Goal: Transaction & Acquisition: Book appointment/travel/reservation

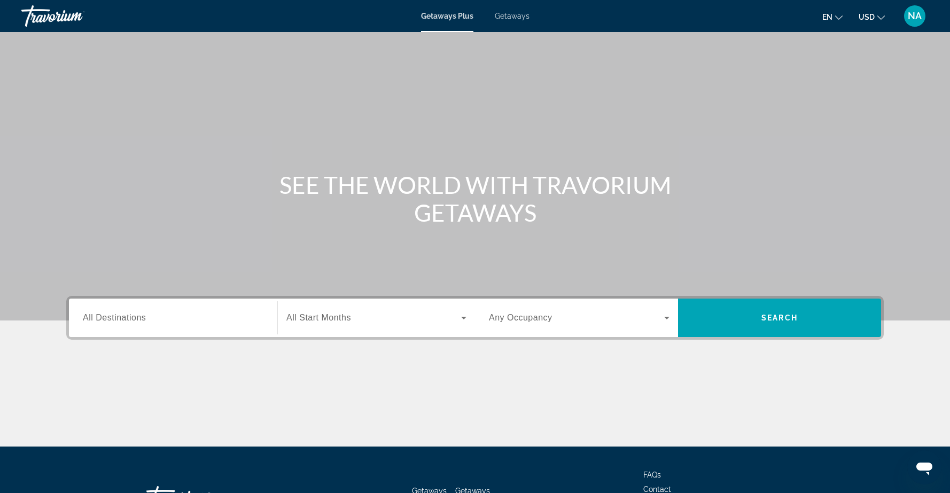
click at [174, 317] on input "Destination All Destinations" at bounding box center [173, 318] width 181 height 13
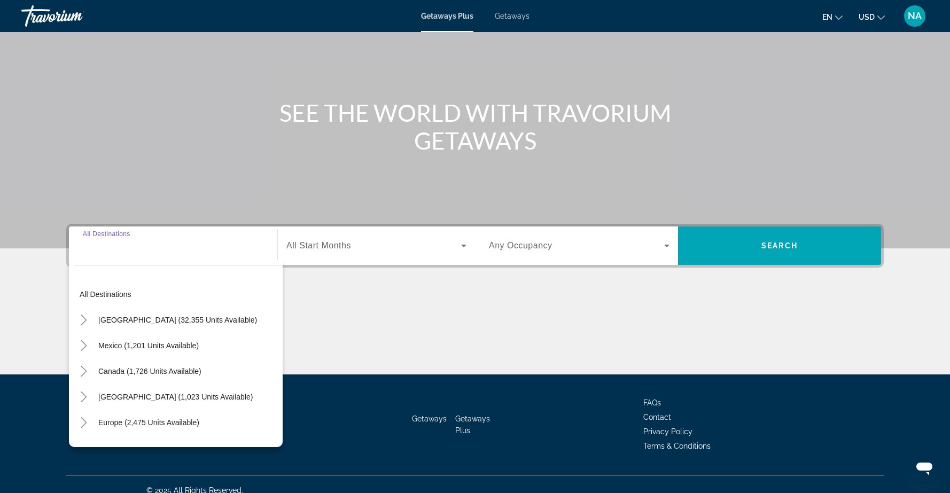
scroll to position [84, 0]
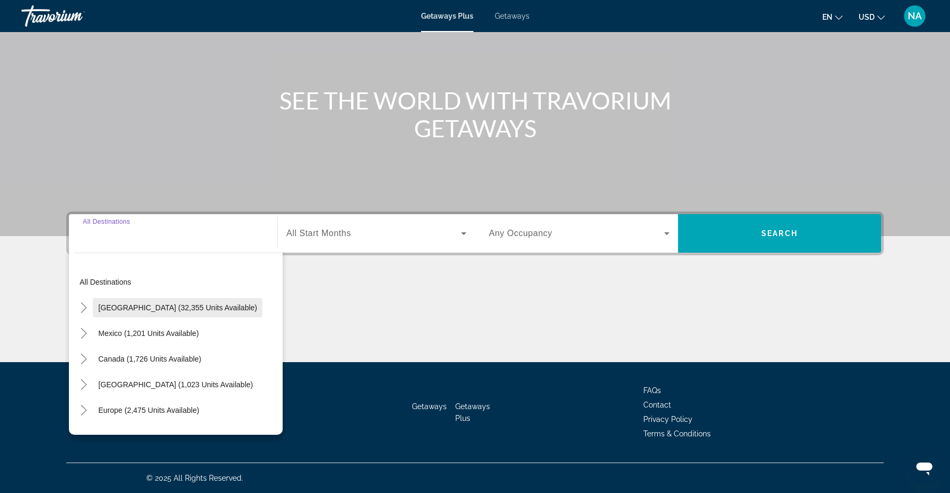
click at [171, 309] on span "United States (32,355 units available)" at bounding box center [177, 307] width 159 height 9
type input "**********"
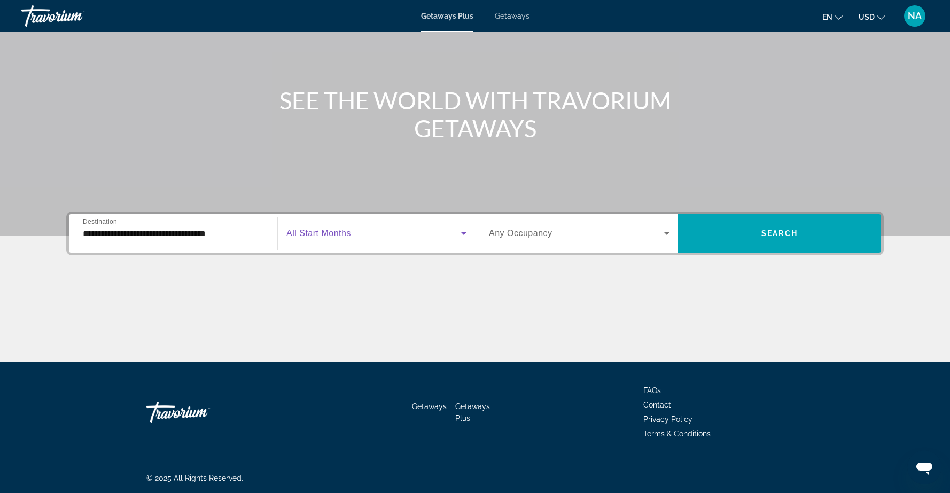
click at [452, 234] on span "Search widget" at bounding box center [373, 233] width 175 height 13
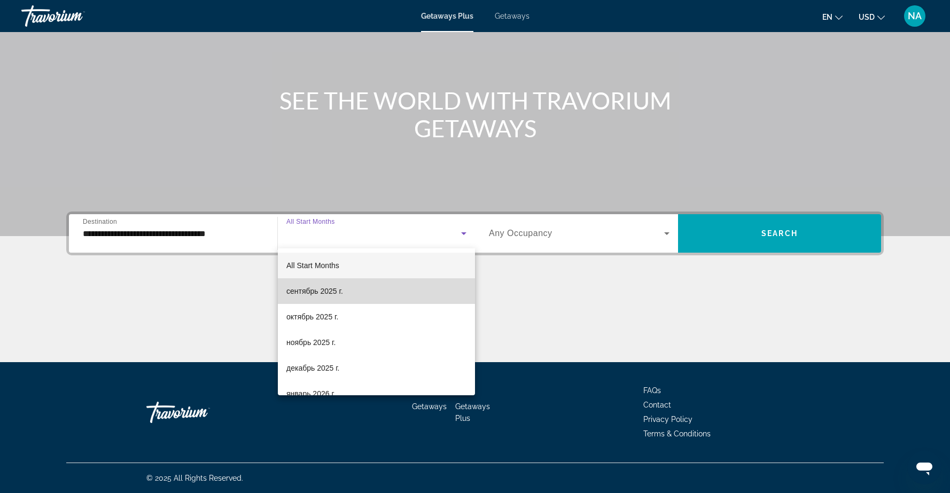
click at [407, 288] on mat-option "сентябрь 2025 г." at bounding box center [376, 291] width 197 height 26
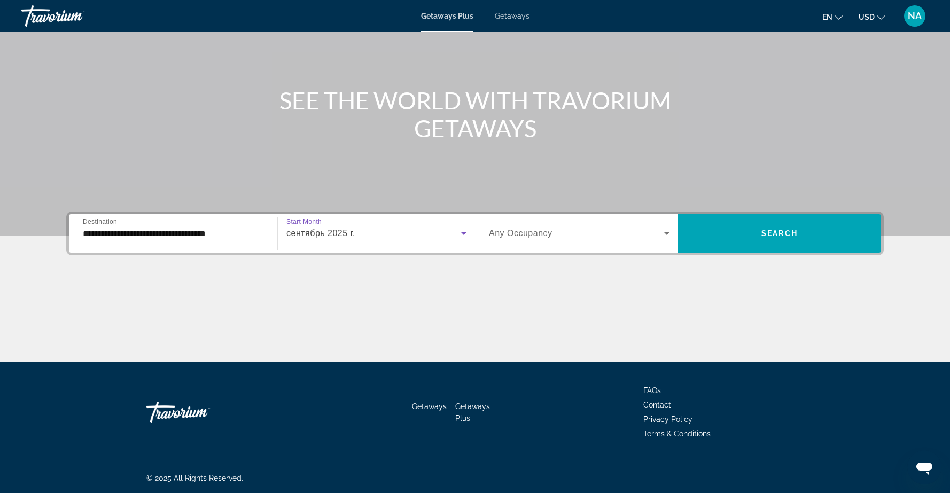
click at [665, 232] on icon "Search widget" at bounding box center [666, 233] width 5 height 3
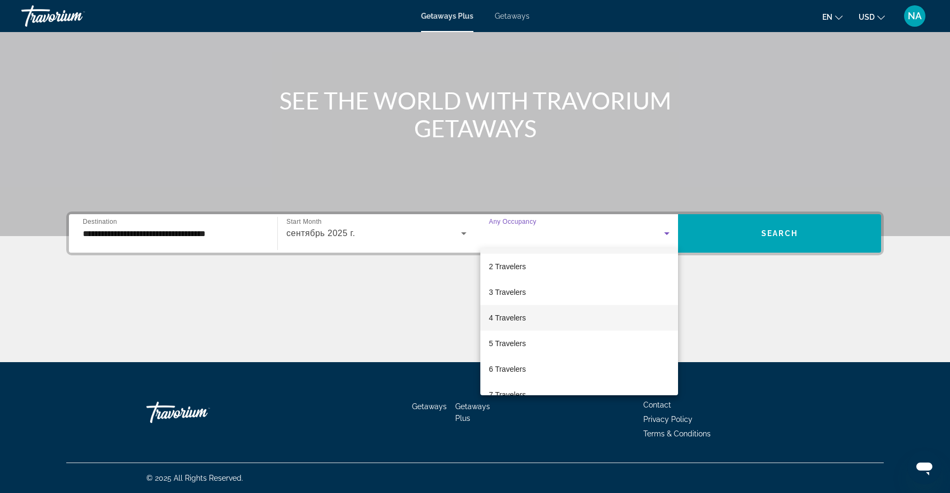
scroll to position [26, 0]
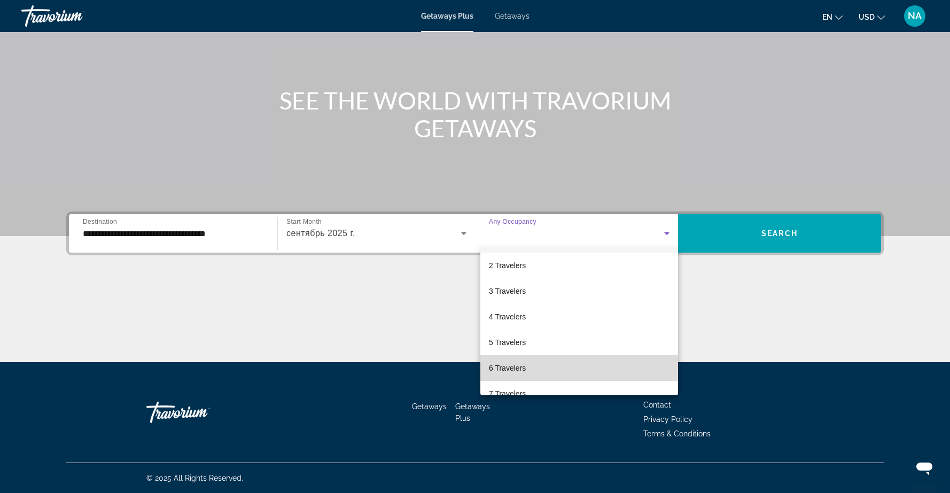
click at [589, 362] on mat-option "6 Travelers" at bounding box center [579, 368] width 198 height 26
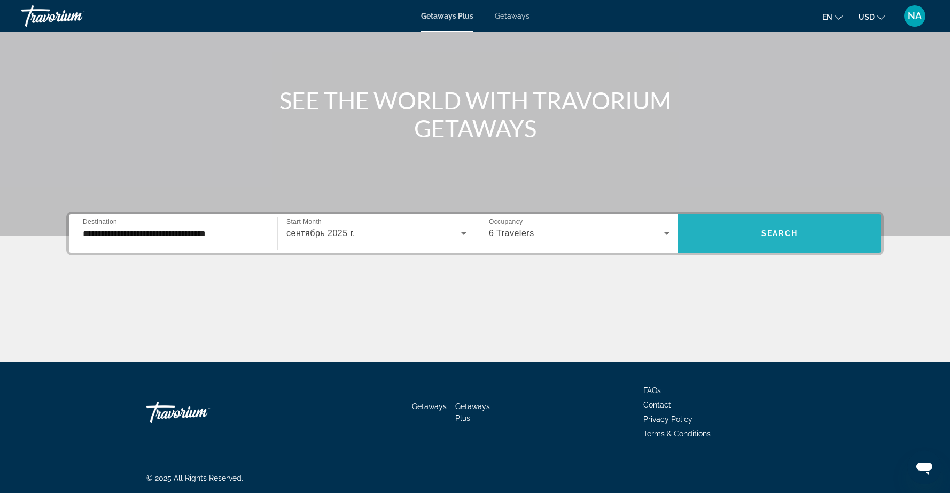
click at [770, 238] on span "Search widget" at bounding box center [779, 234] width 203 height 26
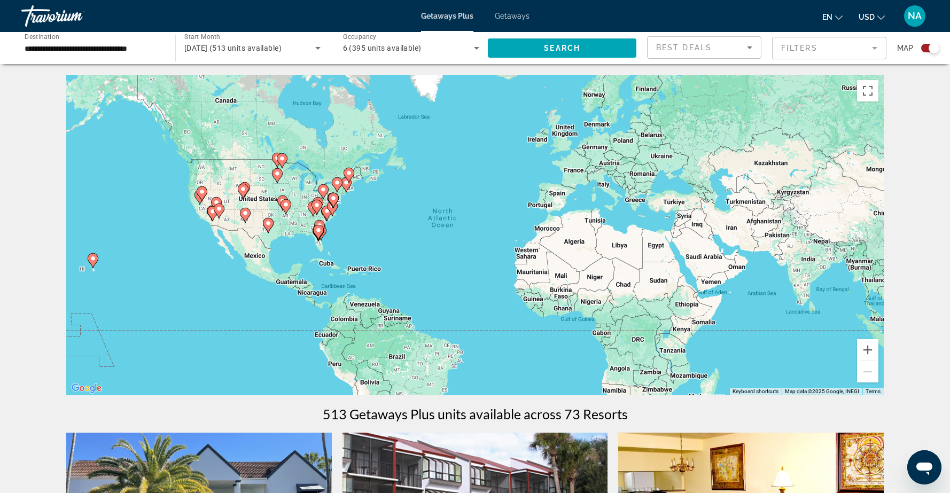
click at [869, 49] on mat-form-field "Filters" at bounding box center [829, 48] width 114 height 22
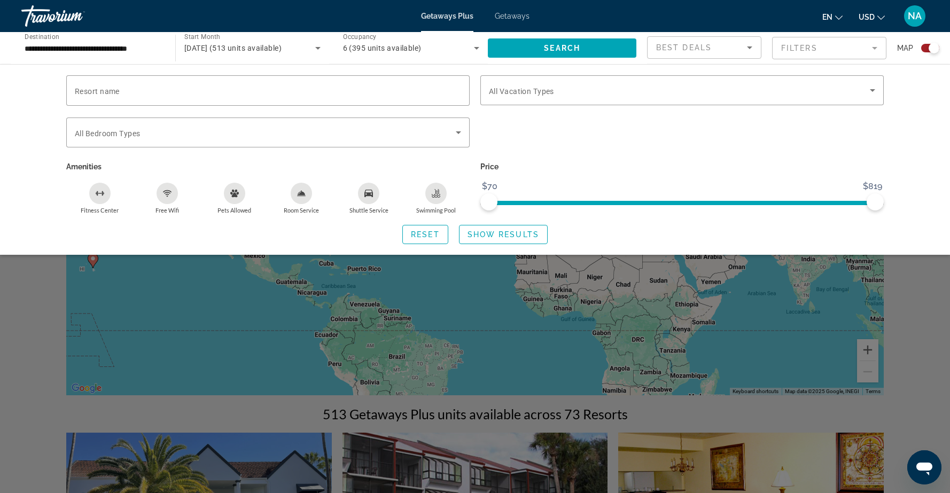
click at [869, 46] on mat-form-field "Filters" at bounding box center [829, 48] width 114 height 22
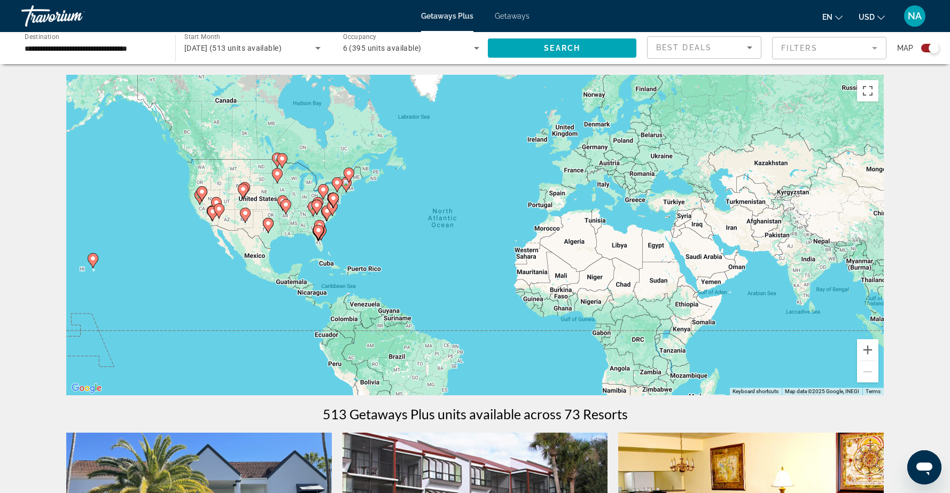
click at [200, 170] on div "To activate drag with keyboard, press Alt + Enter. Once in keyboard drag state,…" at bounding box center [474, 235] width 817 height 320
click at [93, 257] on image "Main content" at bounding box center [93, 258] width 6 height 6
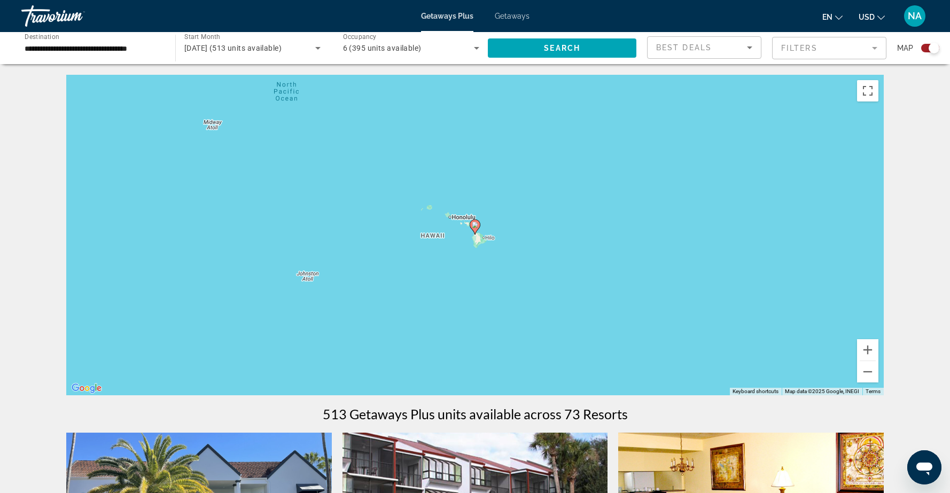
click at [475, 227] on image "Main content" at bounding box center [475, 225] width 6 height 6
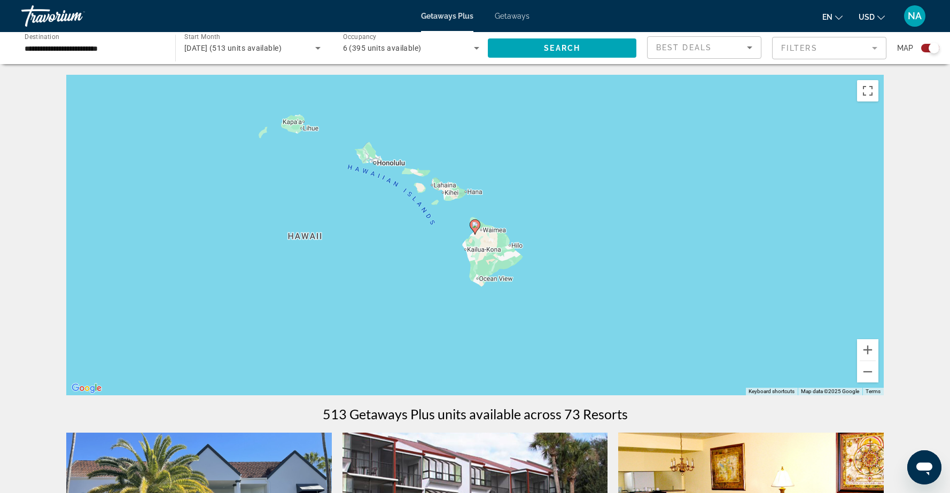
click at [476, 229] on icon "Main content" at bounding box center [475, 227] width 10 height 14
type input "**********"
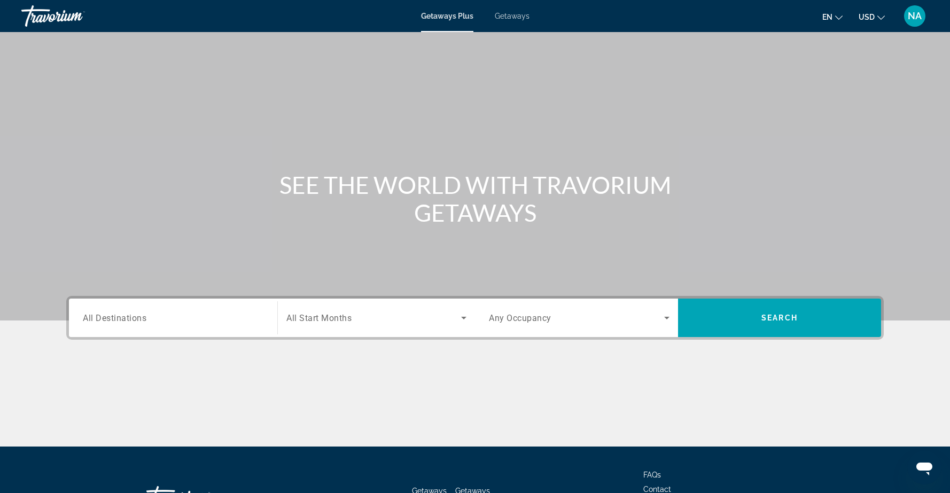
click at [251, 321] on input "Destination All Destinations" at bounding box center [173, 318] width 181 height 13
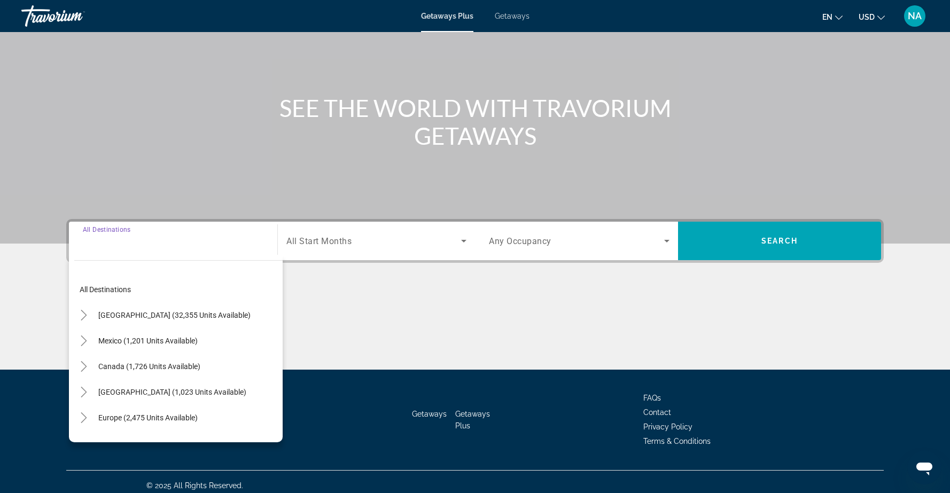
scroll to position [84, 0]
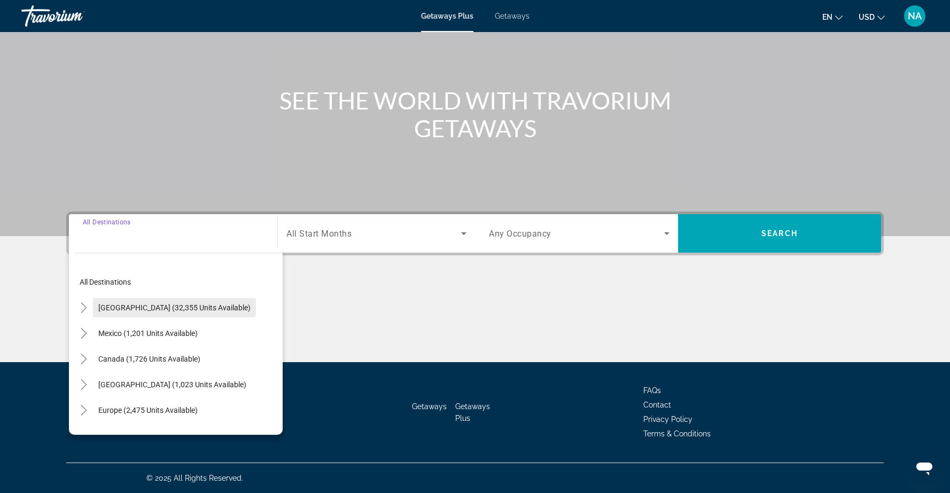
click at [137, 310] on span "United States (32,355 units available)" at bounding box center [174, 307] width 152 height 9
type input "**********"
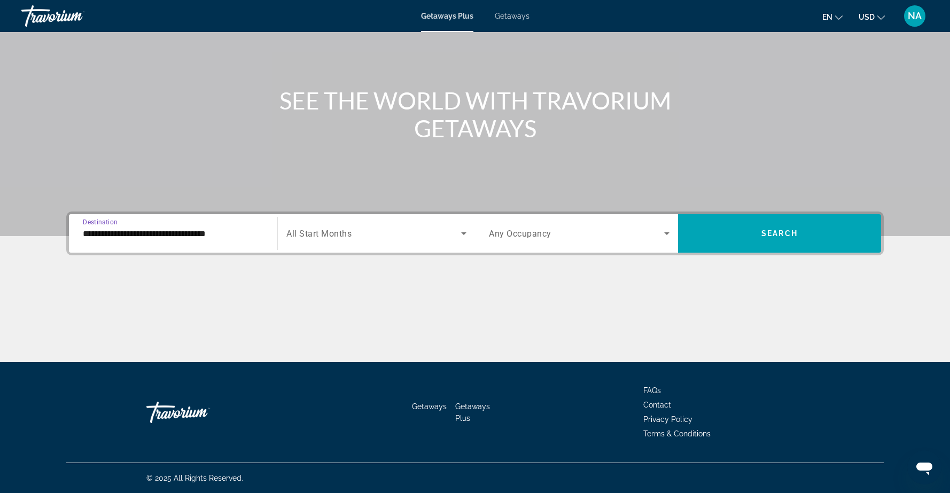
click at [420, 238] on span "Search widget" at bounding box center [373, 233] width 175 height 13
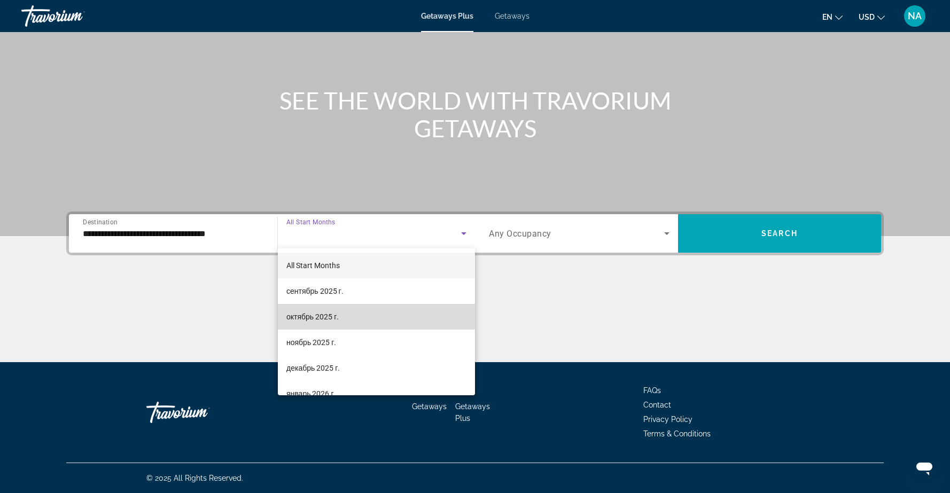
click at [382, 313] on mat-option "октябрь 2025 г." at bounding box center [376, 317] width 197 height 26
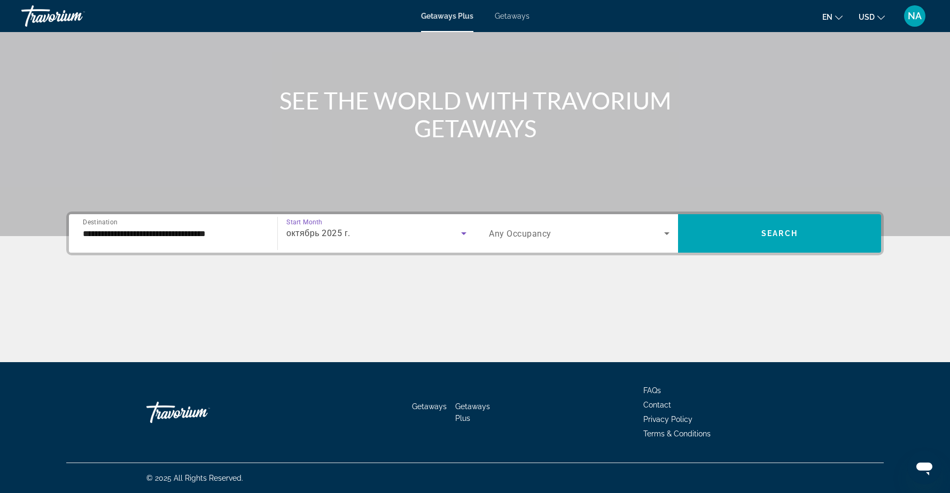
click at [624, 233] on span "Search widget" at bounding box center [576, 233] width 175 height 13
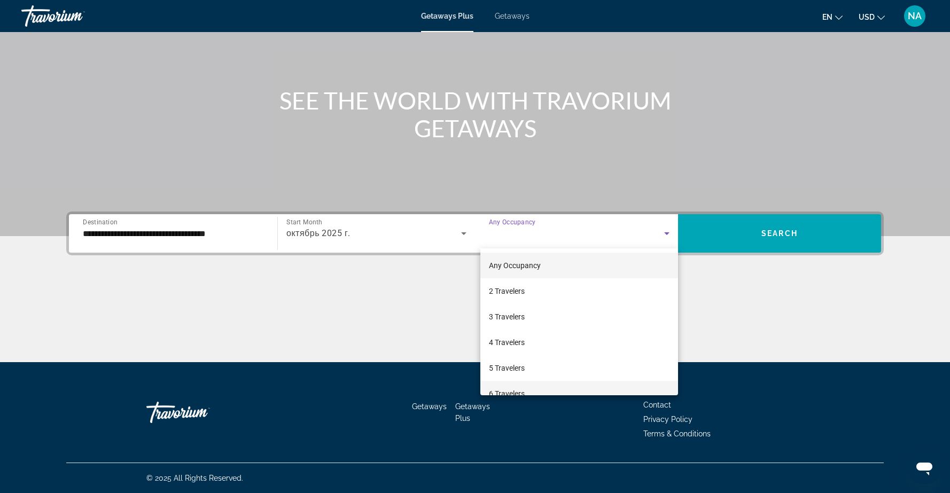
click at [571, 388] on mat-option "6 Travelers" at bounding box center [579, 394] width 198 height 26
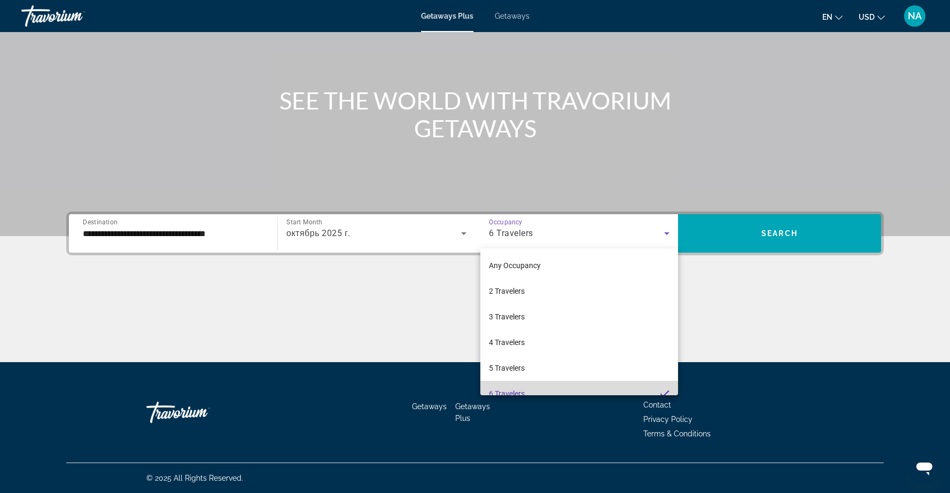
scroll to position [0, 0]
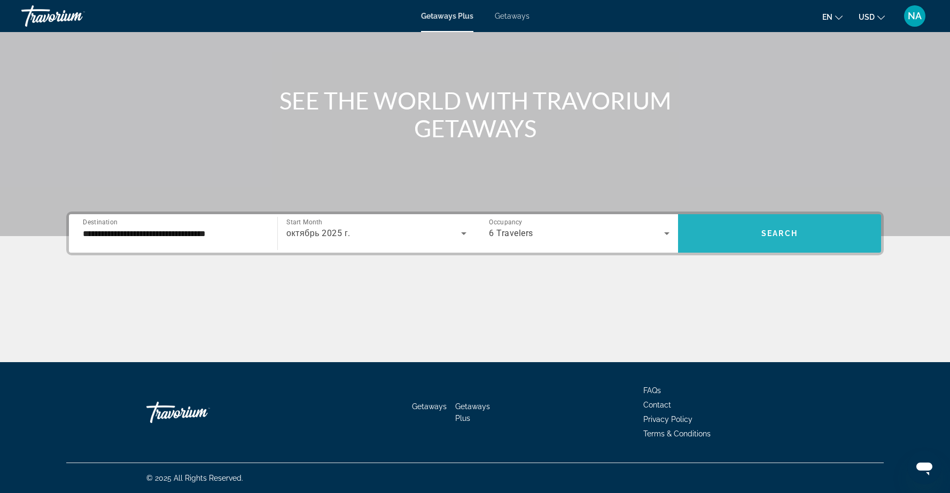
click at [787, 237] on span "Search" at bounding box center [779, 233] width 36 height 9
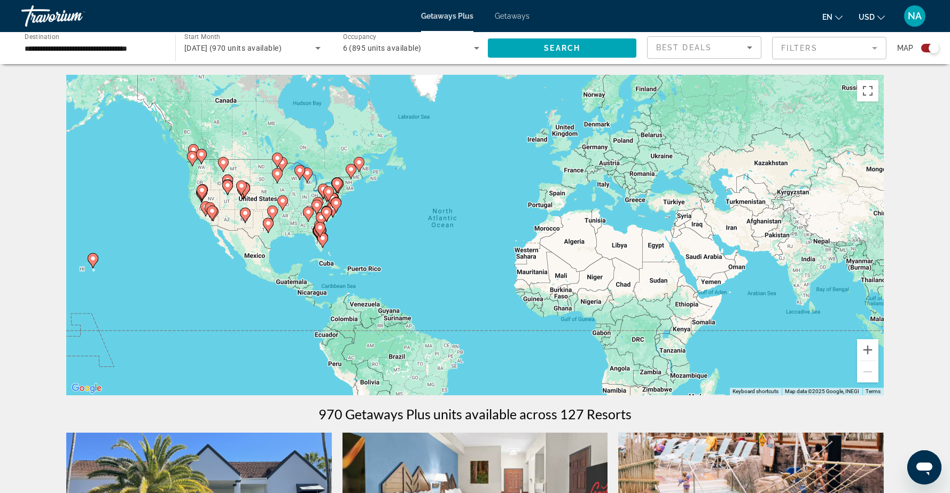
click at [520, 318] on div "To activate drag with keyboard, press Alt + Enter. Once in keyboard drag state,…" at bounding box center [474, 235] width 817 height 320
click at [192, 156] on image "Main content" at bounding box center [192, 156] width 6 height 6
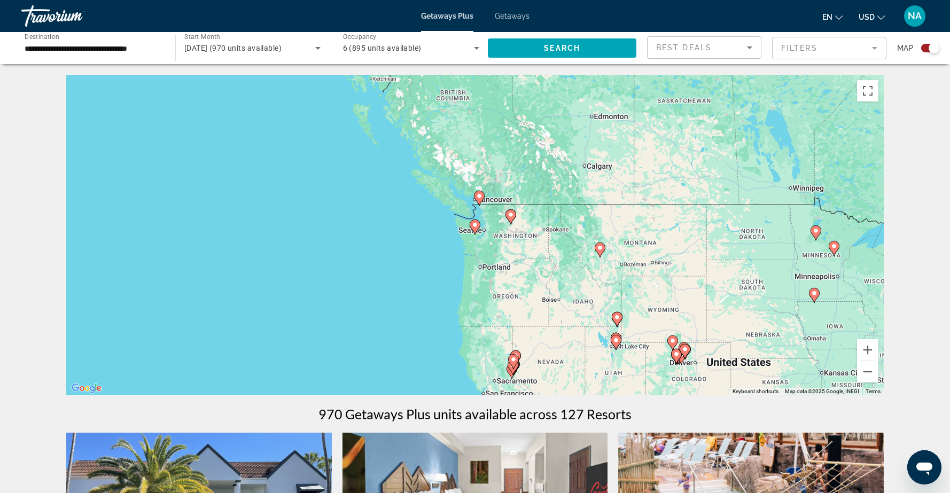
click at [510, 215] on image "Main content" at bounding box center [510, 214] width 6 height 6
type input "**********"
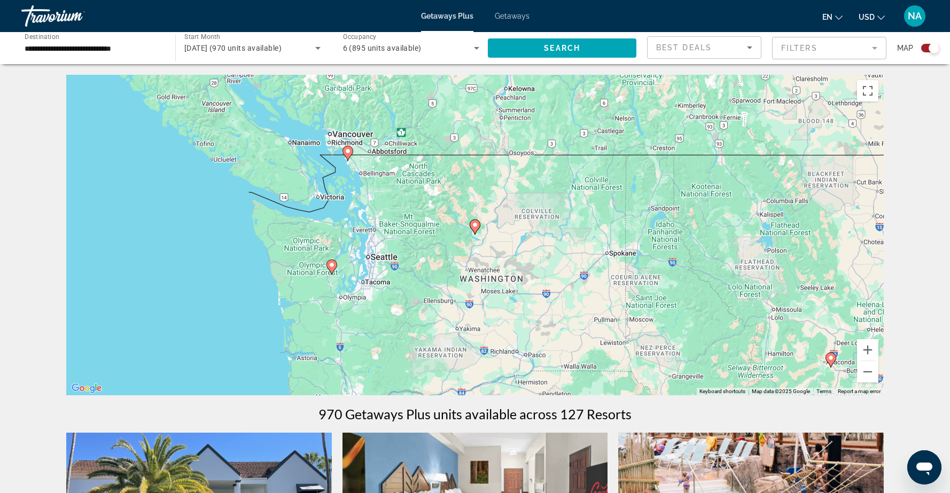
click at [476, 225] on image "Main content" at bounding box center [475, 225] width 6 height 6
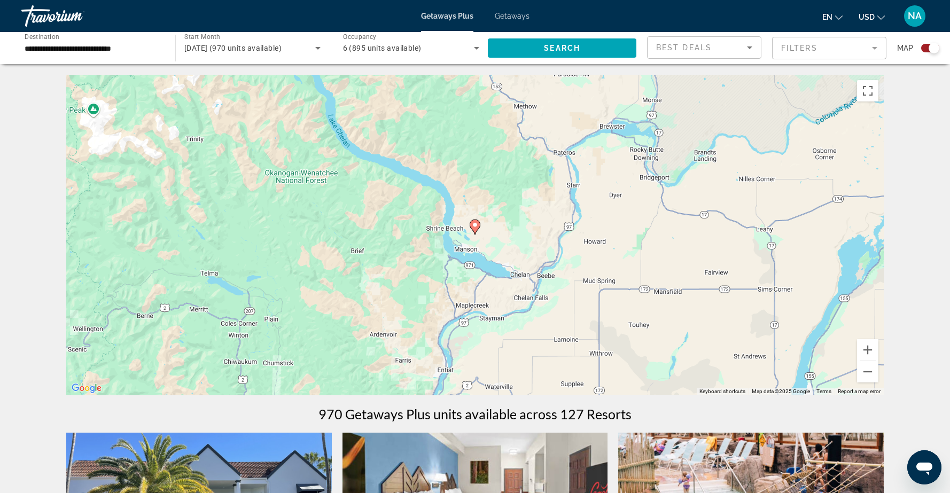
click at [476, 225] on image "Main content" at bounding box center [475, 225] width 6 height 6
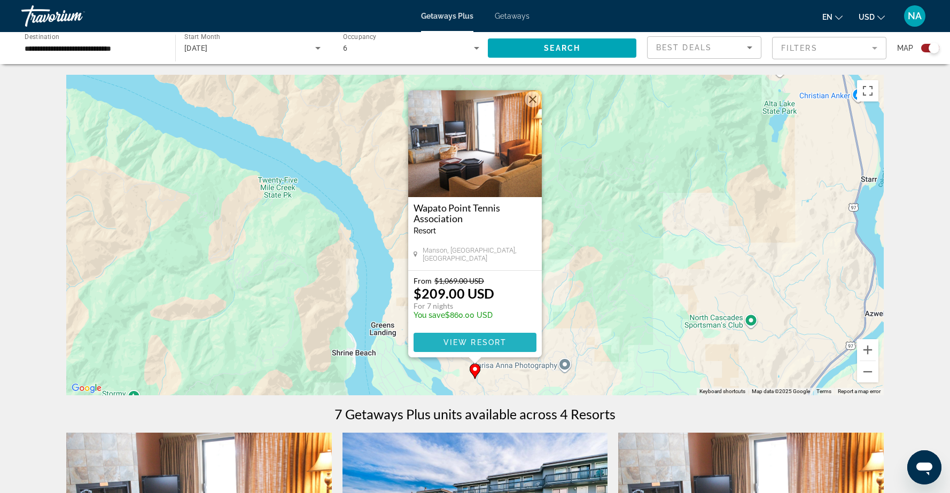
click at [472, 340] on span "View Resort" at bounding box center [474, 342] width 63 height 9
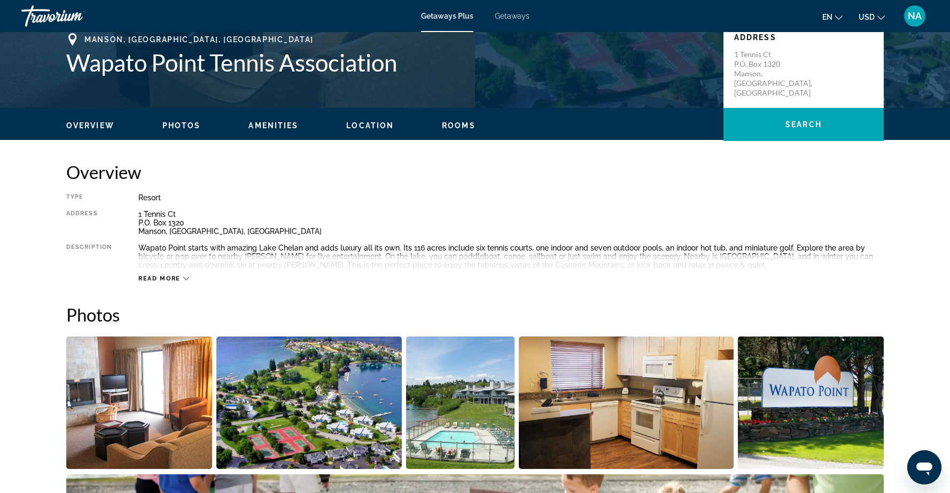
scroll to position [253, 0]
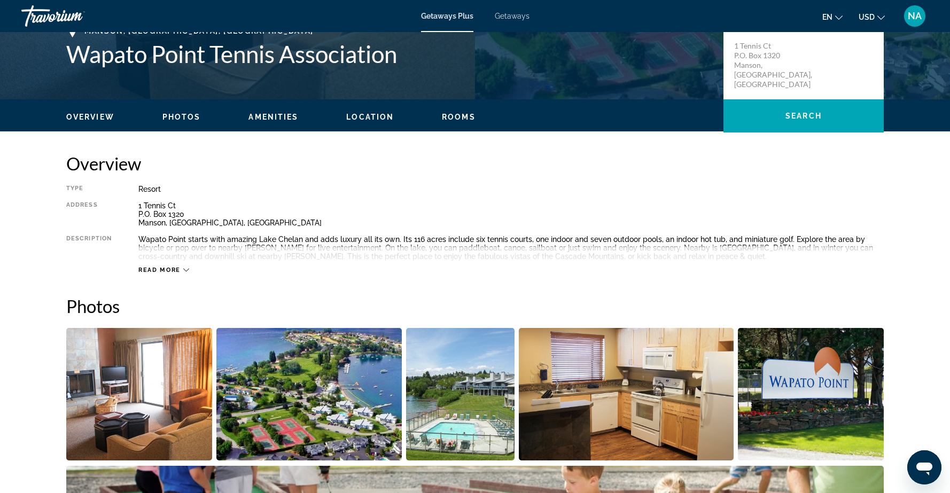
click at [184, 269] on icon "Main content" at bounding box center [186, 270] width 6 height 3
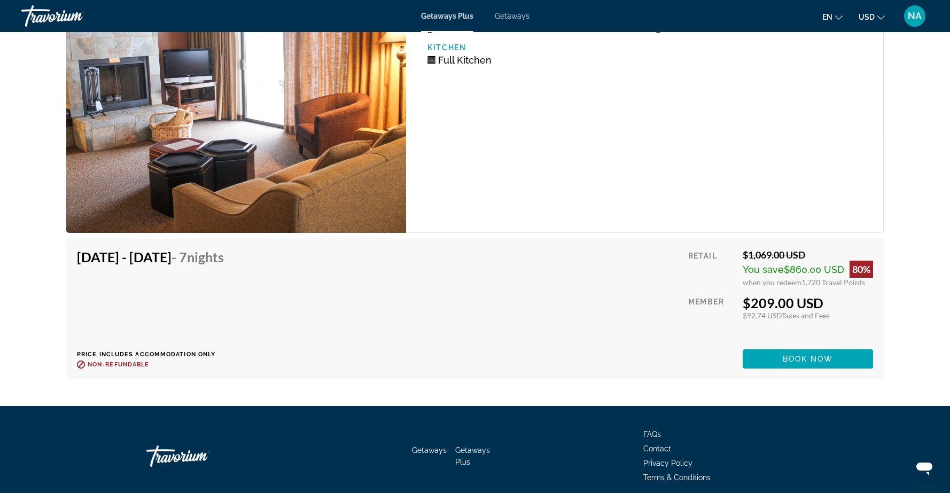
scroll to position [1901, 0]
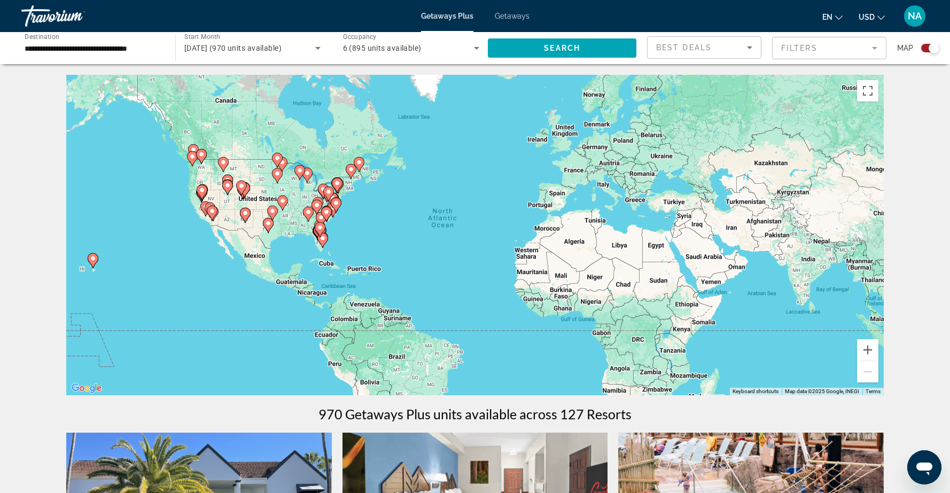
click at [193, 158] on image "Main content" at bounding box center [192, 156] width 6 height 6
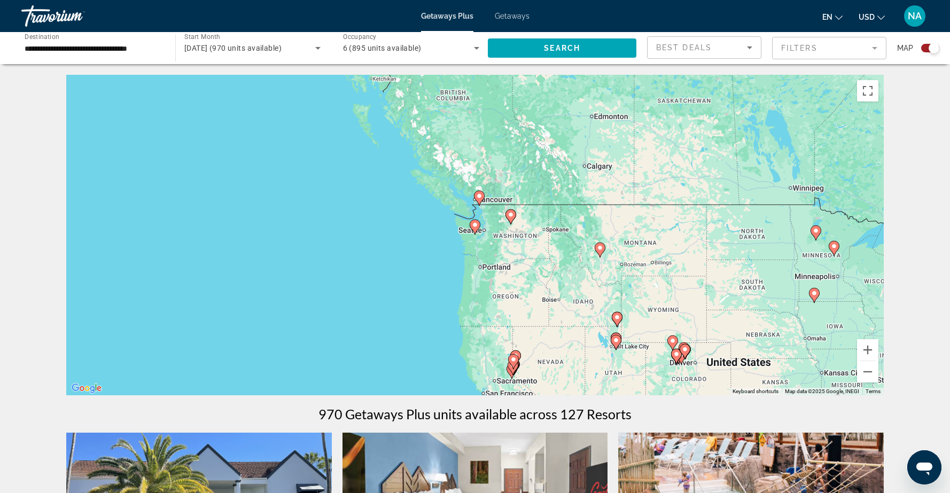
click at [480, 194] on image "Main content" at bounding box center [479, 196] width 6 height 6
type input "**********"
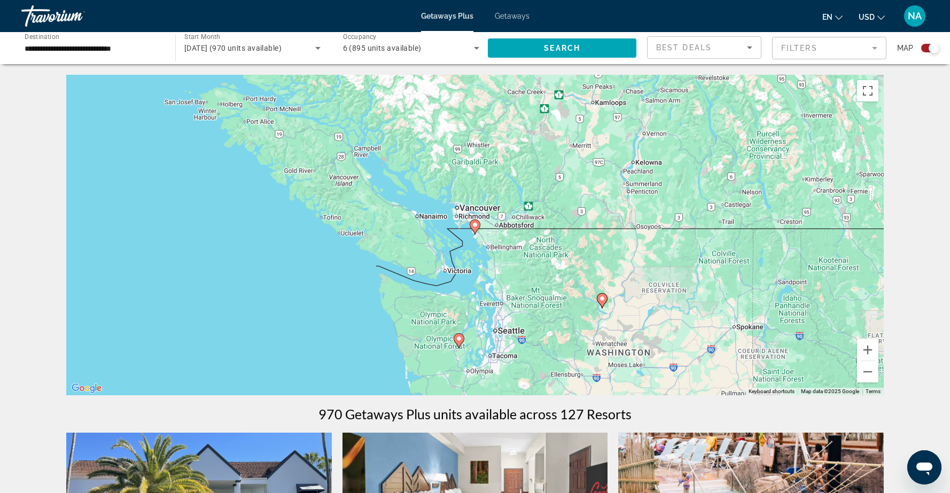
click at [475, 224] on image "Main content" at bounding box center [475, 225] width 6 height 6
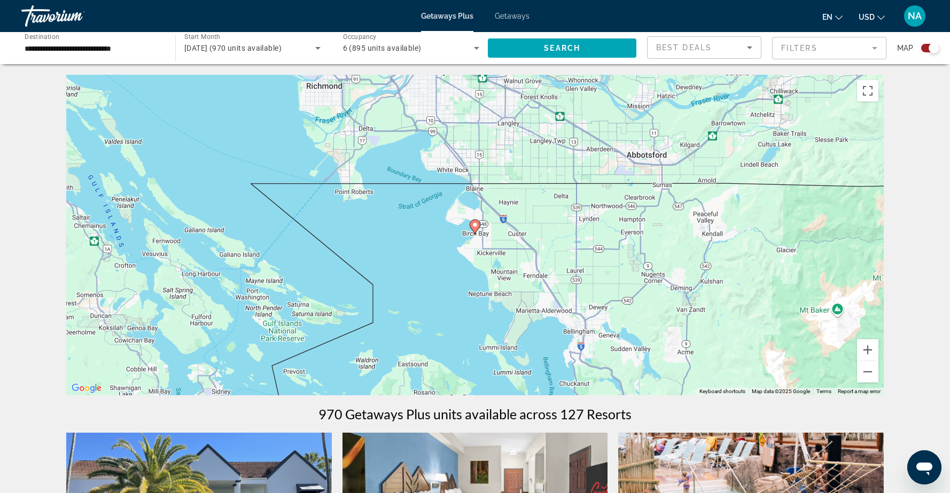
click at [475, 224] on image "Main content" at bounding box center [475, 225] width 6 height 6
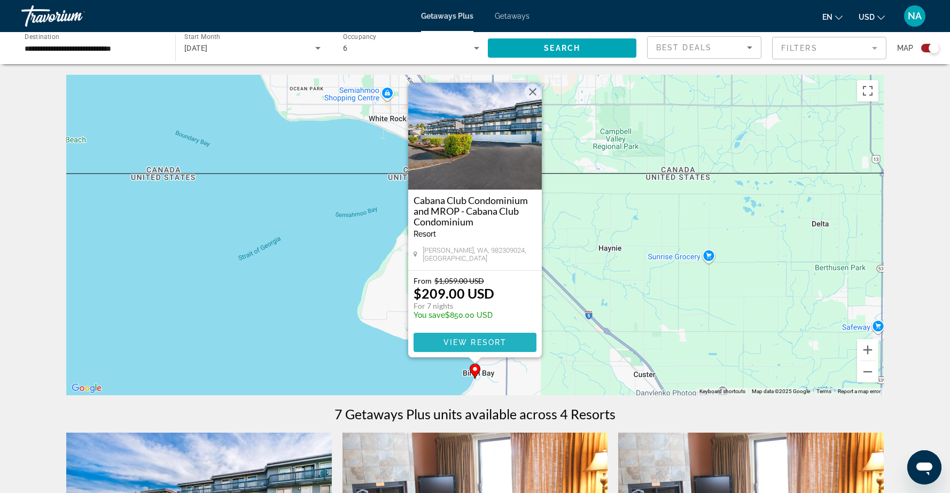
click at [476, 346] on span "View Resort" at bounding box center [474, 342] width 63 height 9
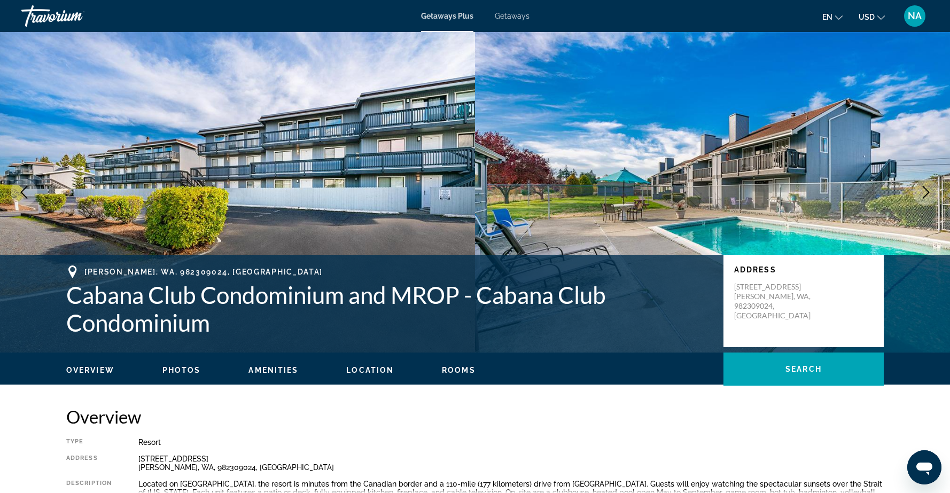
click at [924, 191] on icon "Next image" at bounding box center [925, 192] width 13 height 13
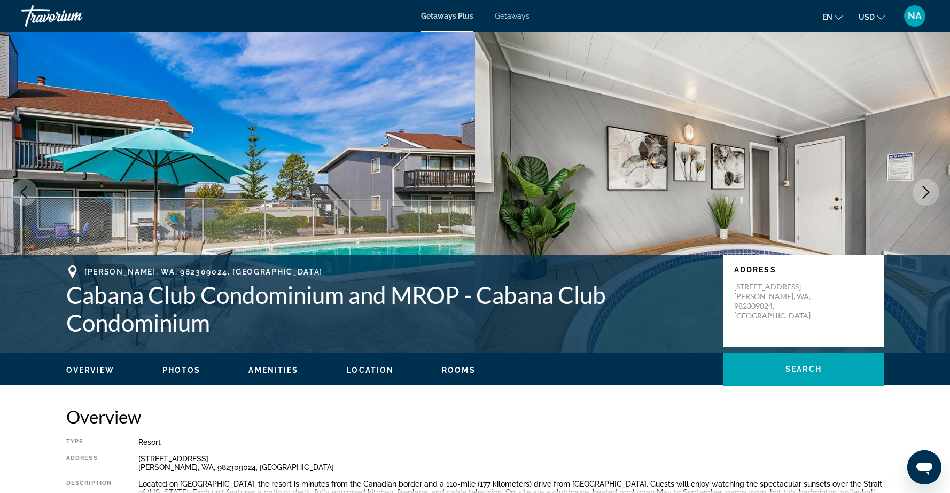
click at [924, 191] on icon "Next image" at bounding box center [925, 192] width 13 height 13
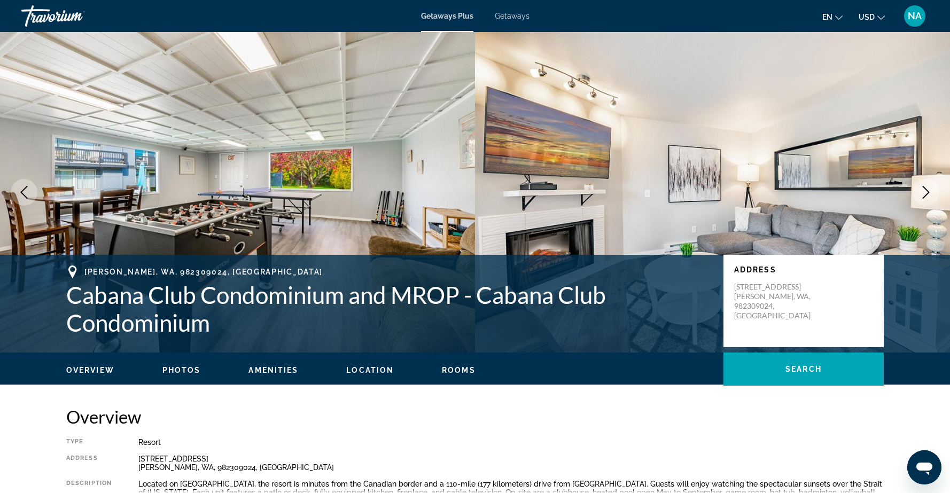
click at [924, 191] on icon "Next image" at bounding box center [925, 192] width 13 height 13
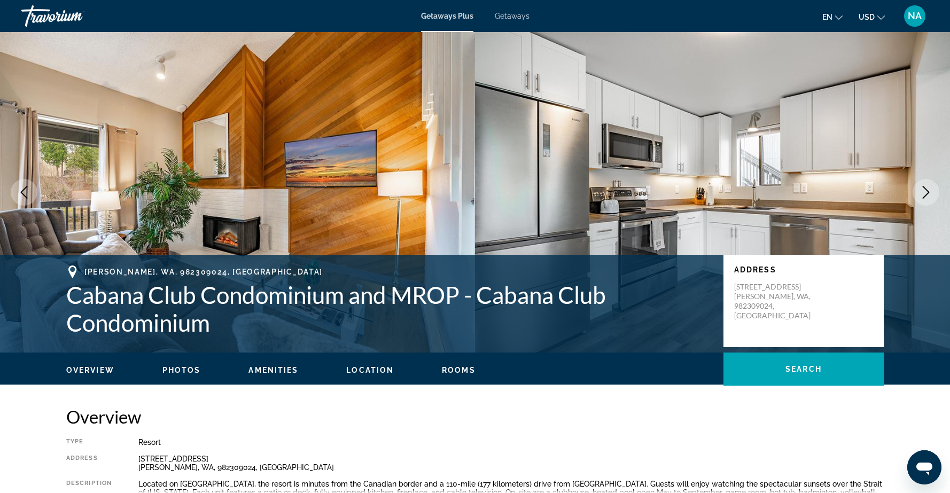
click at [924, 191] on icon "Next image" at bounding box center [925, 192] width 13 height 13
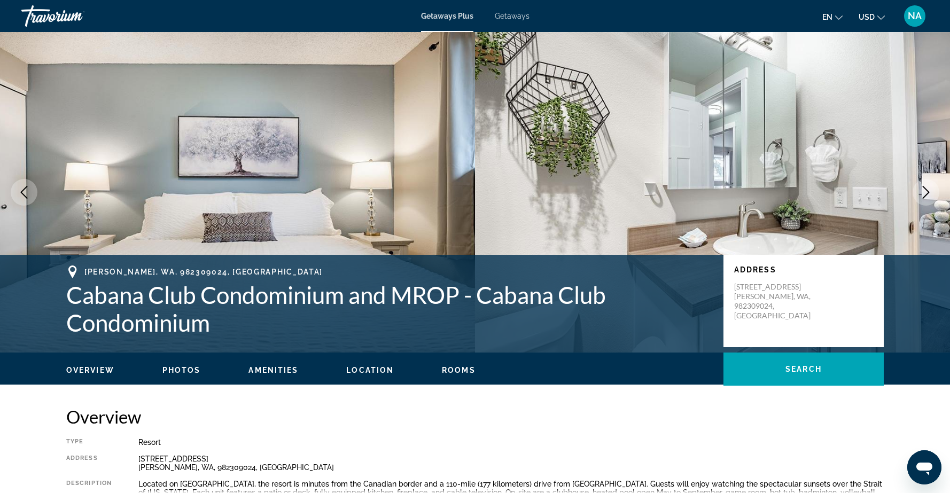
click at [924, 191] on icon "Next image" at bounding box center [925, 192] width 13 height 13
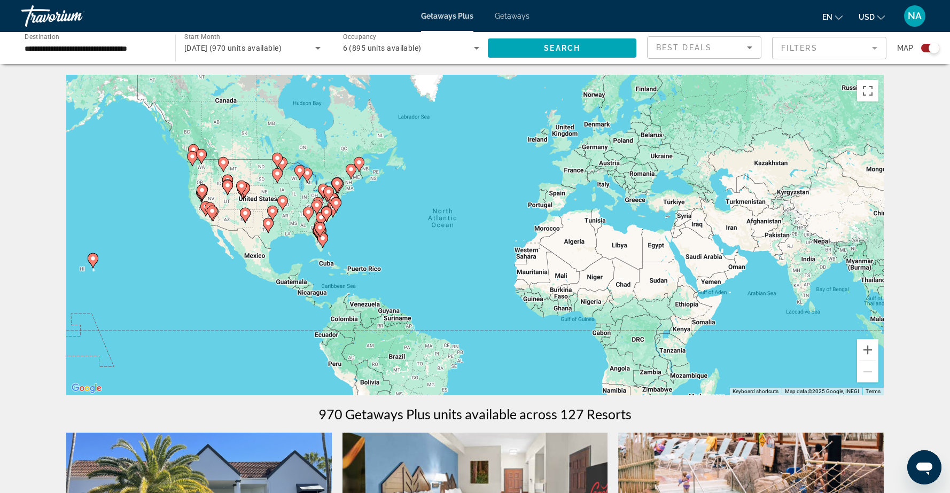
click at [510, 19] on span "Getaways" at bounding box center [512, 16] width 35 height 9
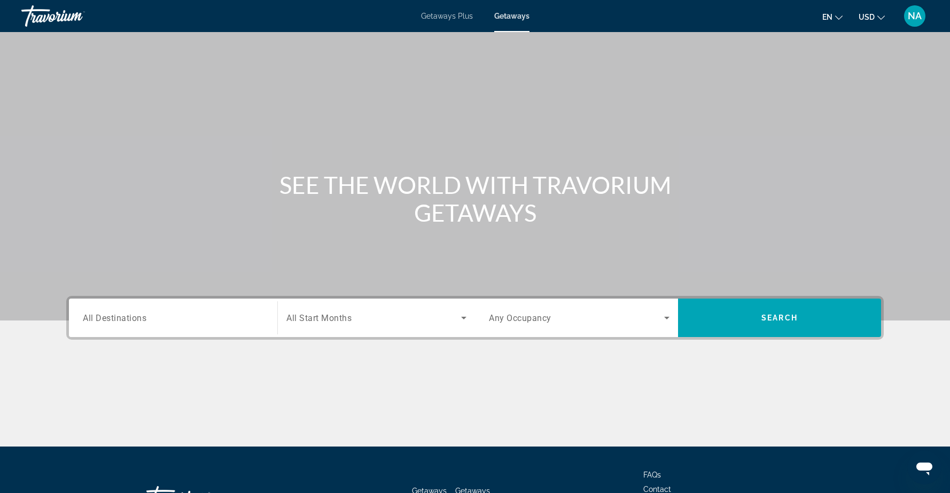
click at [228, 315] on input "Destination All Destinations" at bounding box center [173, 318] width 181 height 13
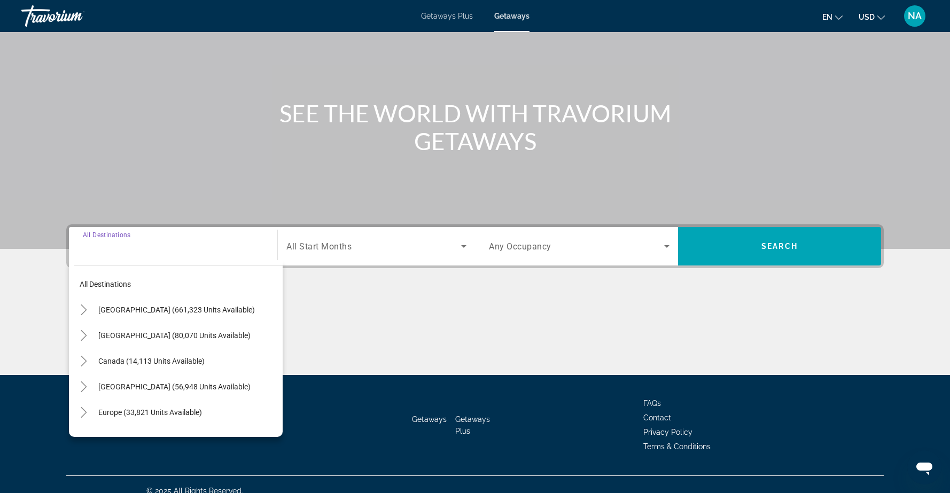
scroll to position [84, 0]
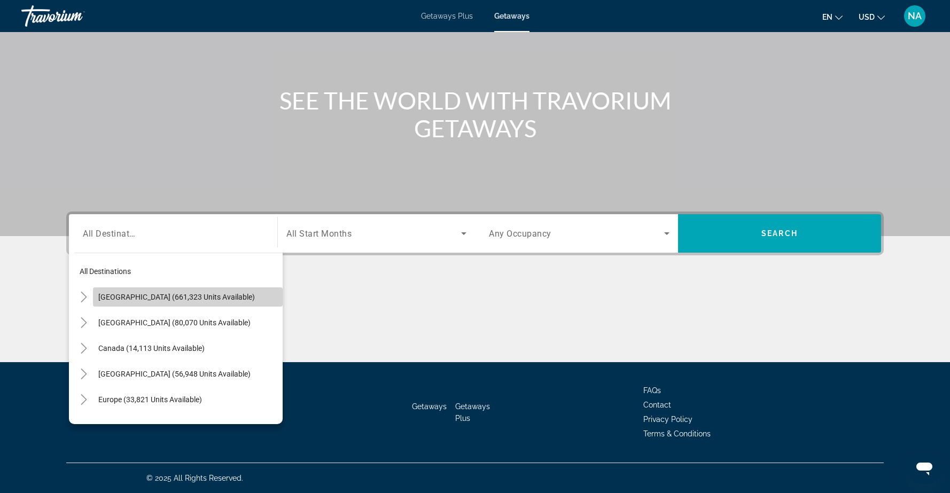
click at [183, 297] on span "[GEOGRAPHIC_DATA] (661,323 units available)" at bounding box center [176, 297] width 156 height 9
type input "**********"
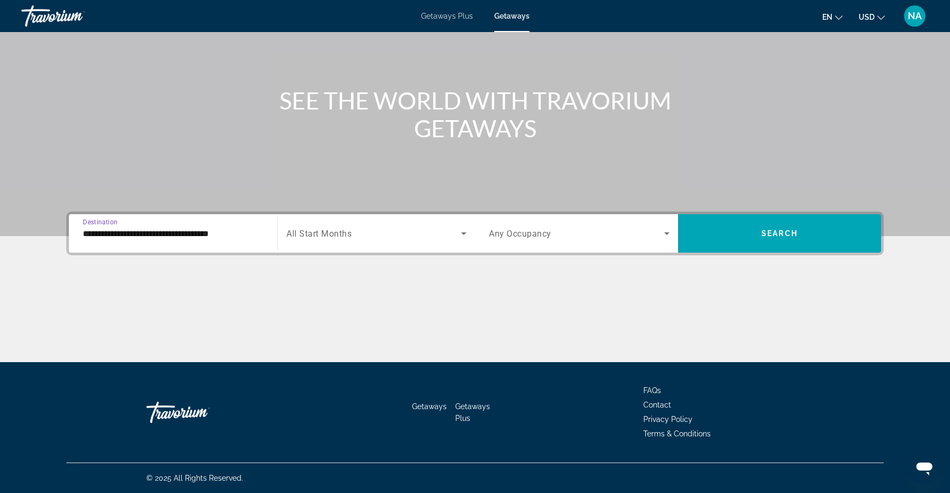
click at [397, 236] on span "Search widget" at bounding box center [373, 233] width 175 height 13
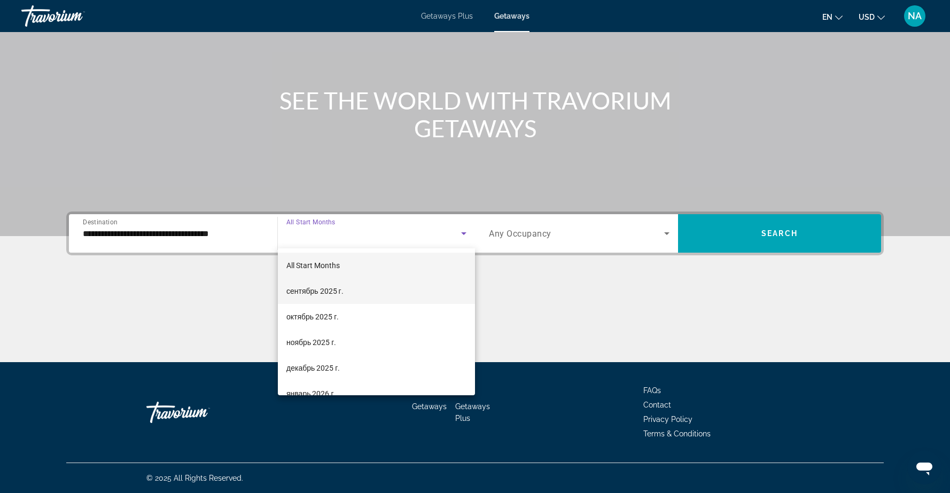
click at [368, 291] on mat-option "сентябрь 2025 г." at bounding box center [376, 291] width 197 height 26
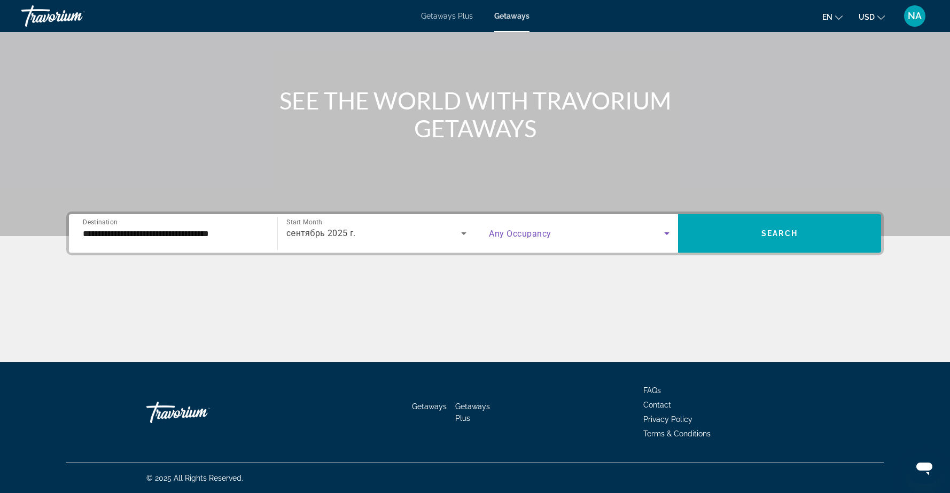
click at [661, 236] on icon "Search widget" at bounding box center [666, 233] width 13 height 13
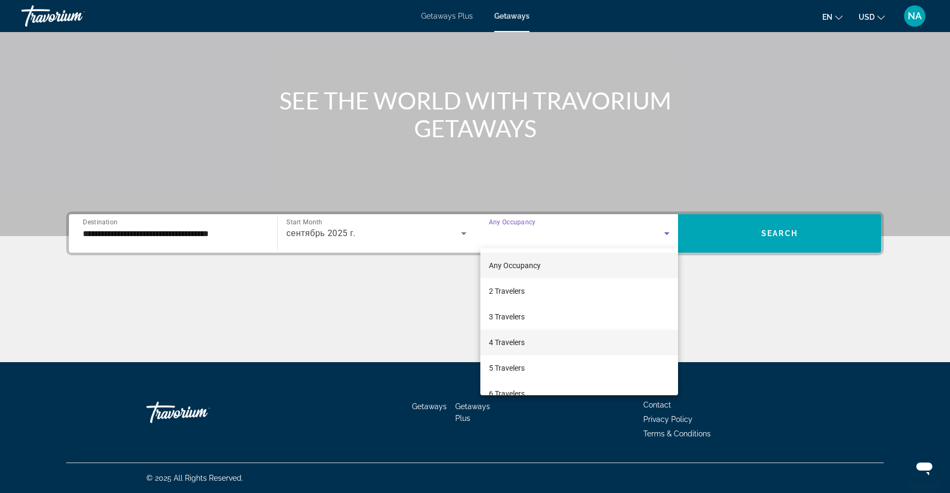
click at [612, 345] on mat-option "4 Travelers" at bounding box center [579, 343] width 198 height 26
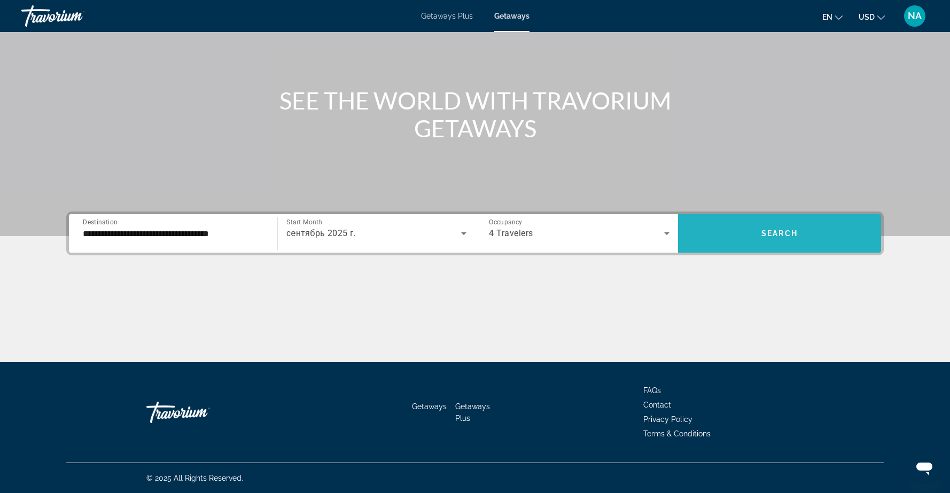
click at [767, 229] on span "Search" at bounding box center [779, 233] width 36 height 9
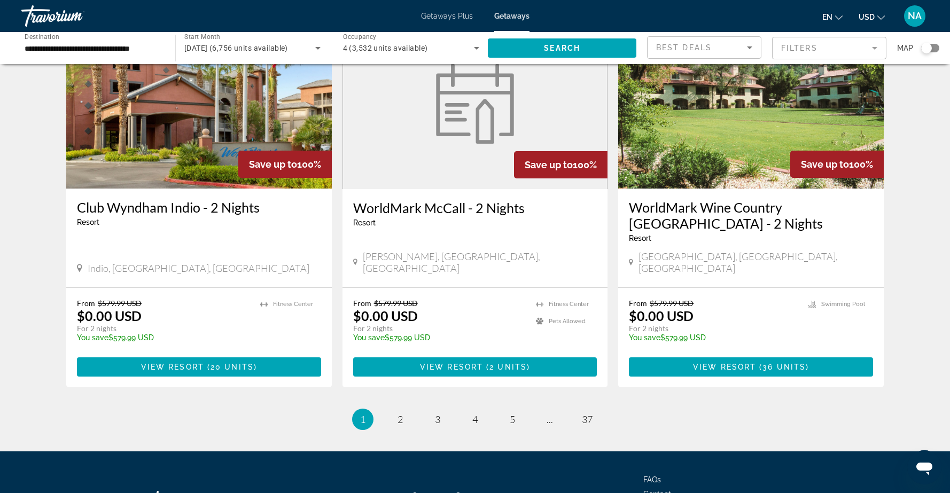
scroll to position [1233, 0]
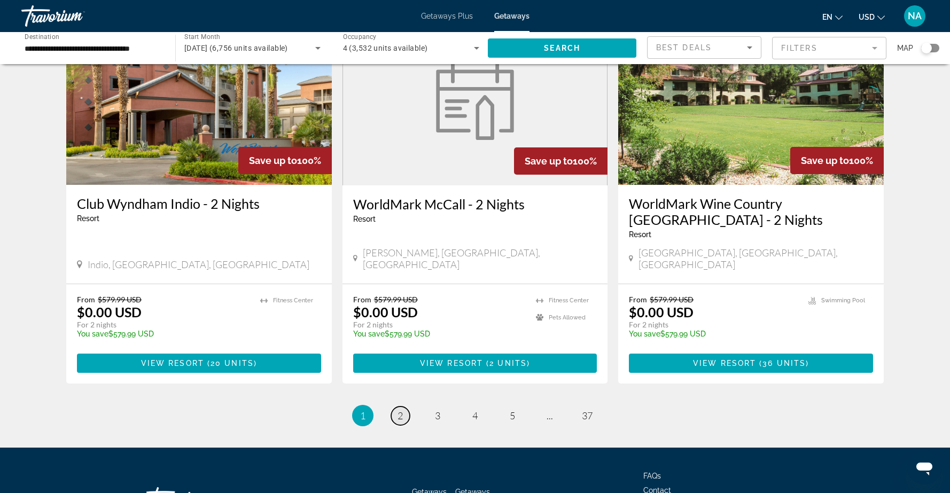
click at [400, 410] on span "2" at bounding box center [399, 416] width 5 height 12
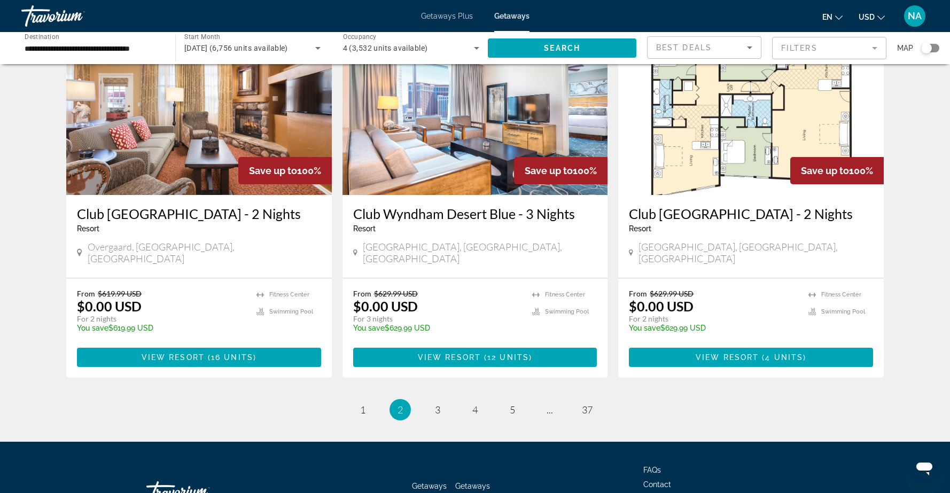
scroll to position [1284, 0]
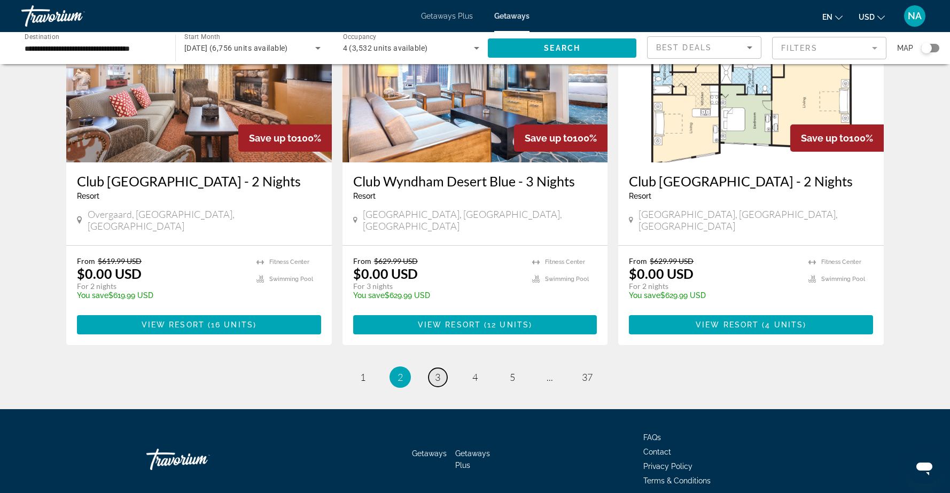
click at [436, 371] on span "3" at bounding box center [437, 377] width 5 height 12
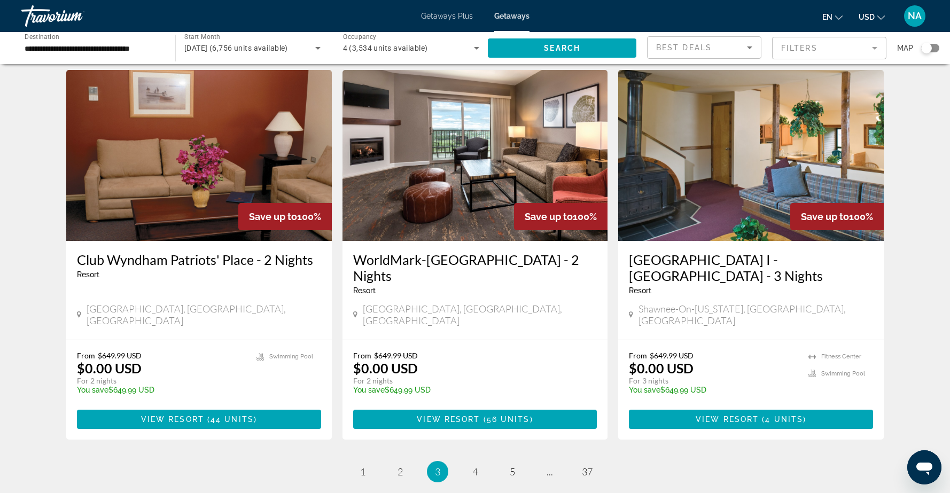
scroll to position [1205, 0]
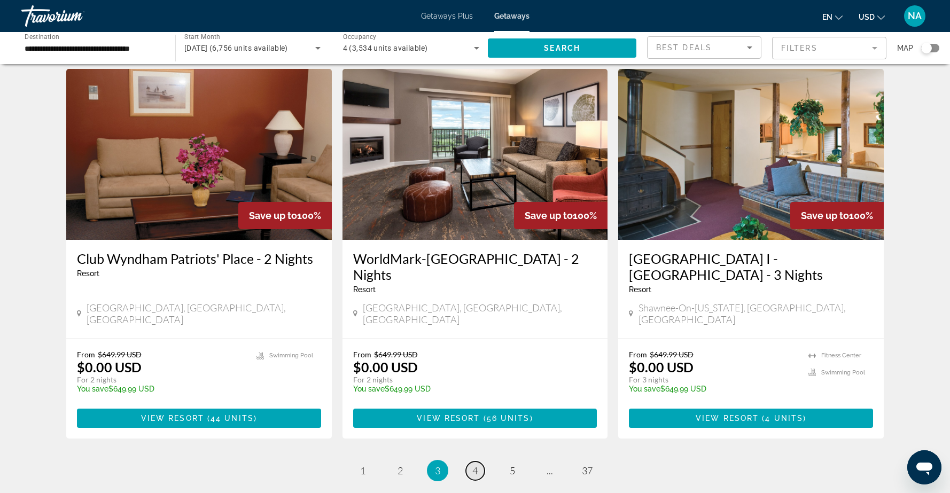
click at [474, 465] on span "4" at bounding box center [474, 471] width 5 height 12
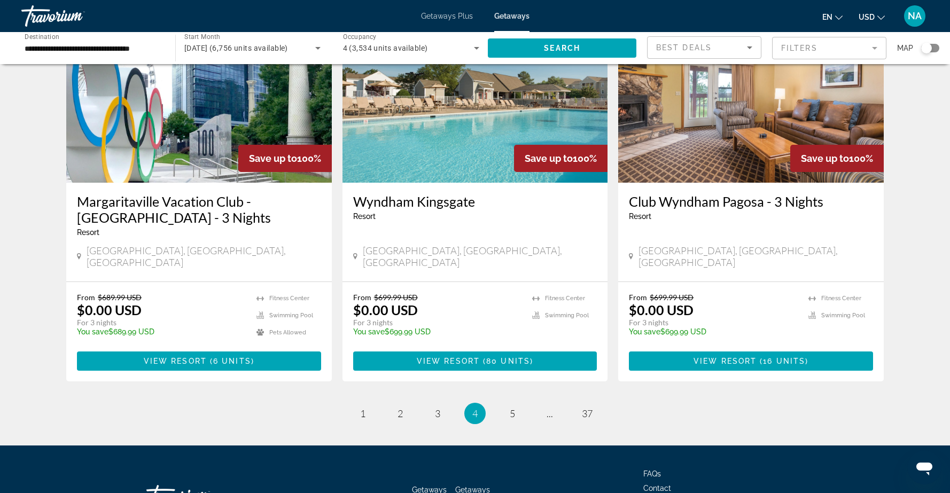
scroll to position [1283, 0]
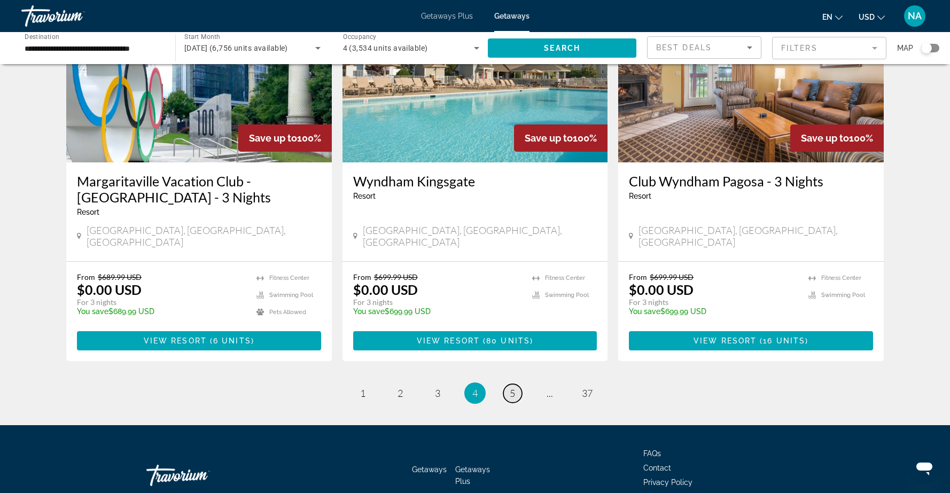
click at [510, 384] on link "page 5" at bounding box center [512, 393] width 19 height 19
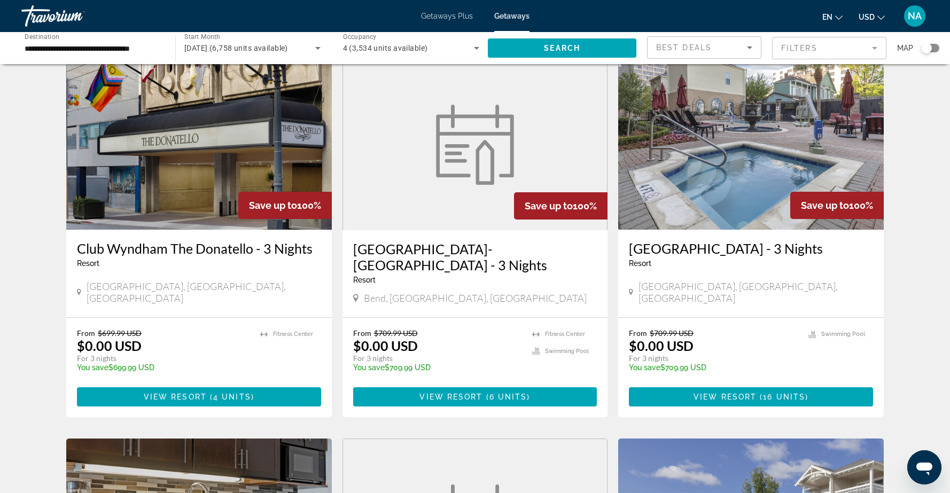
scroll to position [415, 0]
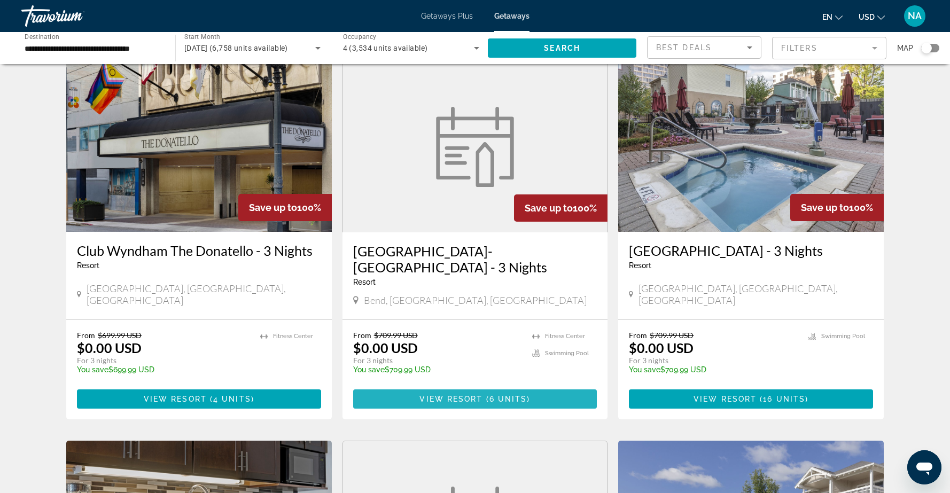
click at [460, 395] on span "View Resort" at bounding box center [450, 399] width 63 height 9
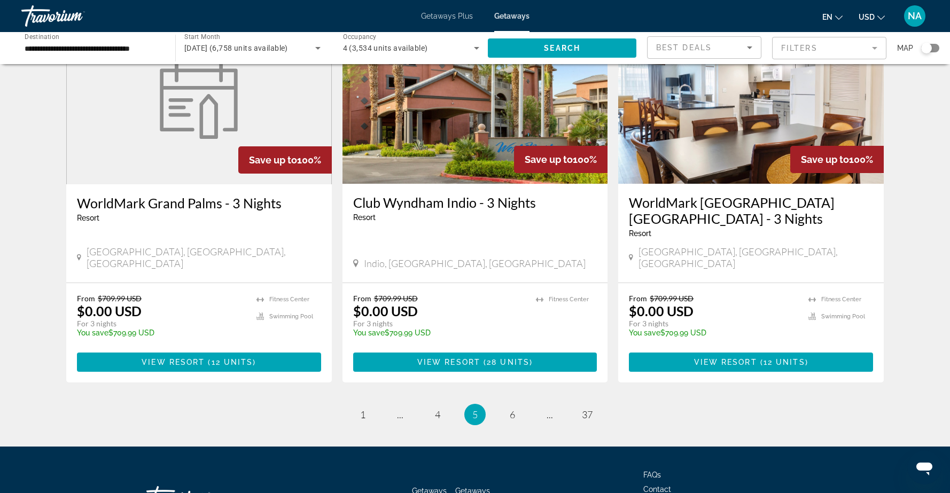
scroll to position [1284, 0]
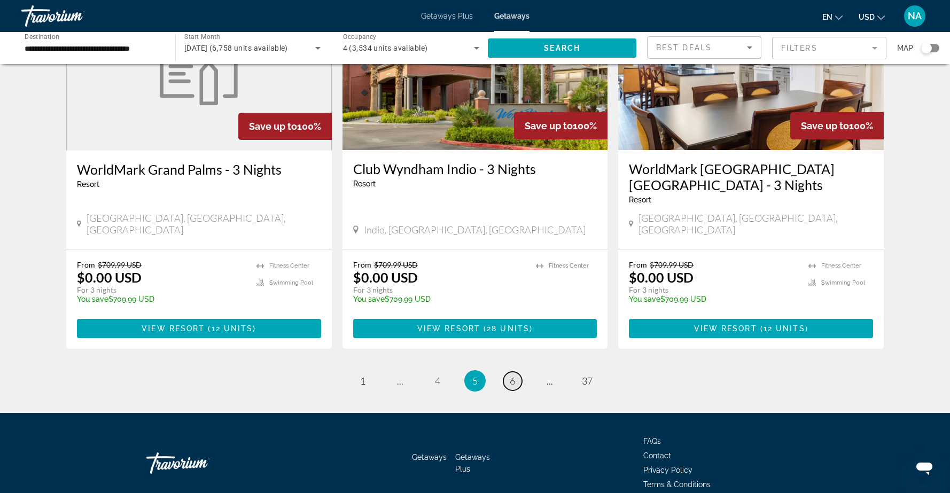
click at [514, 375] on span "6" at bounding box center [511, 381] width 5 height 12
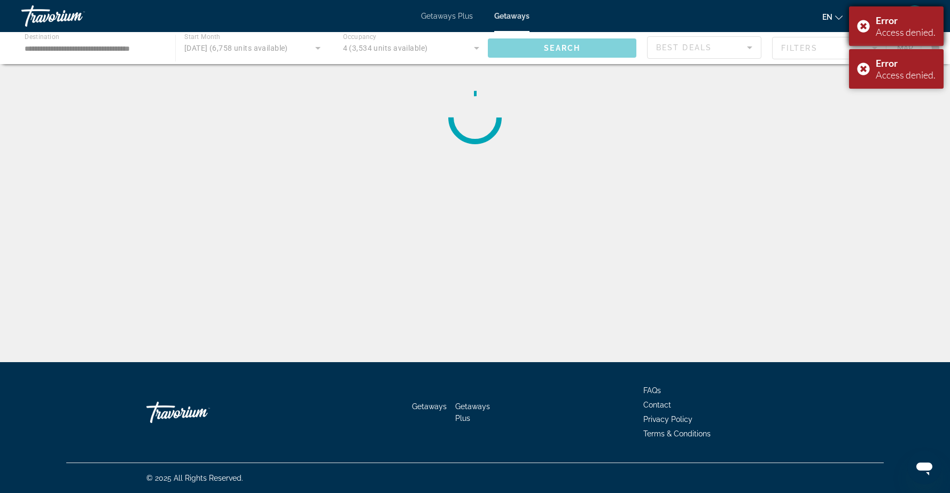
click at [865, 26] on div "Error Access denied." at bounding box center [896, 26] width 95 height 40
click at [864, 26] on div "Error Access denied." at bounding box center [896, 26] width 95 height 40
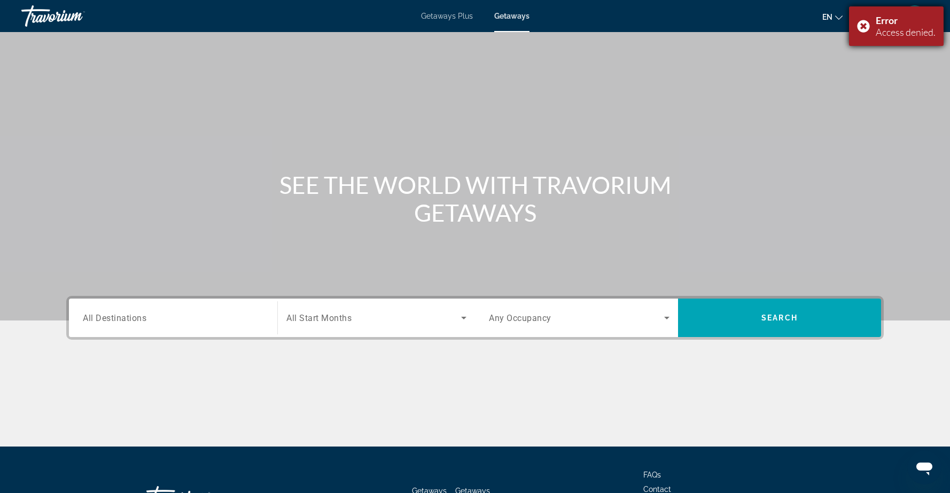
click at [861, 25] on div "Error Access denied." at bounding box center [896, 26] width 95 height 40
click at [226, 320] on input "Destination All Destinations" at bounding box center [173, 318] width 181 height 13
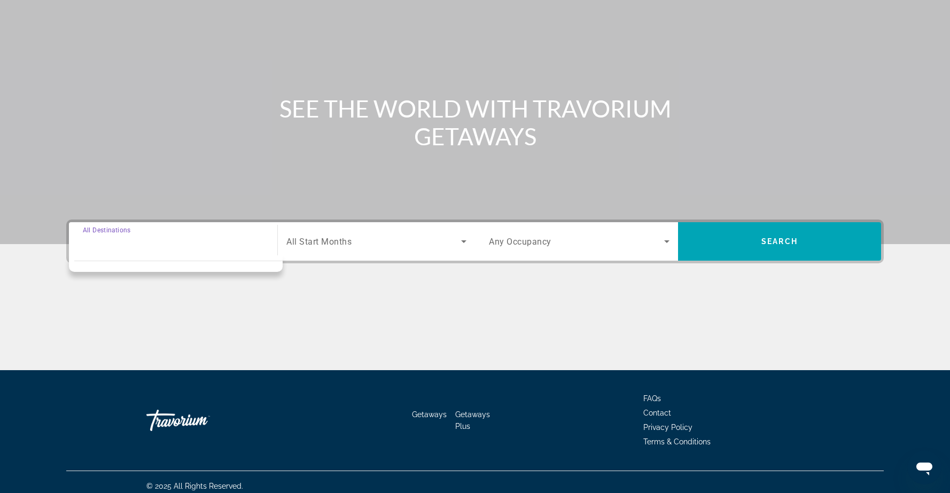
scroll to position [84, 0]
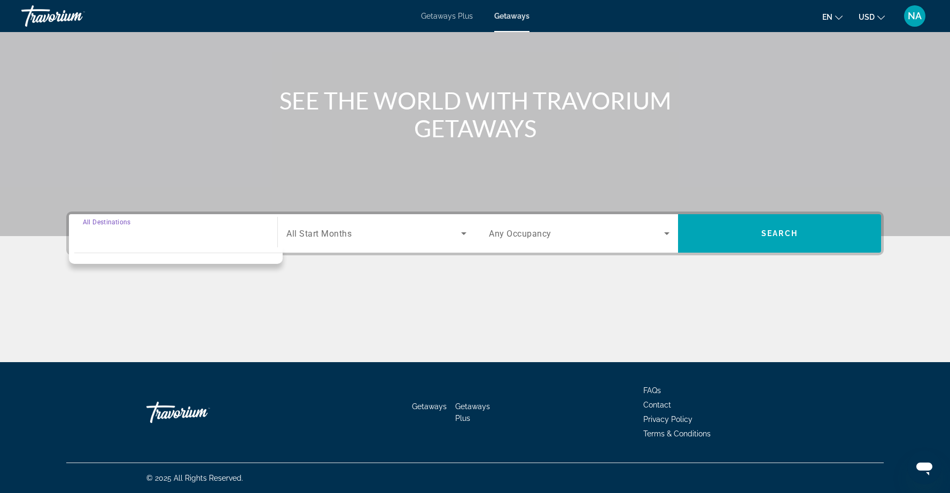
click at [171, 231] on input "Destination All Destinations" at bounding box center [173, 234] width 181 height 13
click at [146, 228] on input "Destination All Destinations" at bounding box center [173, 234] width 181 height 13
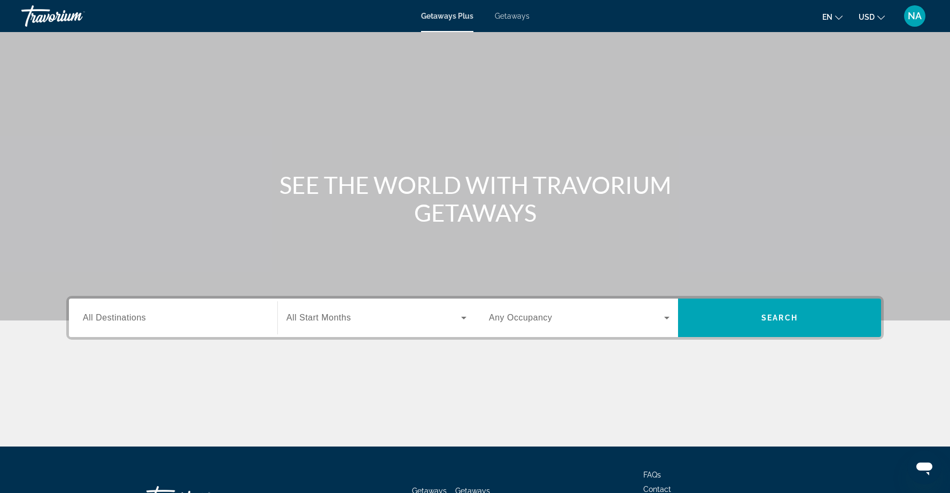
click at [510, 15] on span "Getaways" at bounding box center [512, 16] width 35 height 9
click at [189, 319] on input "Destination All Destinations" at bounding box center [173, 318] width 181 height 13
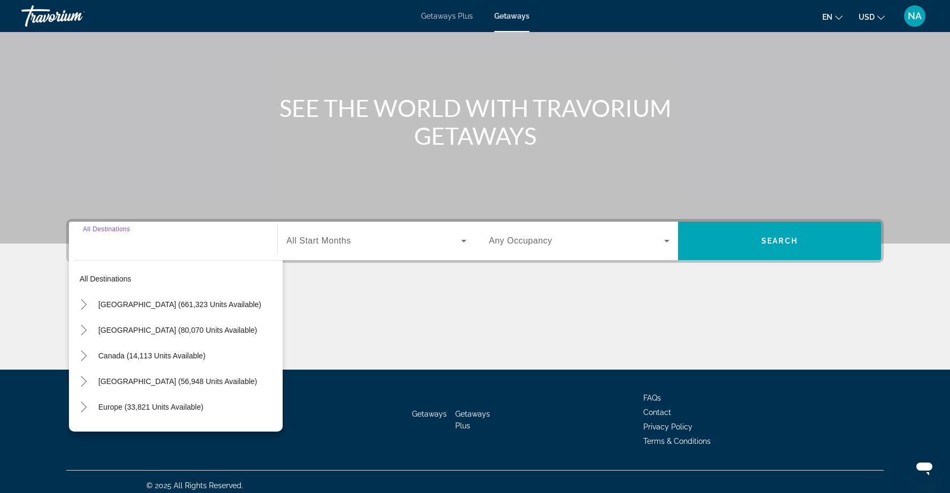
scroll to position [84, 0]
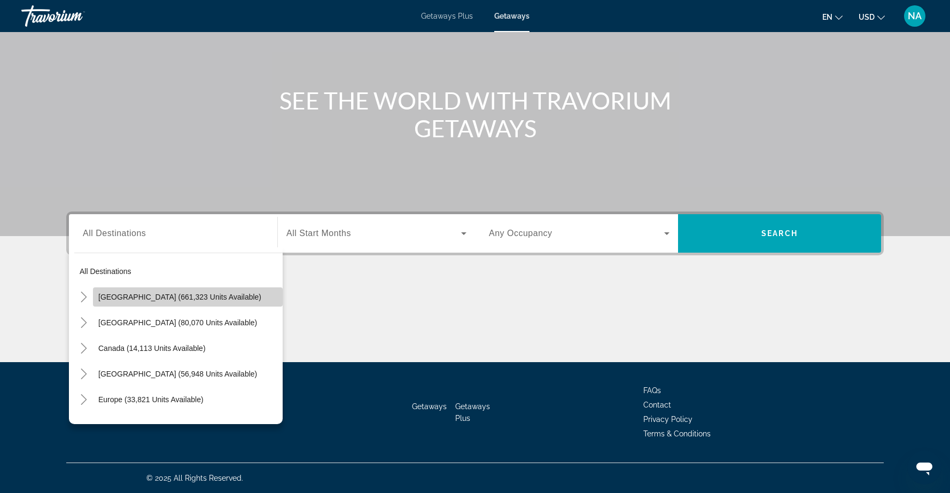
click at [187, 297] on span "[GEOGRAPHIC_DATA] (661,323 units available)" at bounding box center [179, 297] width 163 height 9
type input "**********"
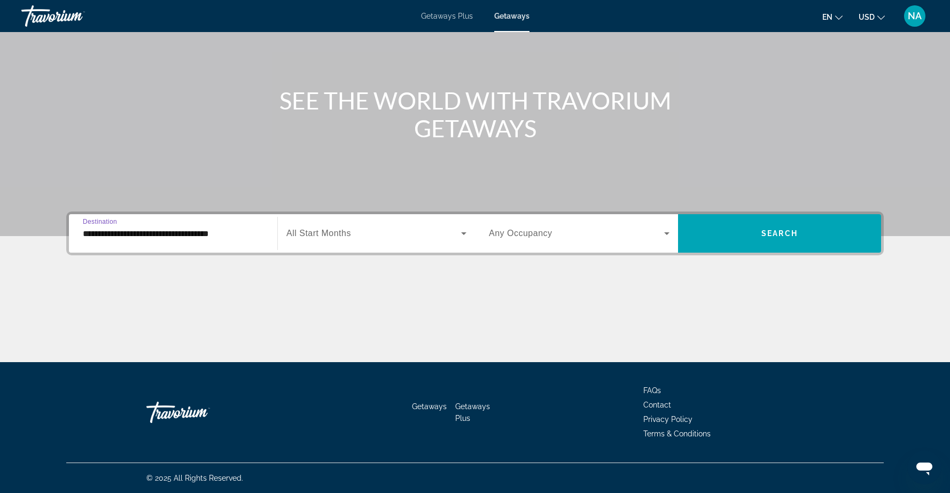
click at [450, 233] on span "Search widget" at bounding box center [373, 233] width 175 height 13
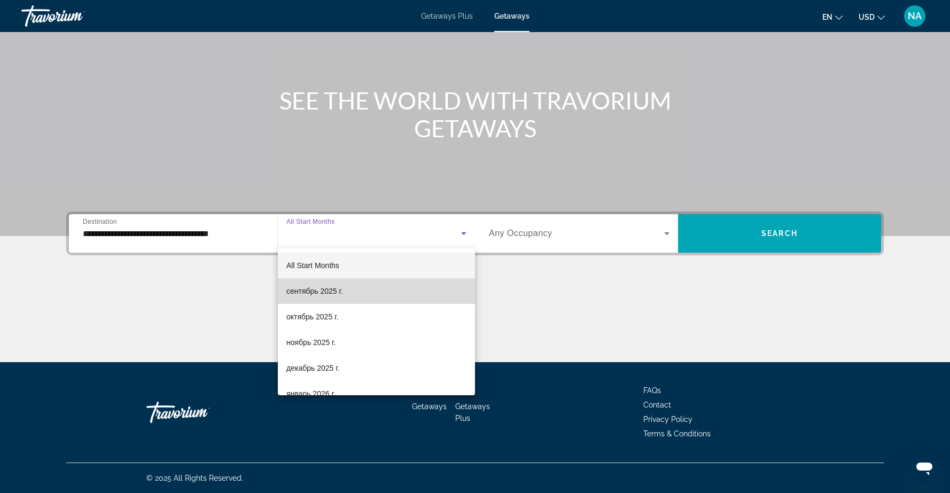
click at [373, 297] on mat-option "сентябрь 2025 г." at bounding box center [376, 291] width 197 height 26
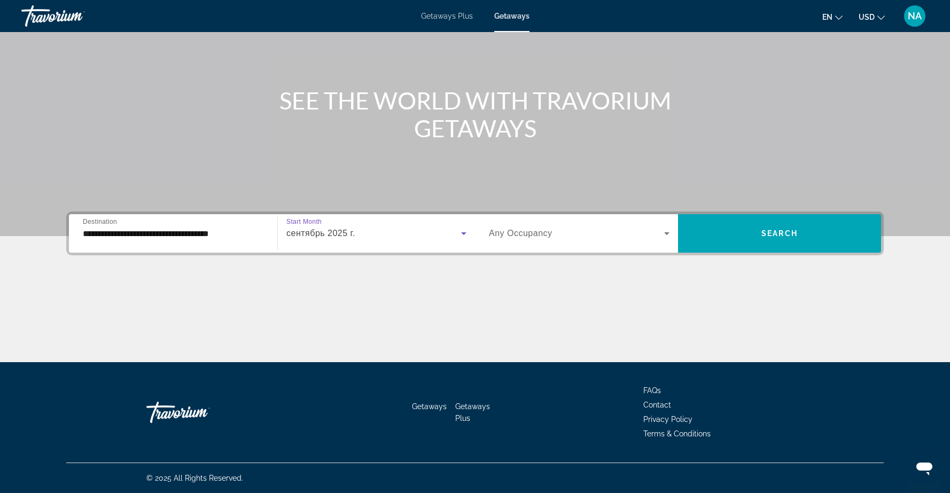
click at [638, 235] on span "Search widget" at bounding box center [576, 233] width 175 height 13
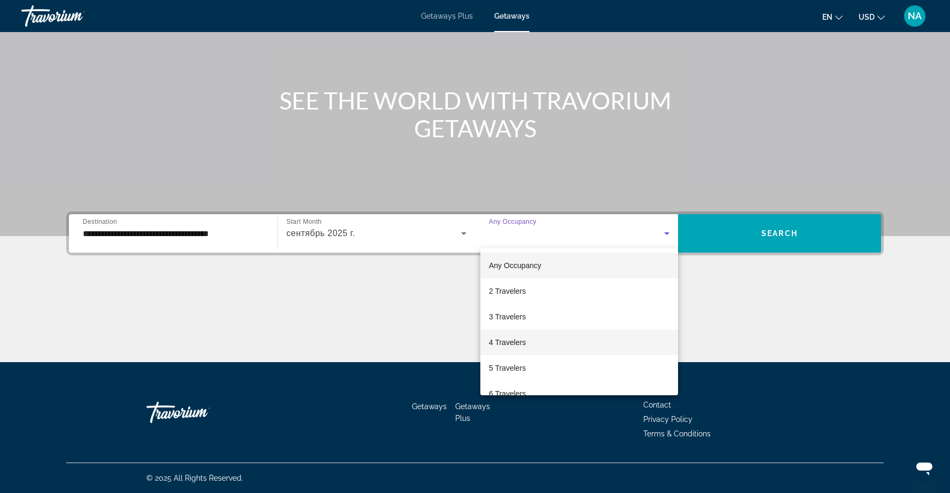
click at [573, 339] on mat-option "4 Travelers" at bounding box center [579, 343] width 198 height 26
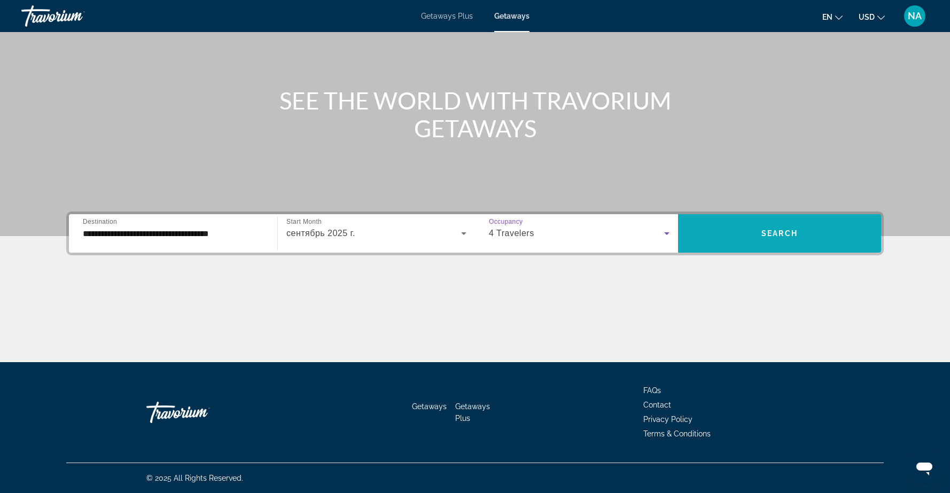
click at [762, 232] on span "Search" at bounding box center [779, 233] width 36 height 9
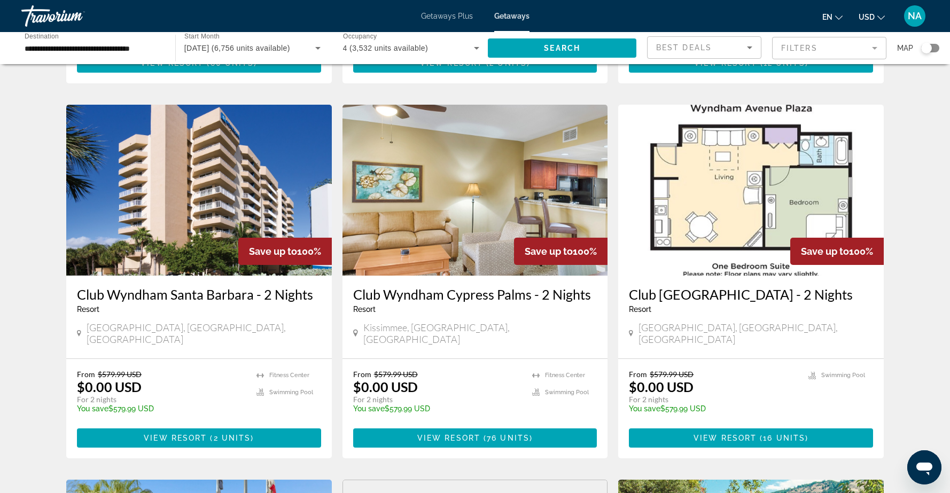
scroll to position [1267, 0]
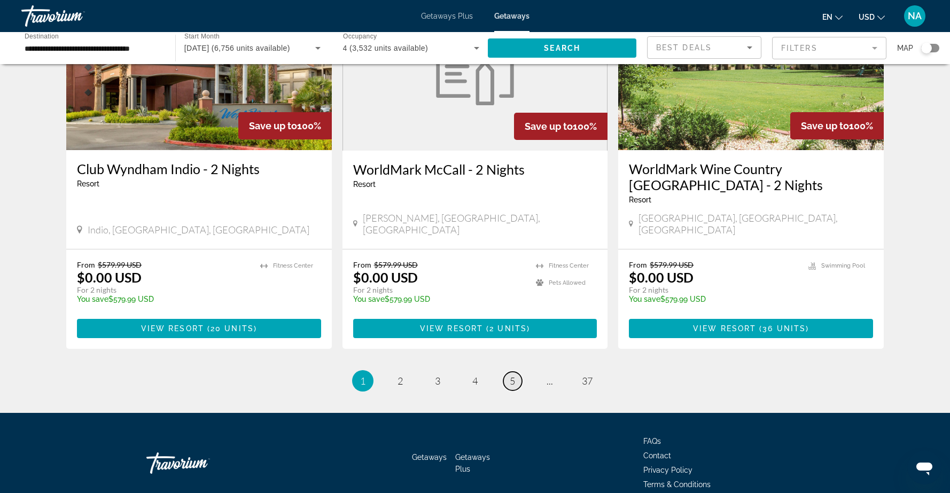
click at [513, 375] on span "5" at bounding box center [511, 381] width 5 height 12
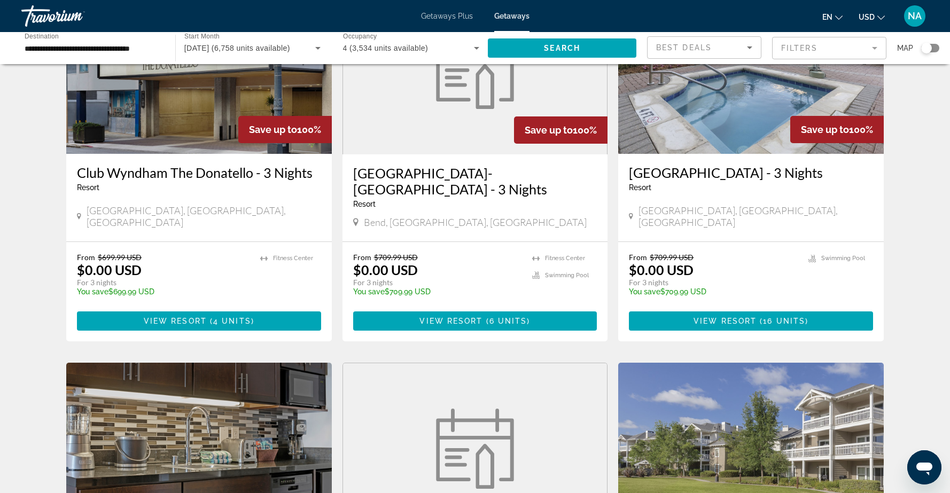
scroll to position [494, 0]
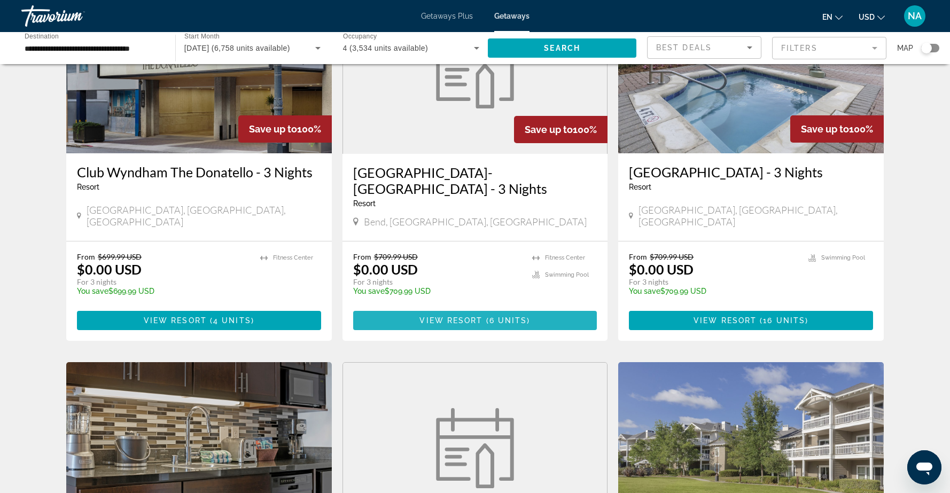
click at [476, 316] on span "View Resort" at bounding box center [450, 320] width 63 height 9
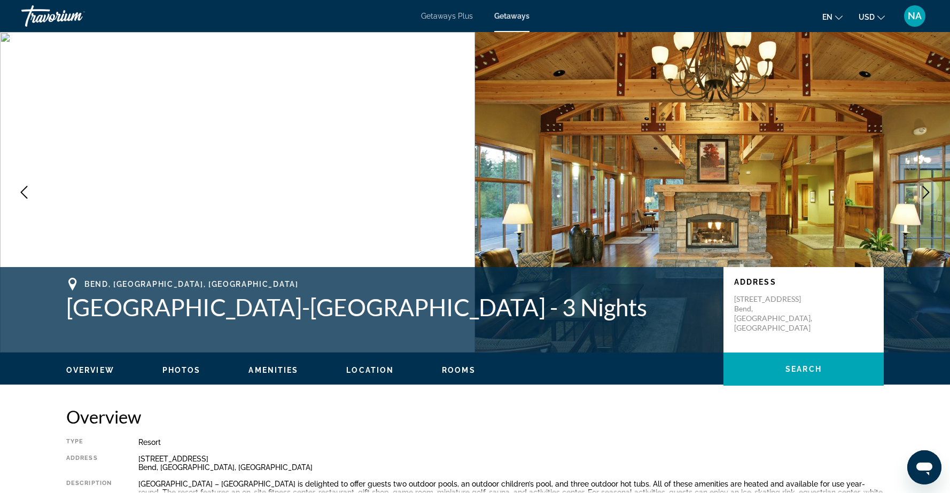
click at [27, 178] on img "Main content" at bounding box center [237, 192] width 475 height 320
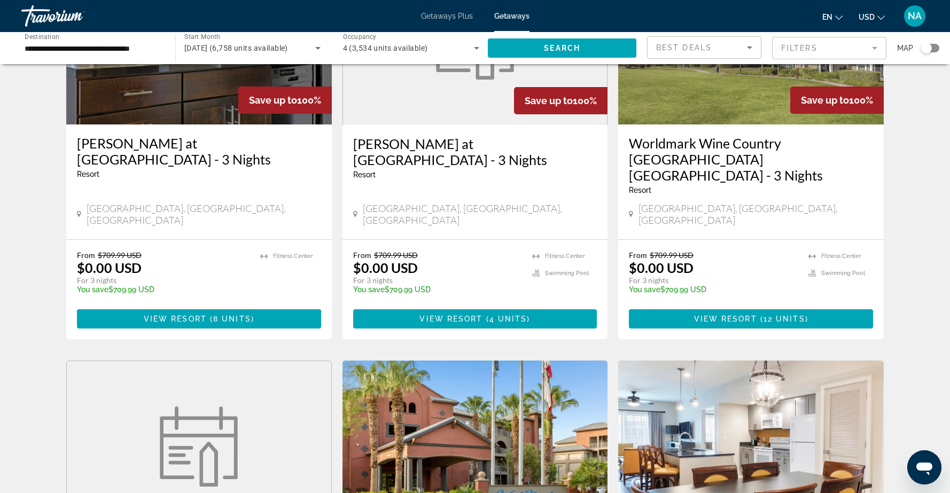
scroll to position [1284, 0]
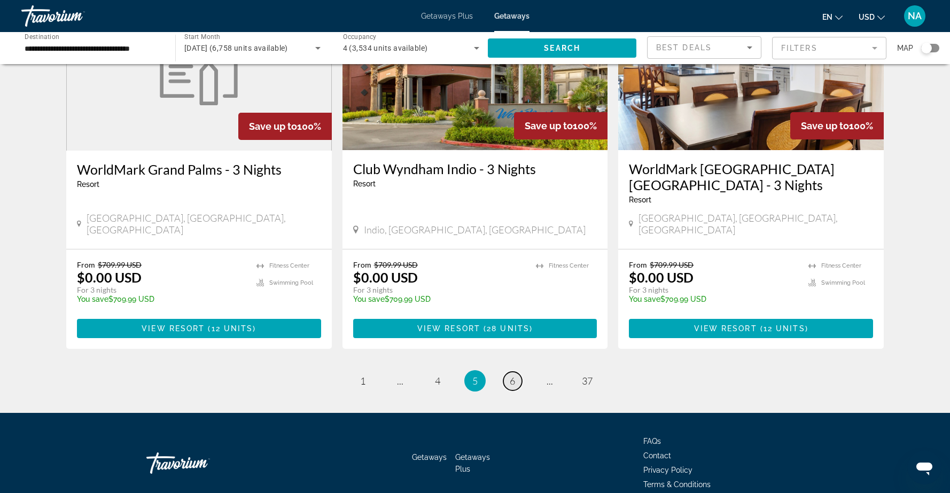
click at [511, 375] on span "6" at bounding box center [511, 381] width 5 height 12
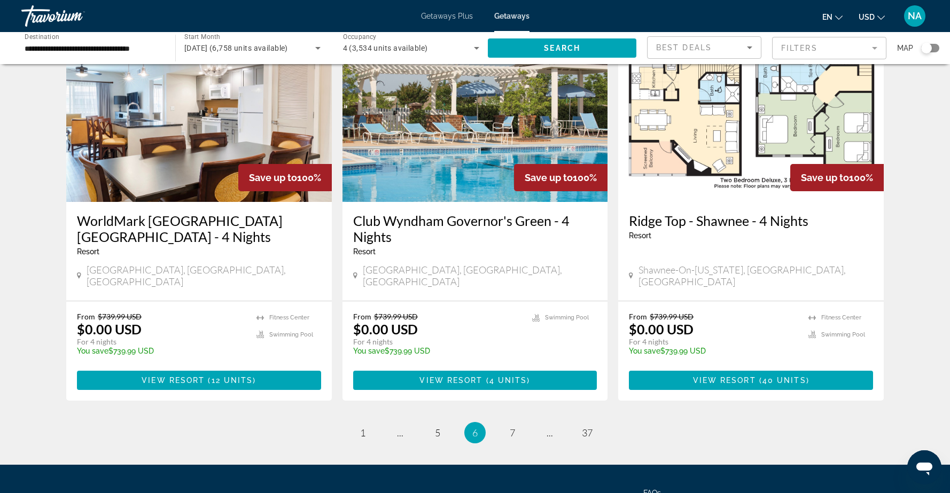
scroll to position [1245, 0]
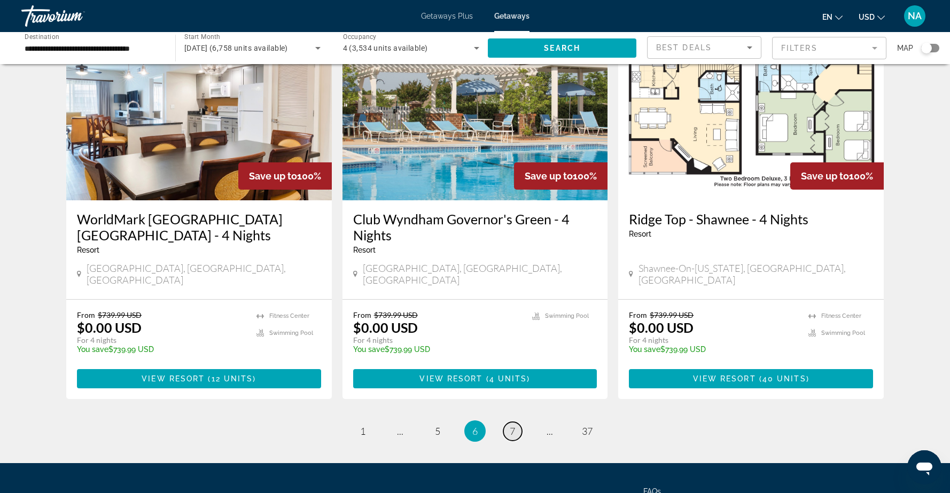
click at [512, 425] on span "7" at bounding box center [511, 431] width 5 height 12
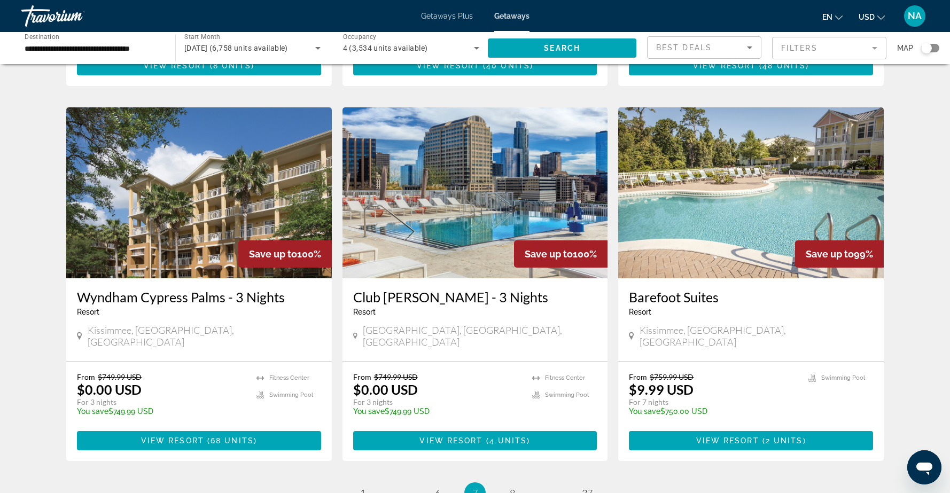
scroll to position [1267, 0]
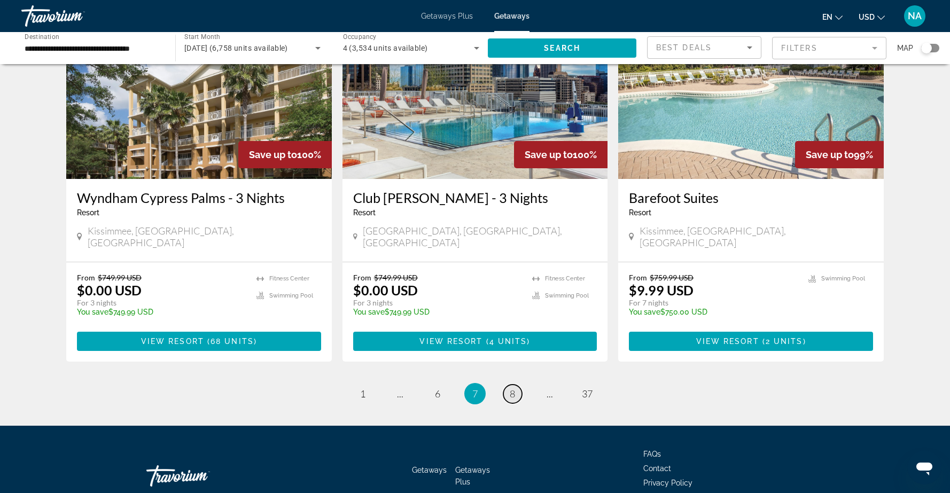
click at [511, 388] on span "8" at bounding box center [511, 394] width 5 height 12
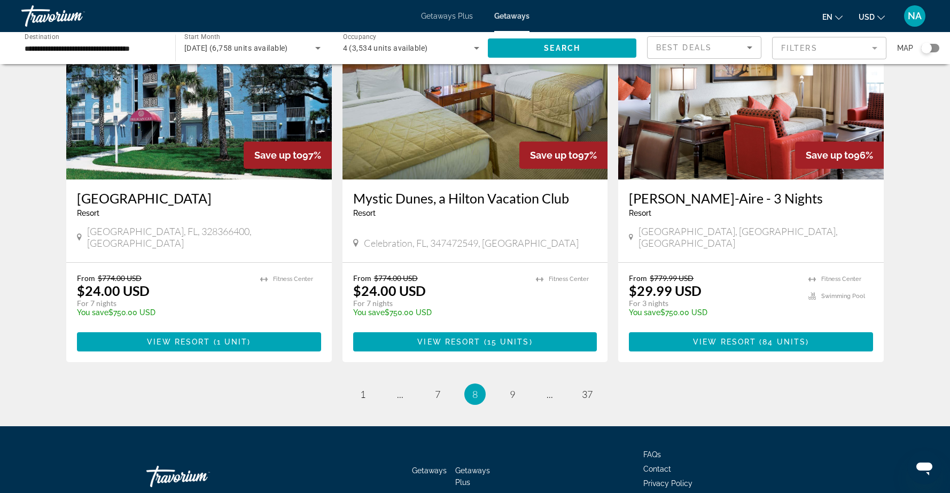
scroll to position [1267, 0]
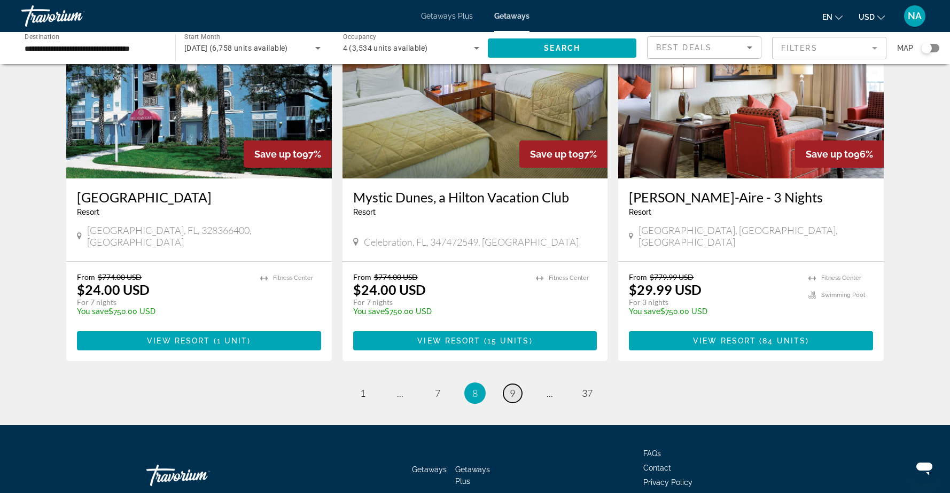
click at [512, 387] on span "9" at bounding box center [511, 393] width 5 height 12
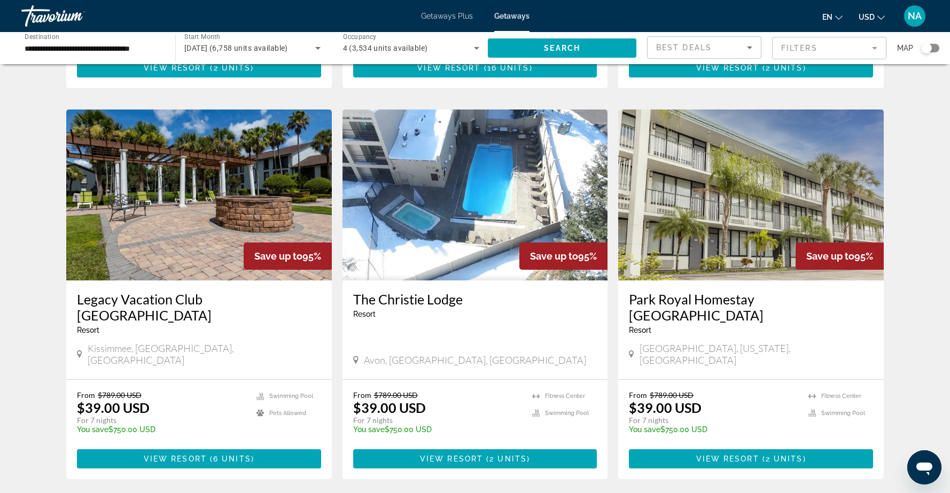
scroll to position [1182, 0]
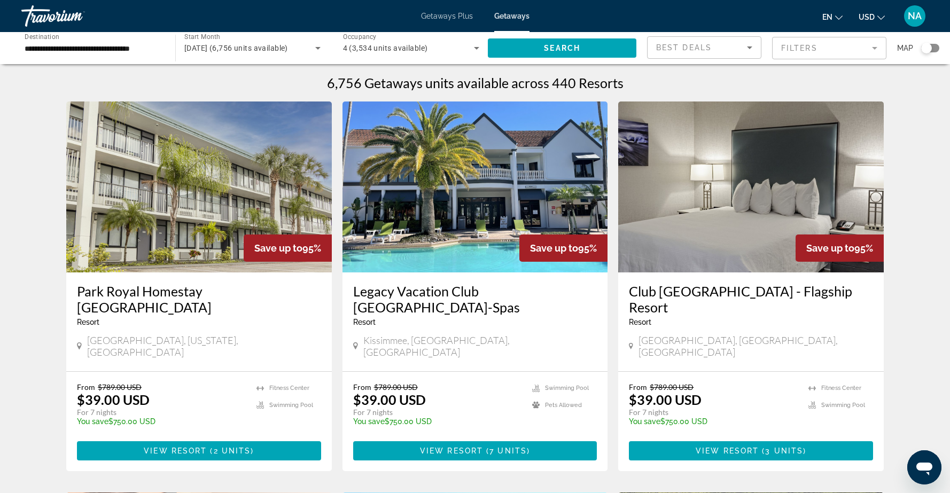
click at [509, 15] on span "Getaways" at bounding box center [511, 16] width 35 height 9
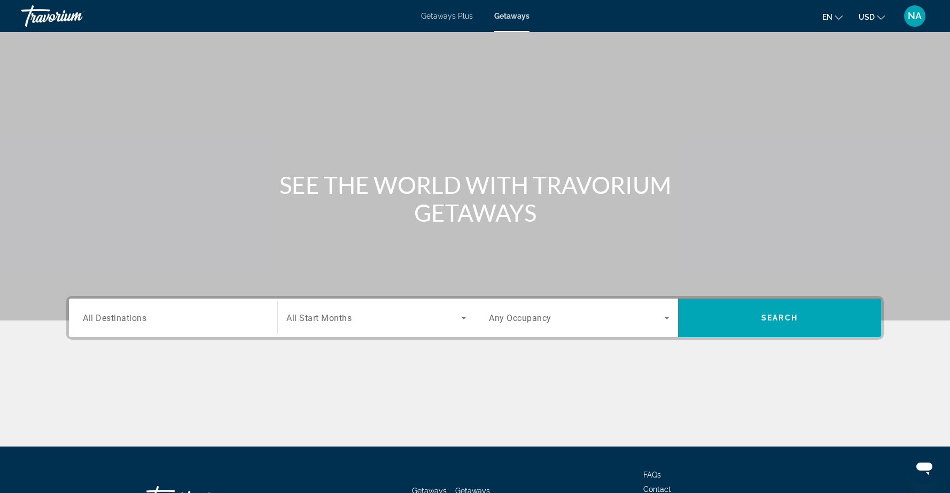
click at [44, 15] on div "Travorium" at bounding box center [74, 16] width 107 height 28
click at [143, 320] on span "All Destinations" at bounding box center [115, 317] width 64 height 10
click at [143, 320] on input "Destination All Destinations" at bounding box center [173, 318] width 181 height 13
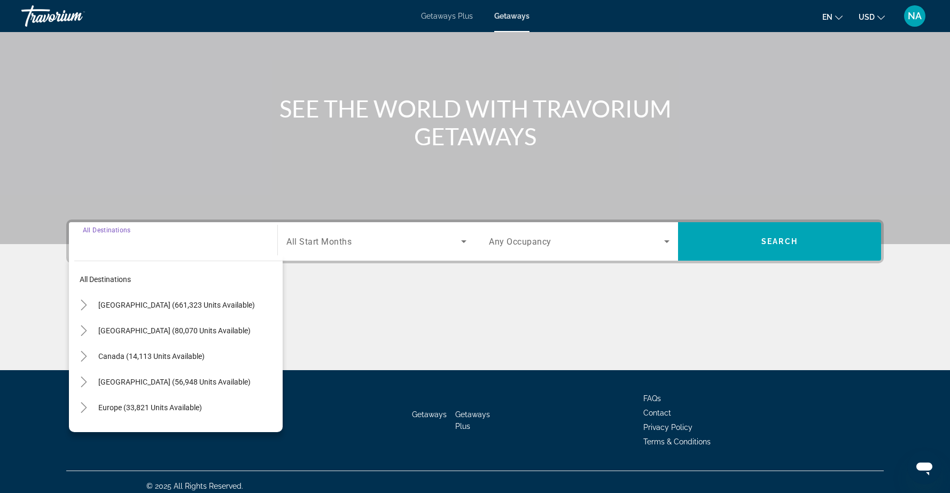
scroll to position [84, 0]
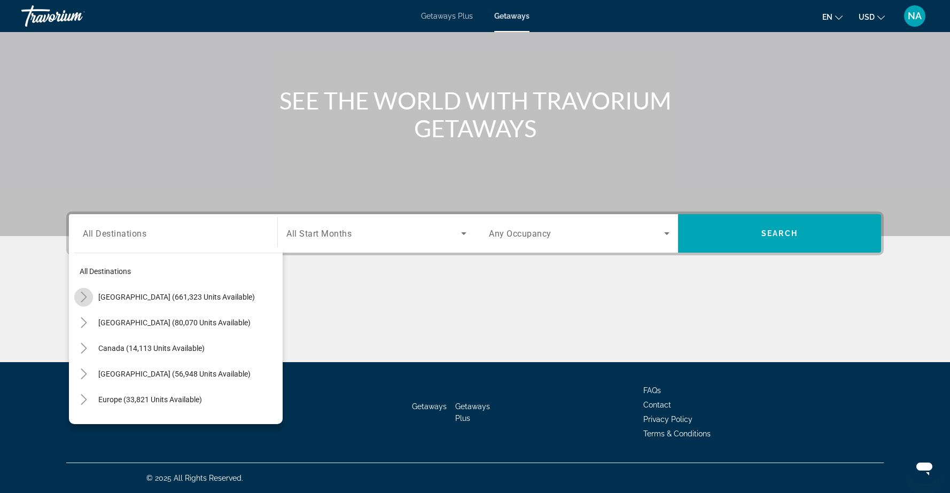
click at [83, 297] on icon "Toggle United States (661,323 units available)" at bounding box center [84, 297] width 11 height 11
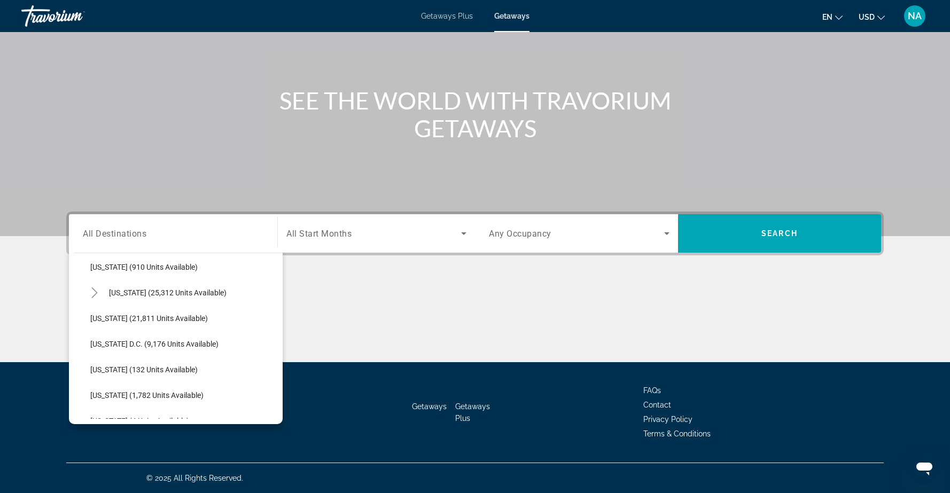
scroll to position [1031, 0]
click at [110, 316] on span "[US_STATE] (21,811 units available)" at bounding box center [148, 316] width 117 height 9
type input "**********"
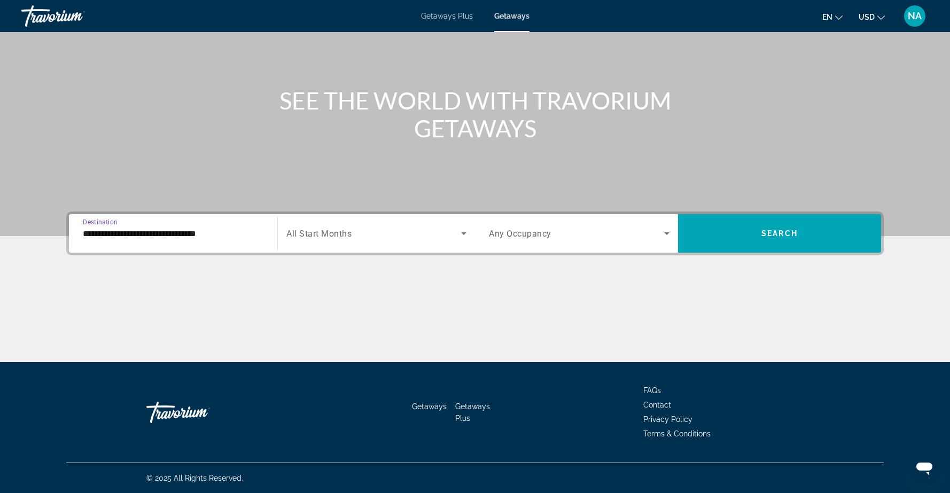
click at [458, 233] on icon "Search widget" at bounding box center [463, 233] width 13 height 13
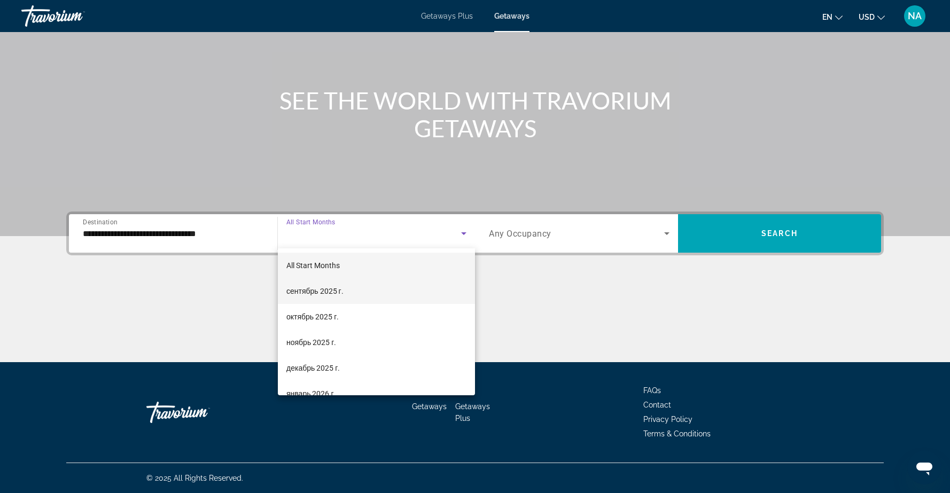
click at [413, 285] on mat-option "сентябрь 2025 г." at bounding box center [376, 291] width 197 height 26
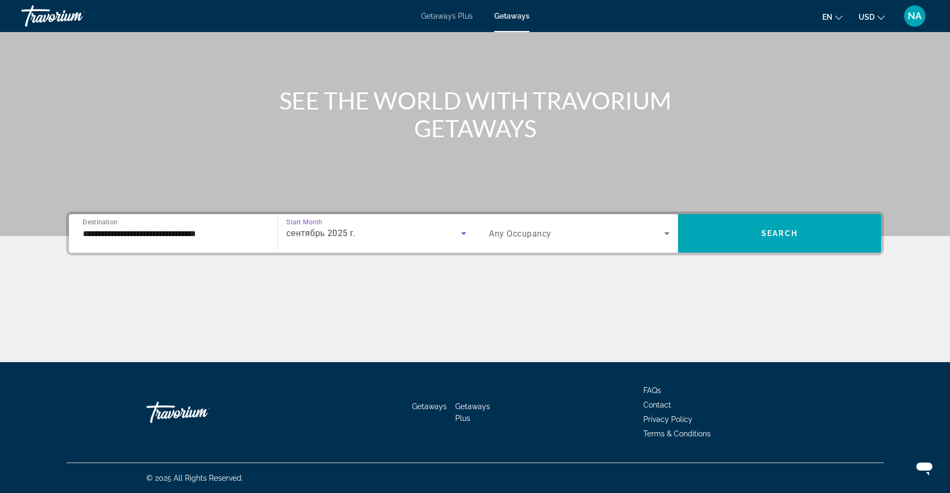
click at [624, 237] on span "Search widget" at bounding box center [576, 233] width 175 height 13
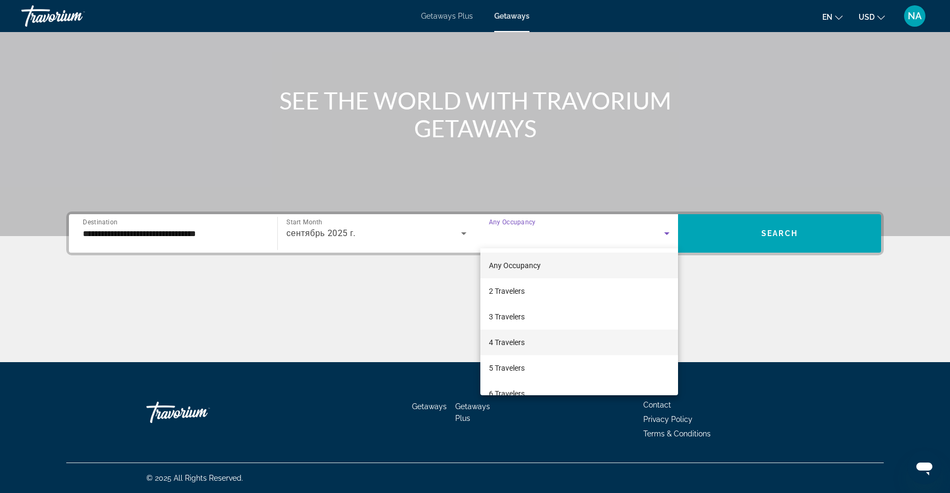
click at [575, 342] on mat-option "4 Travelers" at bounding box center [579, 343] width 198 height 26
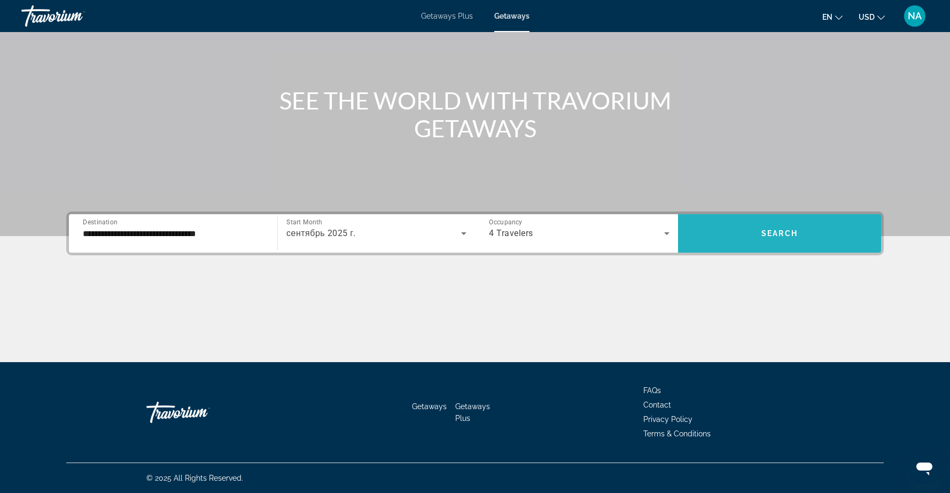
click at [778, 233] on span "Search" at bounding box center [779, 233] width 36 height 9
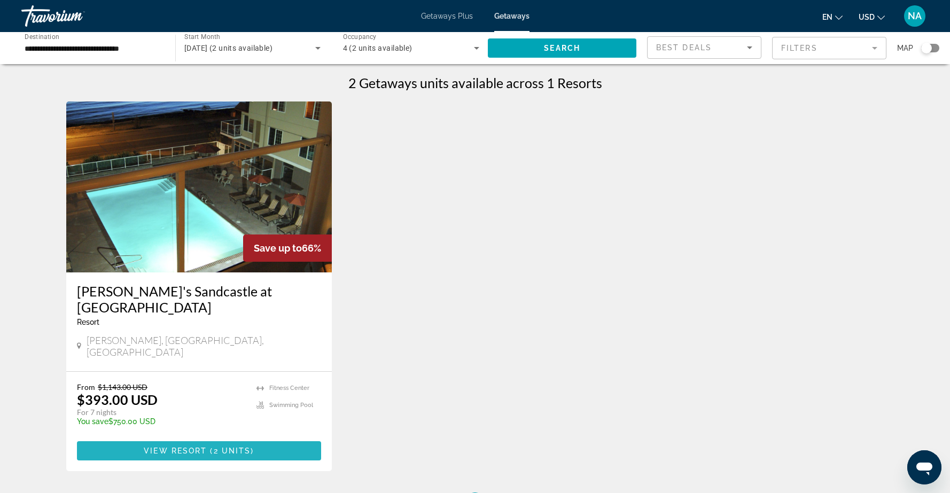
click at [204, 446] on span "View Resort" at bounding box center [175, 450] width 63 height 9
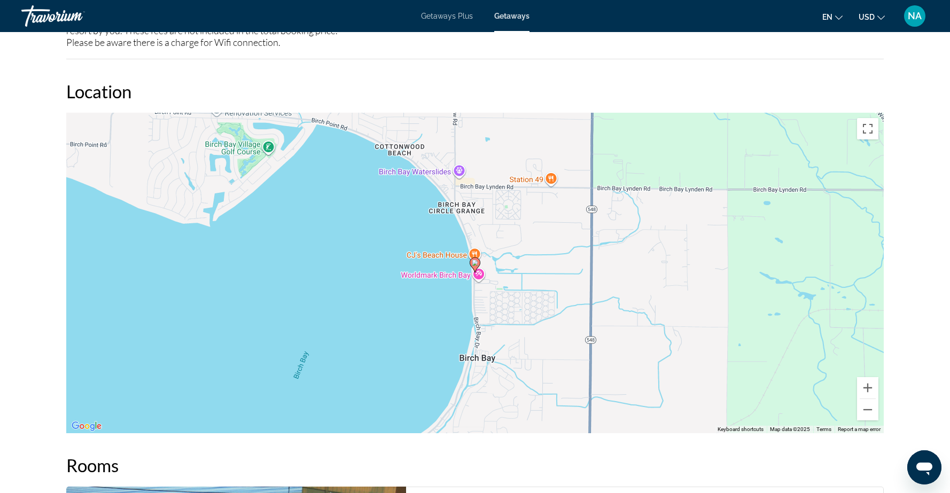
scroll to position [1302, 0]
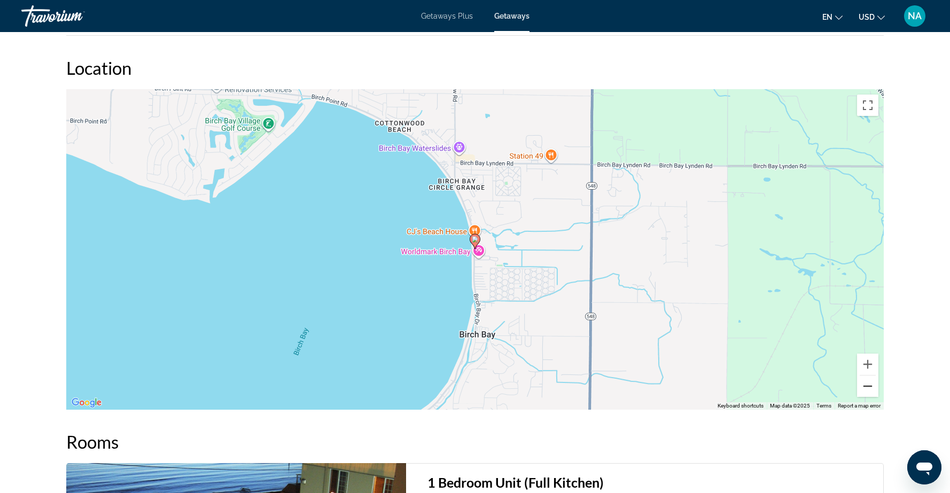
click at [866, 380] on button "Zoom out" at bounding box center [867, 385] width 21 height 21
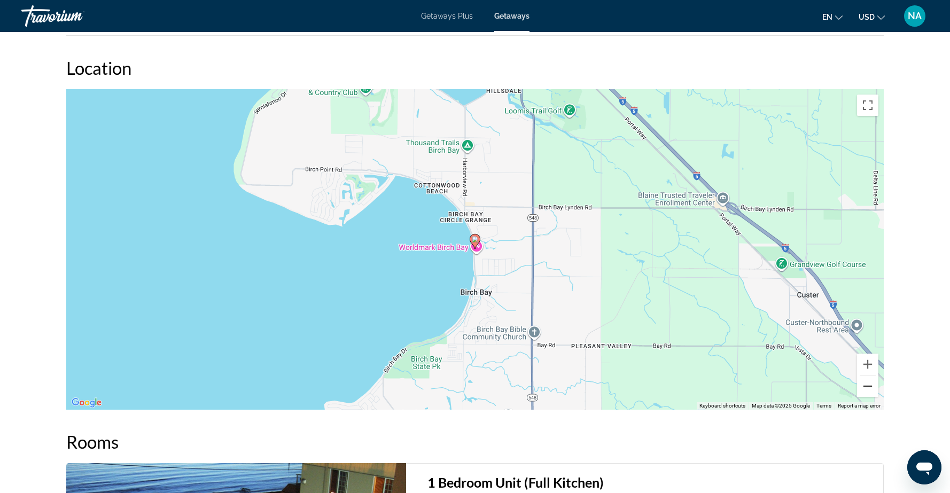
click at [866, 380] on button "Zoom out" at bounding box center [867, 385] width 21 height 21
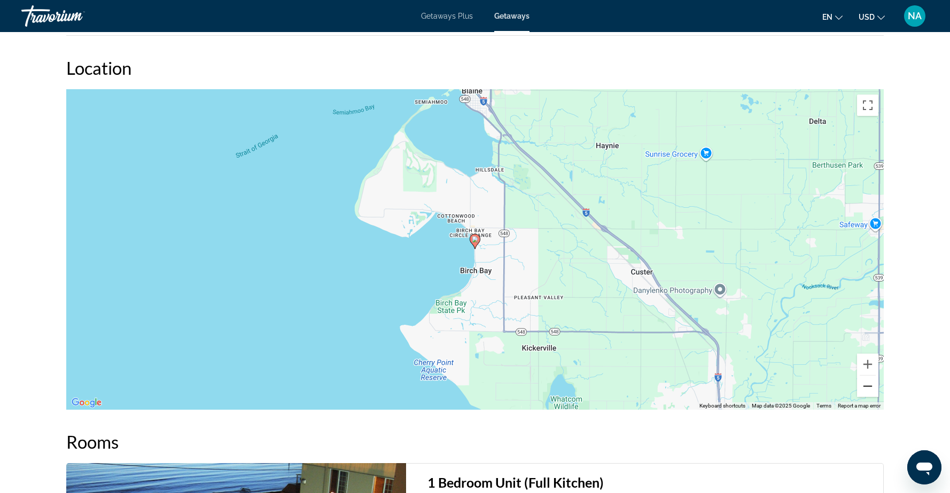
click at [866, 380] on button "Zoom out" at bounding box center [867, 385] width 21 height 21
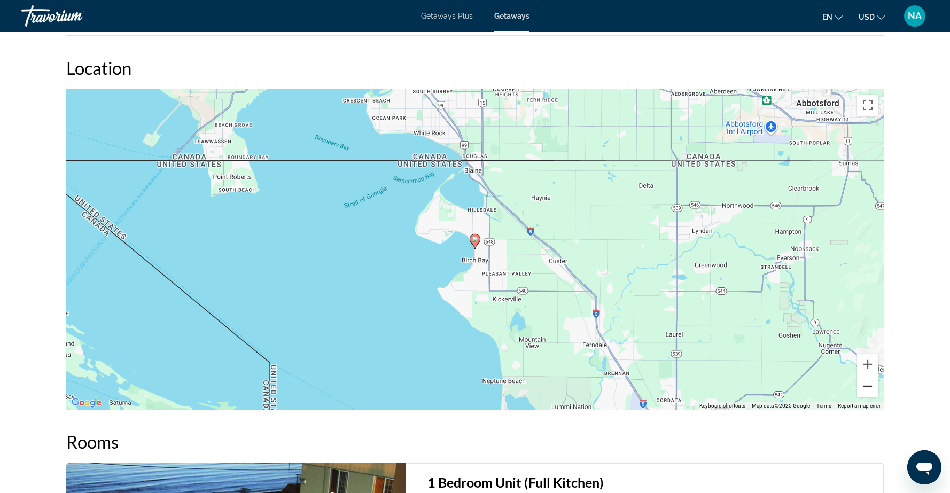
click at [866, 380] on button "Zoom out" at bounding box center [867, 385] width 21 height 21
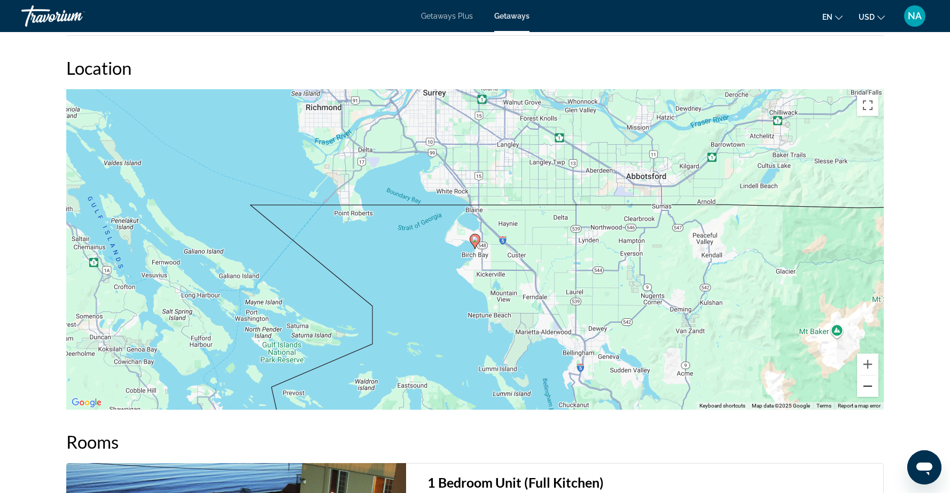
click at [866, 380] on button "Zoom out" at bounding box center [867, 385] width 21 height 21
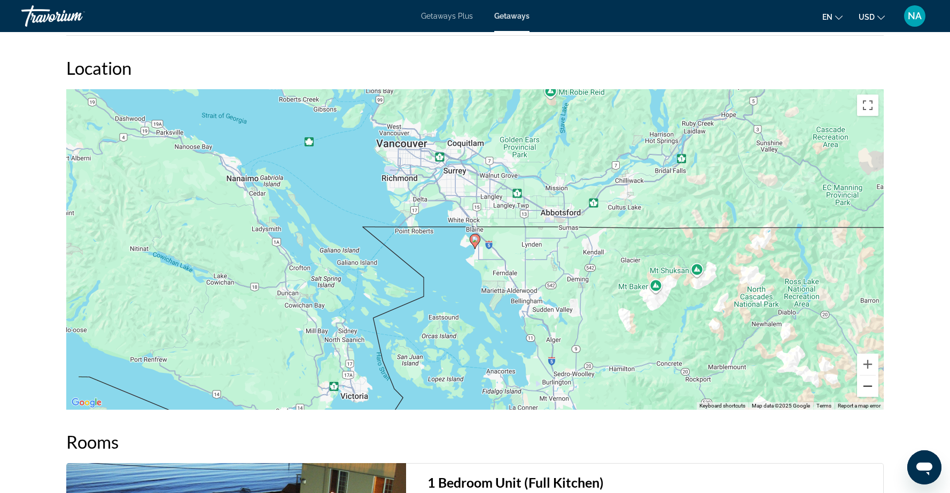
click at [866, 380] on button "Zoom out" at bounding box center [867, 385] width 21 height 21
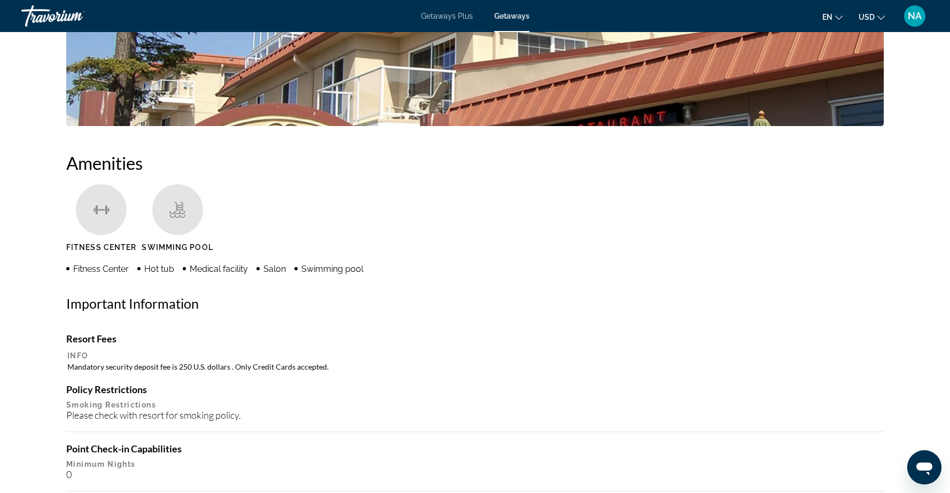
scroll to position [700, 0]
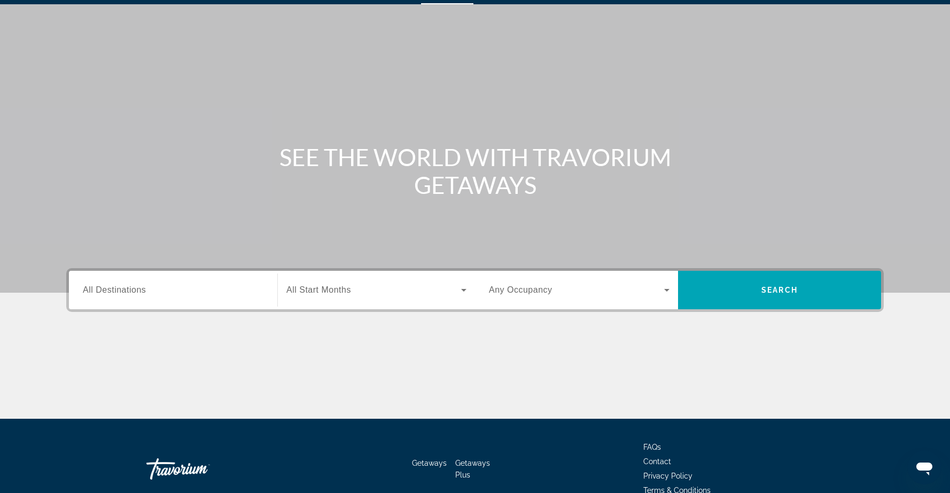
scroll to position [84, 0]
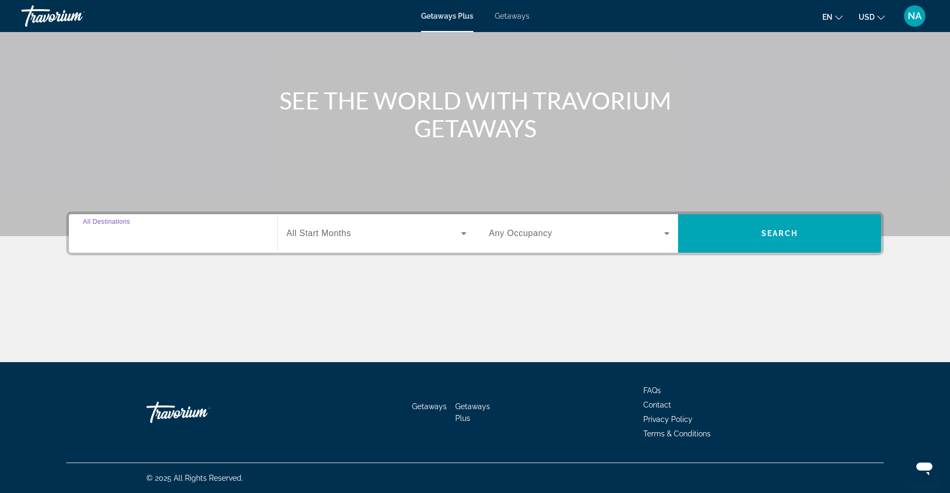
click at [228, 229] on input "Destination All Destinations" at bounding box center [173, 234] width 181 height 13
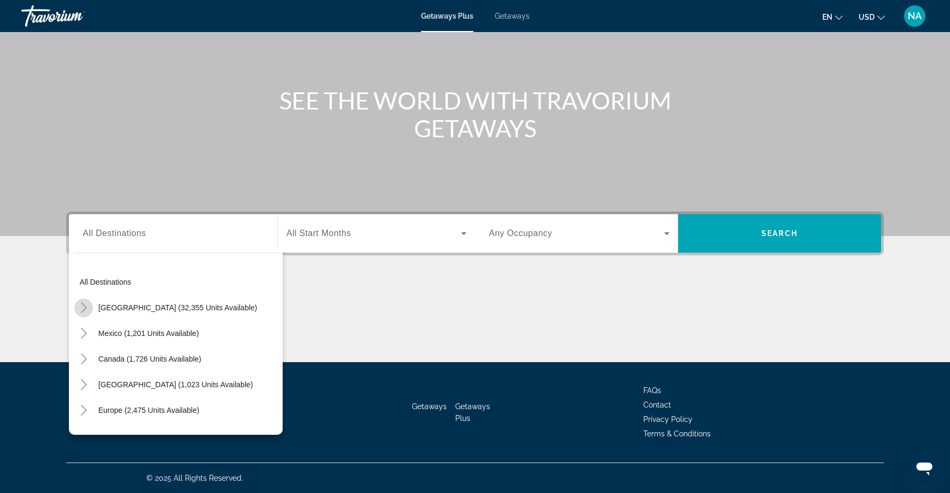
click at [82, 307] on icon "Toggle United States (32,355 units available)" at bounding box center [84, 307] width 11 height 11
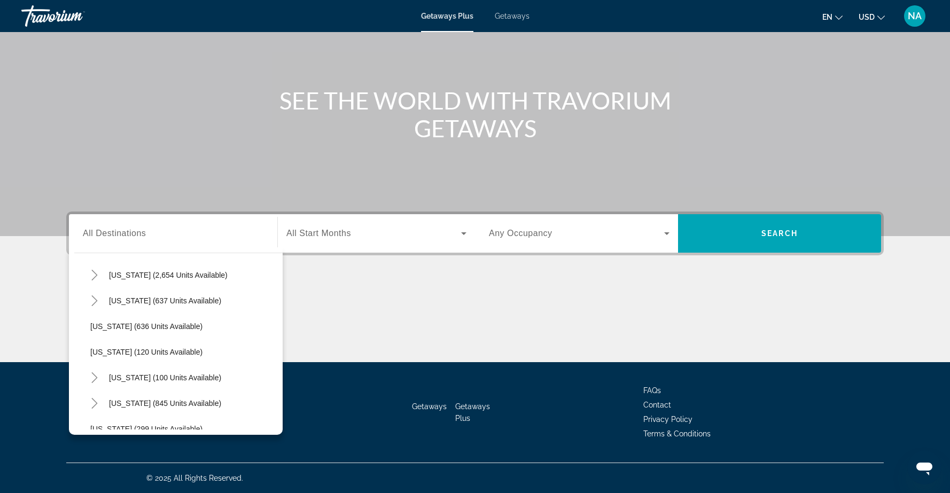
scroll to position [577, 0]
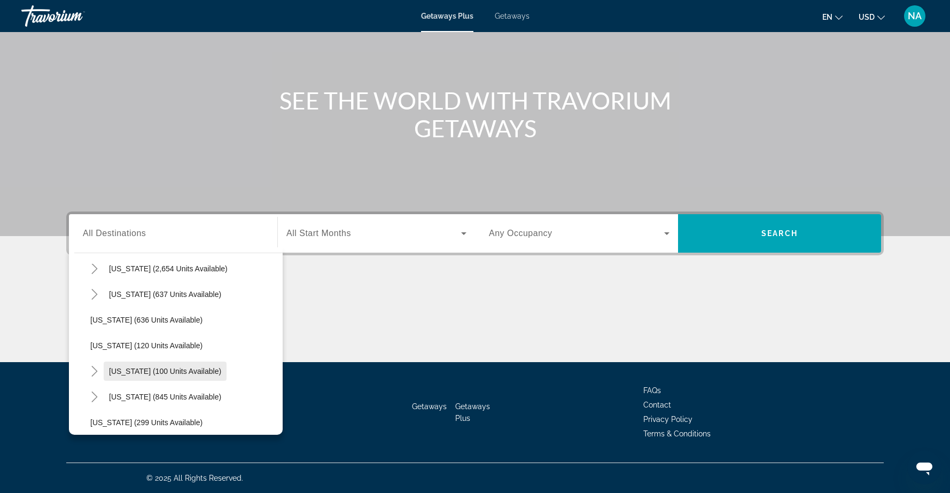
click at [123, 370] on span "New York (100 units available)" at bounding box center [165, 371] width 112 height 9
type input "**********"
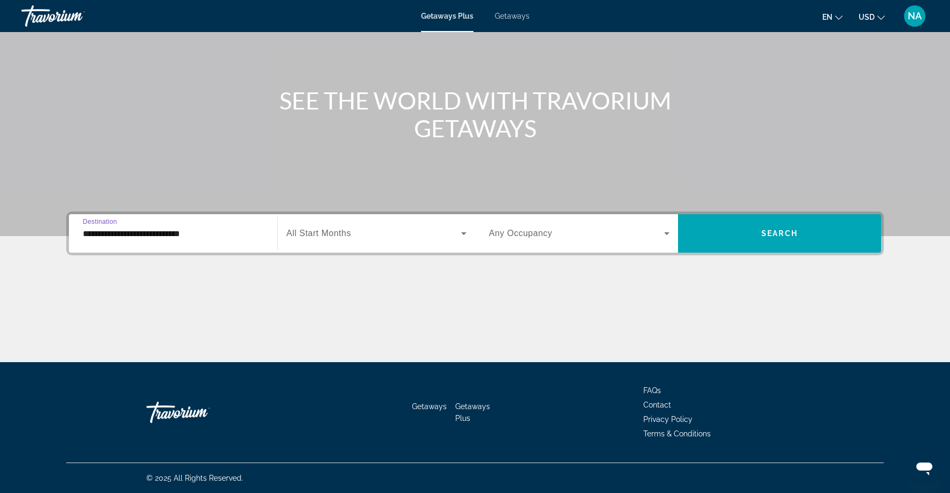
click at [453, 233] on span "Search widget" at bounding box center [373, 233] width 175 height 13
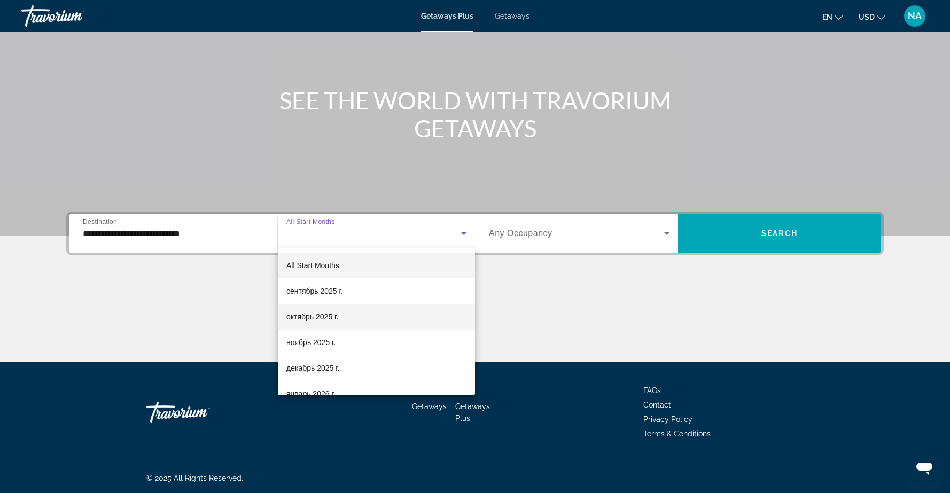
drag, startPoint x: 346, startPoint y: 367, endPoint x: 370, endPoint y: 310, distance: 61.5
click at [370, 310] on div "All Start Months сентябрь 2025 г. октябрь 2025 г. ноябрь 2025 г. декабрь 2025 г…" at bounding box center [376, 321] width 197 height 147
click at [344, 313] on mat-option "октябрь 2025 г." at bounding box center [376, 317] width 197 height 26
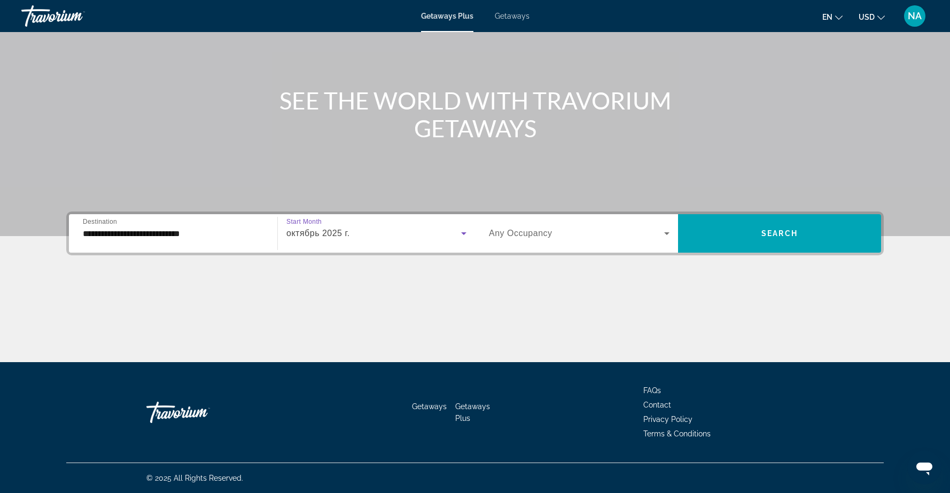
click at [653, 232] on span "Search widget" at bounding box center [576, 233] width 175 height 13
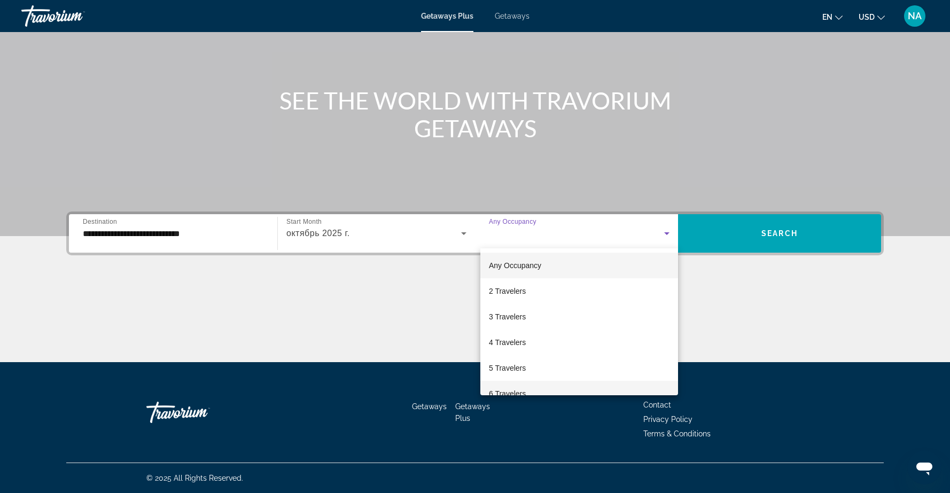
click at [579, 389] on mat-option "6 Travelers" at bounding box center [579, 394] width 198 height 26
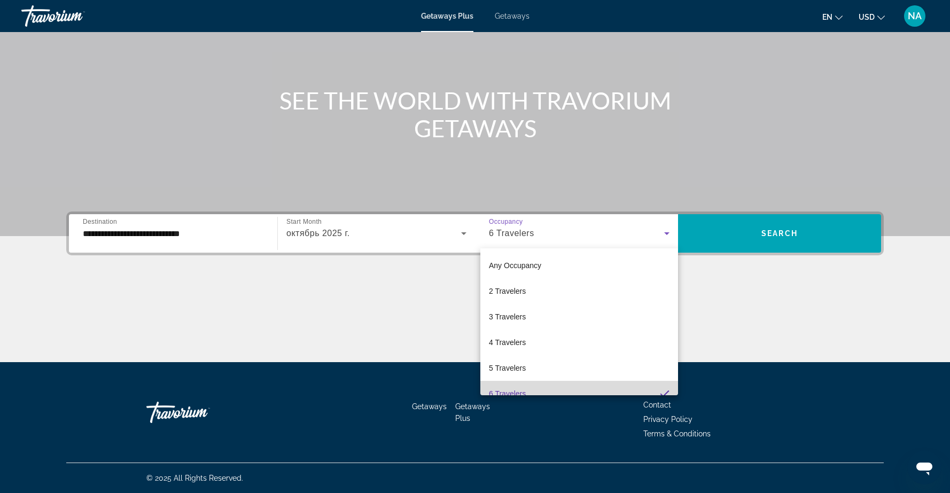
scroll to position [11, 0]
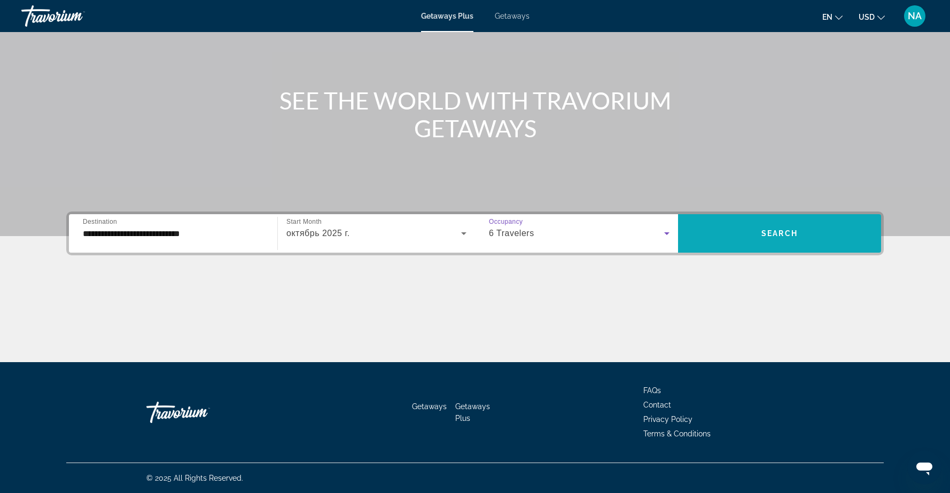
click at [786, 234] on span "Search" at bounding box center [779, 233] width 36 height 9
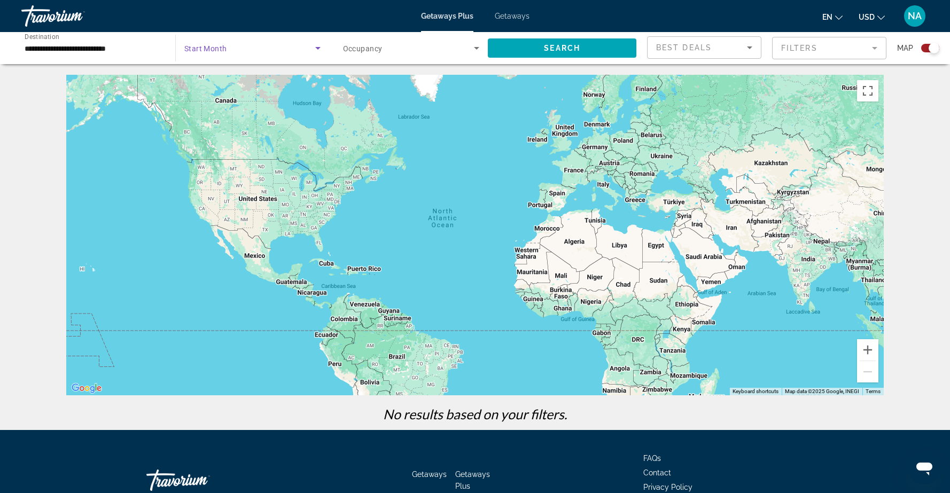
click at [315, 48] on icon "Search widget" at bounding box center [317, 48] width 13 height 13
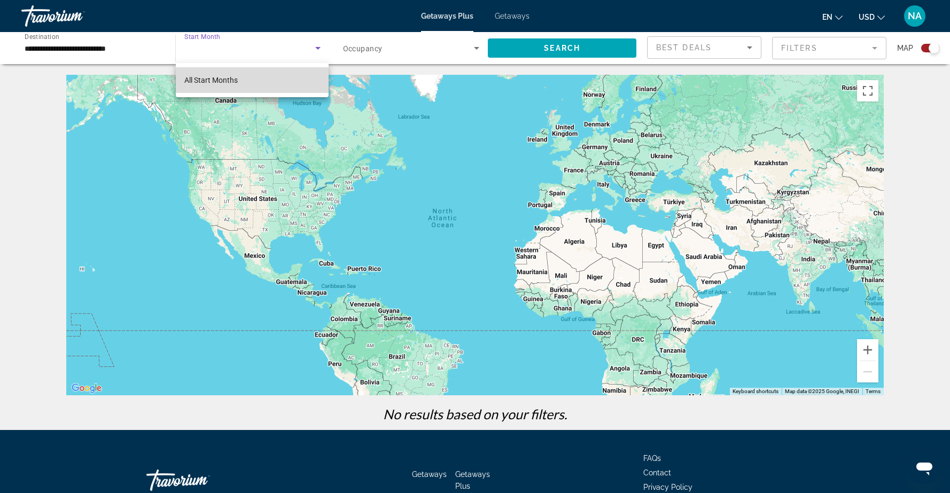
click at [283, 80] on mat-option "All Start Months" at bounding box center [252, 80] width 153 height 26
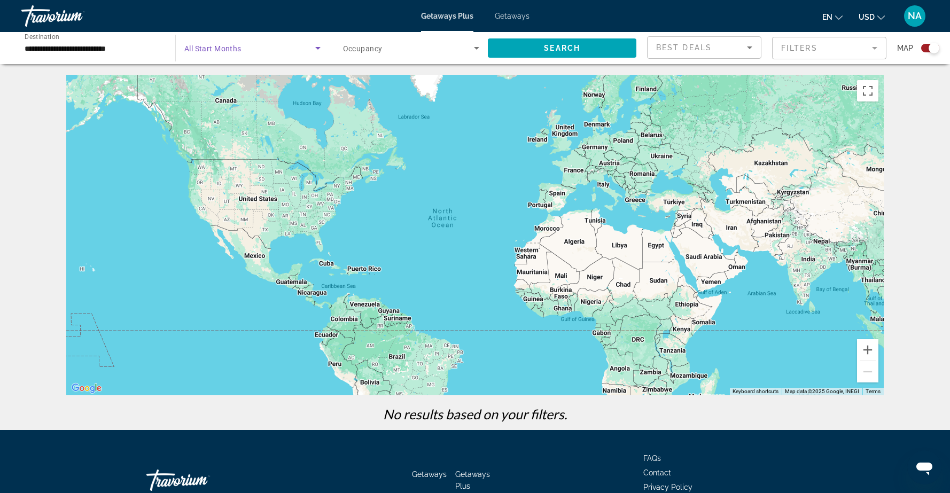
click at [415, 48] on span "Search widget" at bounding box center [408, 48] width 131 height 13
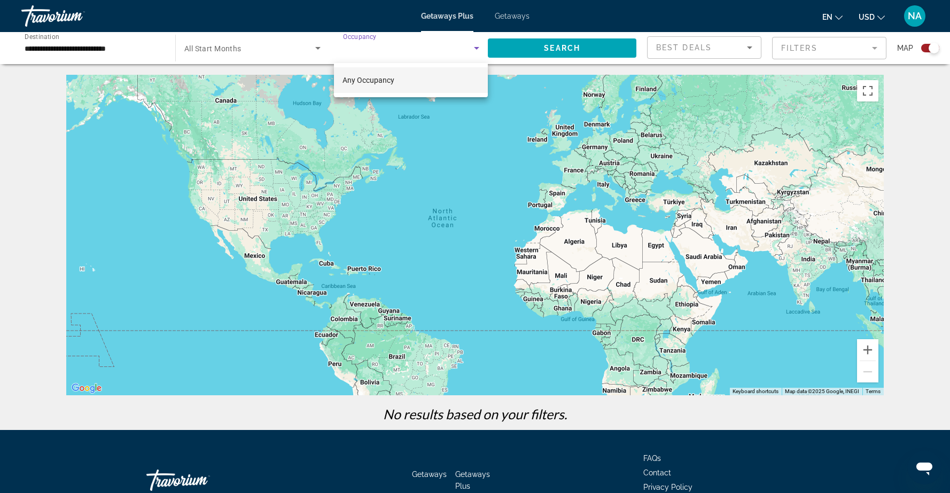
click at [400, 79] on mat-option "Any Occupancy" at bounding box center [411, 80] width 154 height 26
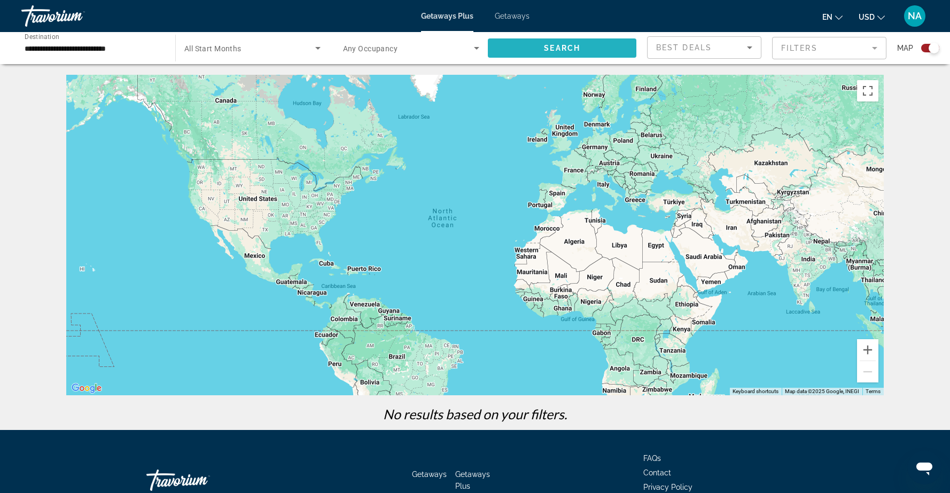
click at [575, 47] on span "Search" at bounding box center [562, 48] width 36 height 9
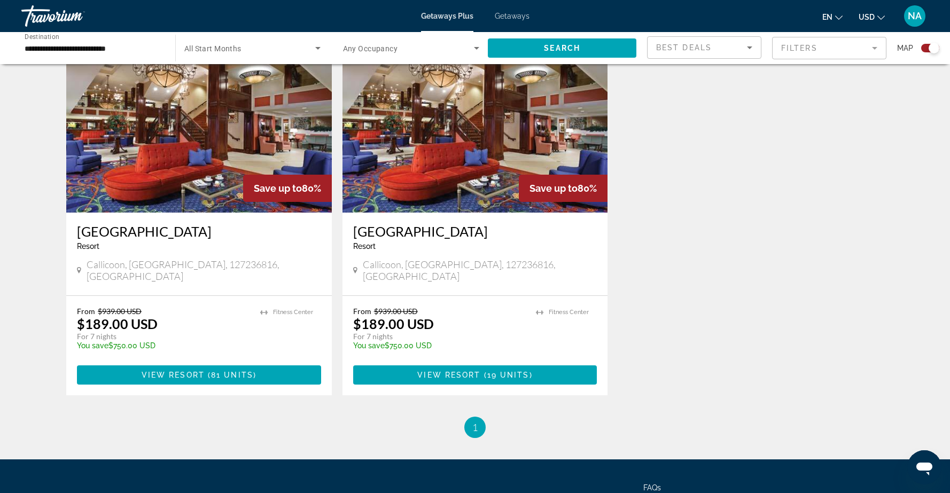
scroll to position [390, 0]
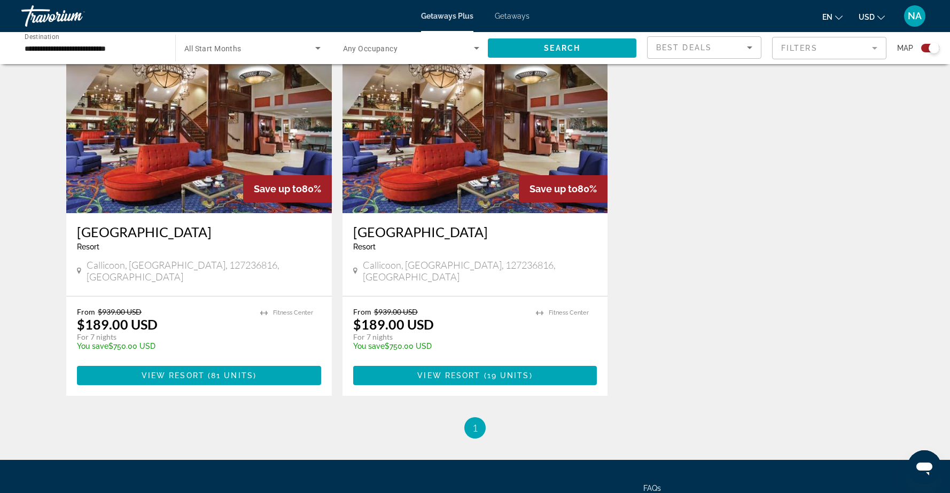
click at [672, 168] on div "Save up to 80% Villa Roma Resort Lodges Resort - This is an adults only resort …" at bounding box center [475, 229] width 828 height 375
click at [186, 371] on span "View Resort" at bounding box center [173, 375] width 63 height 9
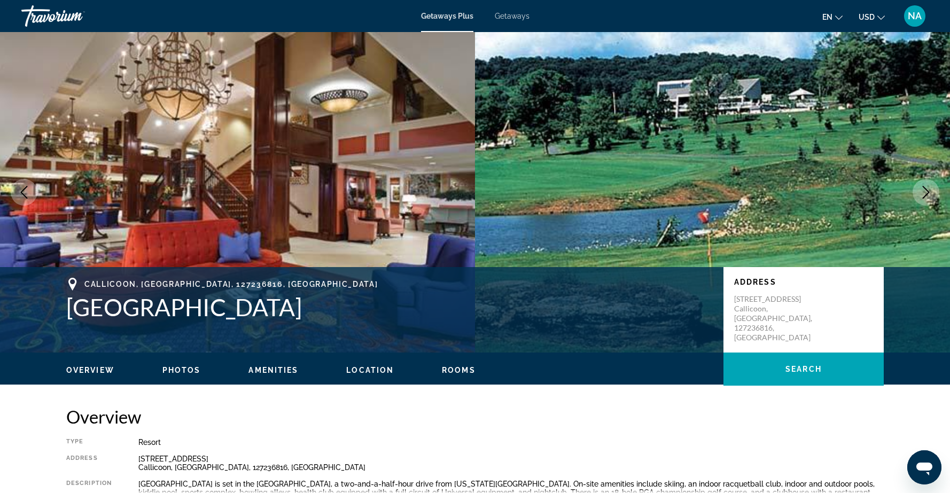
click at [515, 18] on span "Getaways" at bounding box center [512, 16] width 35 height 9
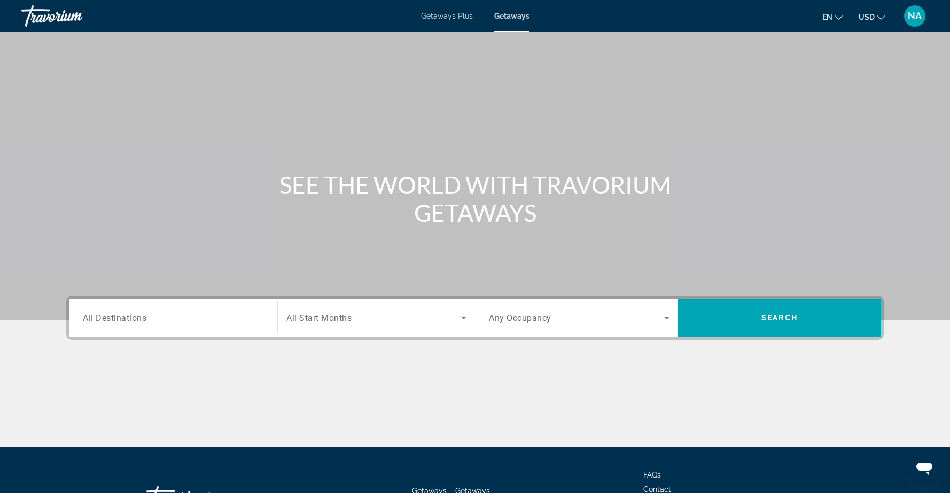
click at [144, 323] on input "Destination All Destinations" at bounding box center [173, 318] width 181 height 13
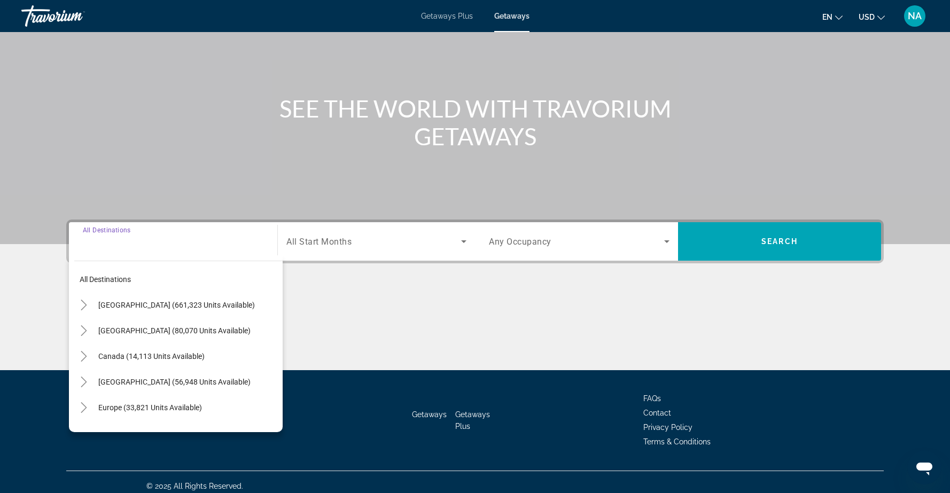
scroll to position [84, 0]
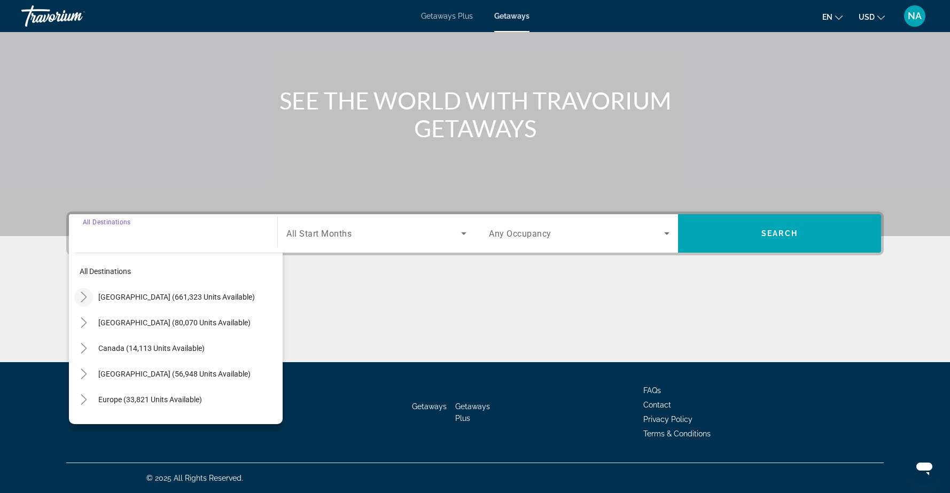
click at [85, 298] on icon "Toggle United States (661,323 units available)" at bounding box center [84, 297] width 6 height 11
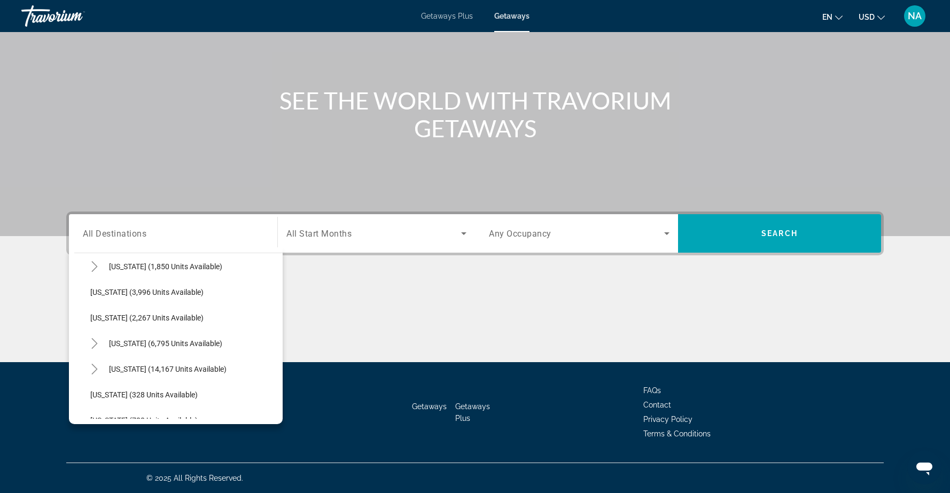
scroll to position [674, 0]
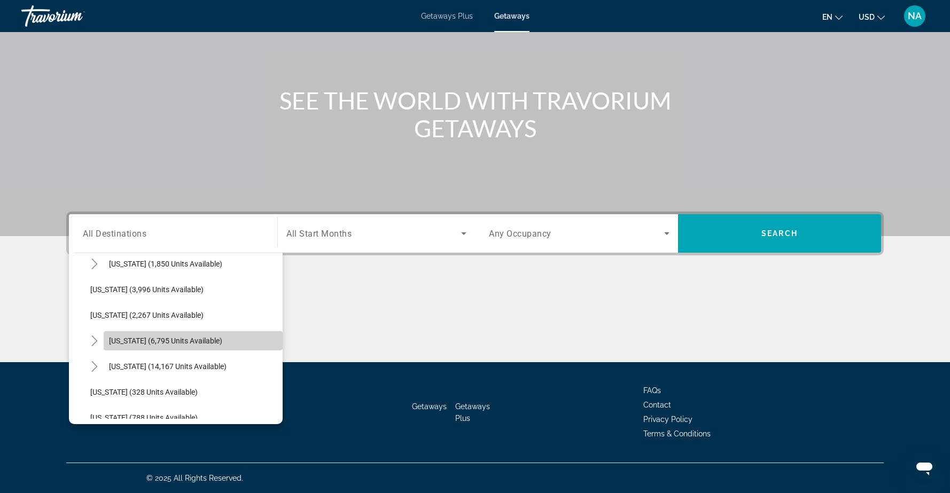
click at [132, 340] on span "[US_STATE] (6,795 units available)" at bounding box center [165, 340] width 113 height 9
type input "**********"
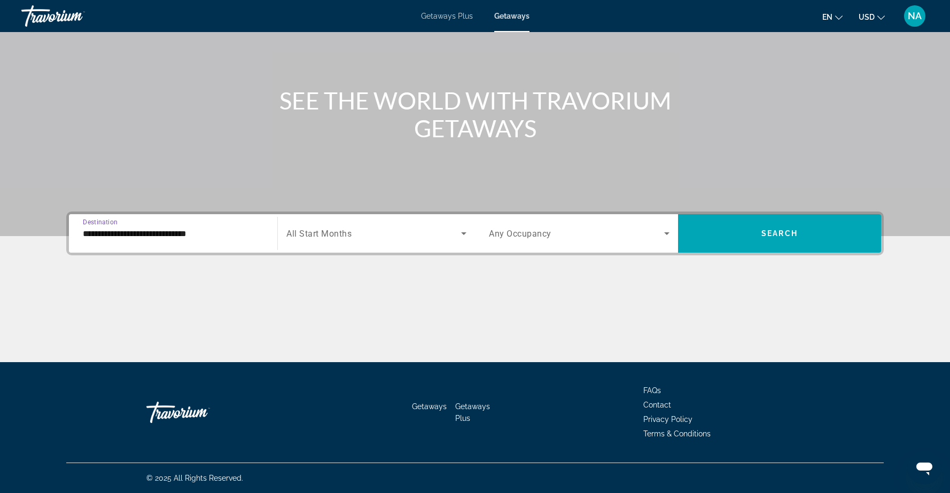
click at [453, 232] on span "Search widget" at bounding box center [373, 233] width 175 height 13
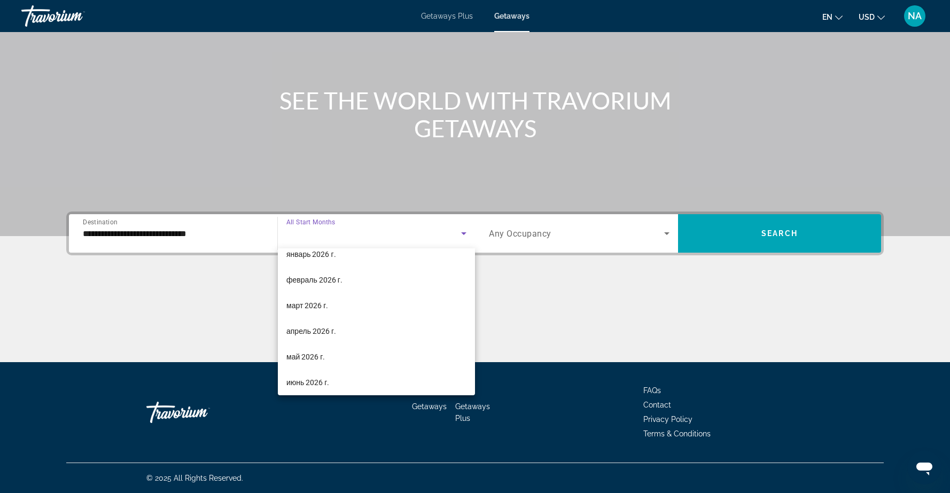
scroll to position [143, 0]
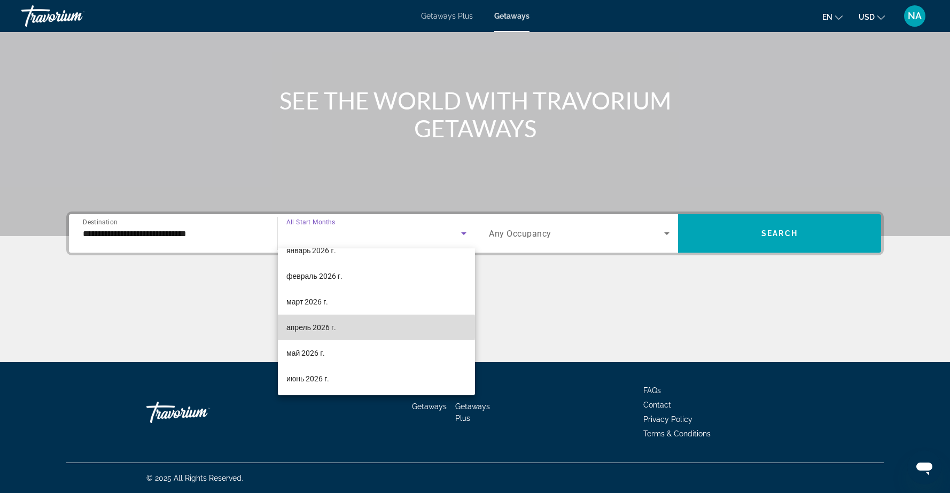
click at [371, 327] on mat-option "апрель 2026 г." at bounding box center [376, 328] width 197 height 26
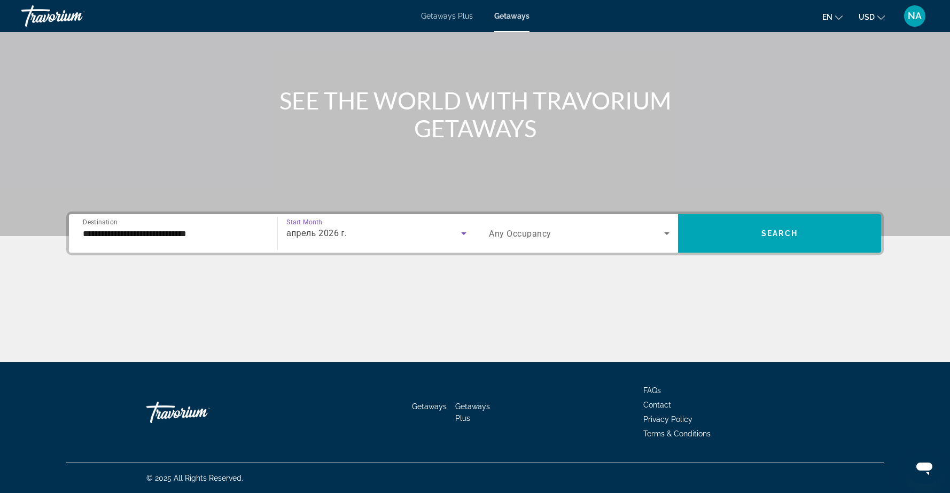
click at [663, 234] on icon "Search widget" at bounding box center [666, 233] width 13 height 13
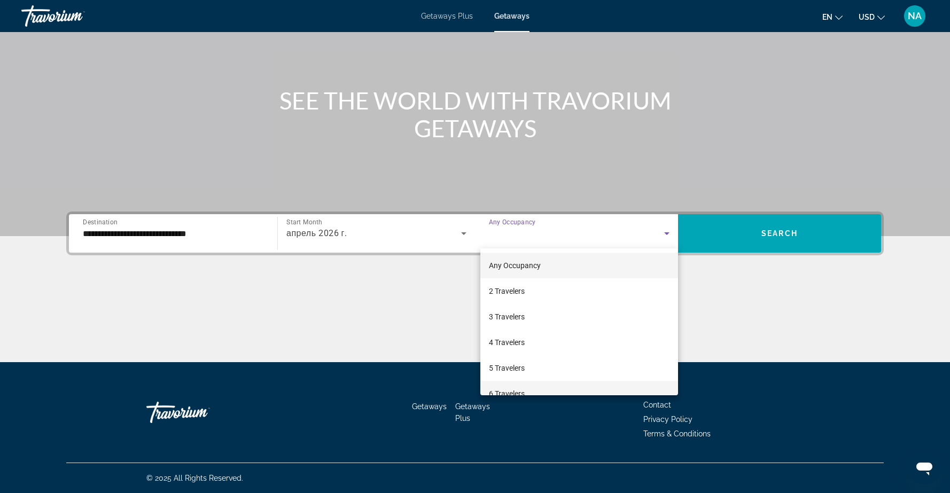
click at [579, 389] on mat-option "6 Travelers" at bounding box center [579, 394] width 198 height 26
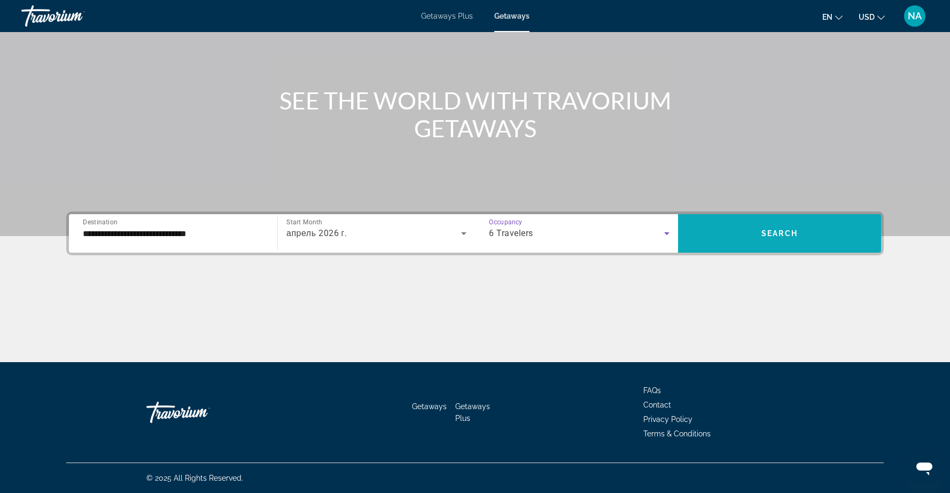
click at [774, 237] on span "Search" at bounding box center [779, 233] width 36 height 9
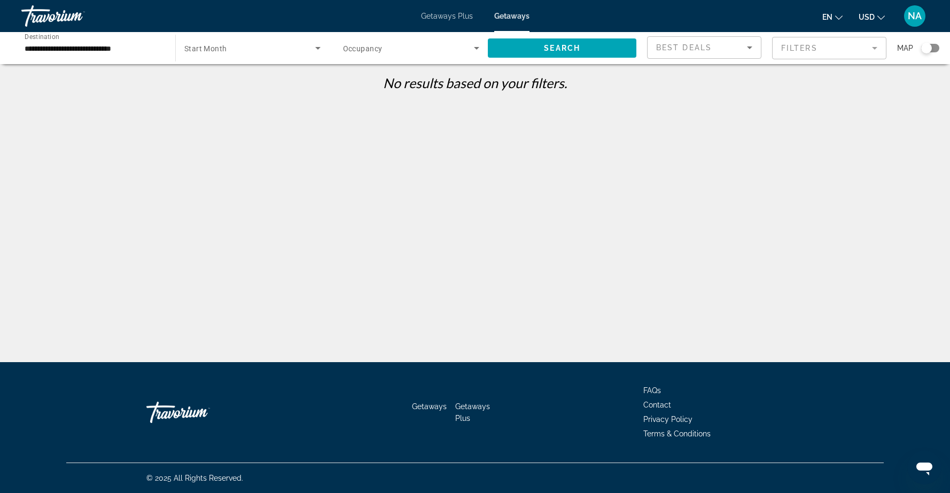
click at [317, 47] on icon "Search widget" at bounding box center [317, 48] width 5 height 3
click at [575, 44] on div at bounding box center [475, 246] width 950 height 493
click at [571, 49] on span "Search" at bounding box center [562, 48] width 36 height 9
click at [472, 50] on icon "Search widget" at bounding box center [476, 48] width 13 height 13
click at [438, 193] on div at bounding box center [475, 246] width 950 height 493
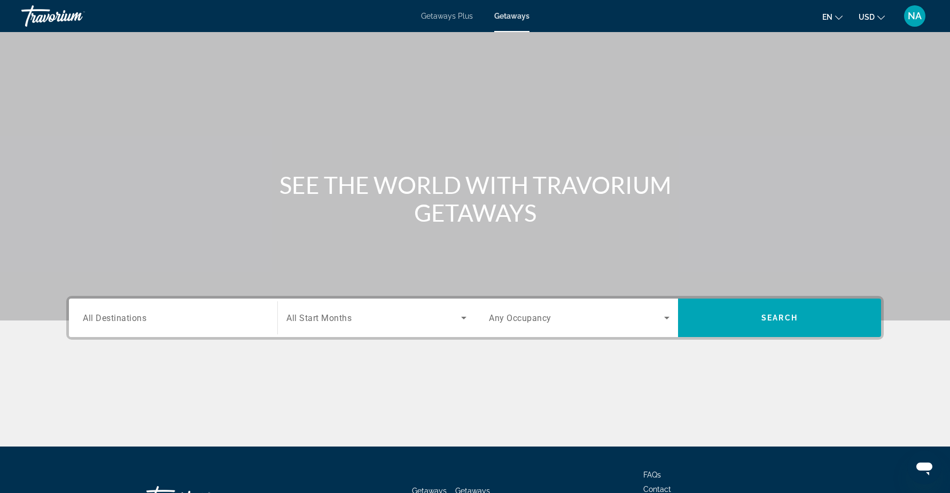
scroll to position [84, 0]
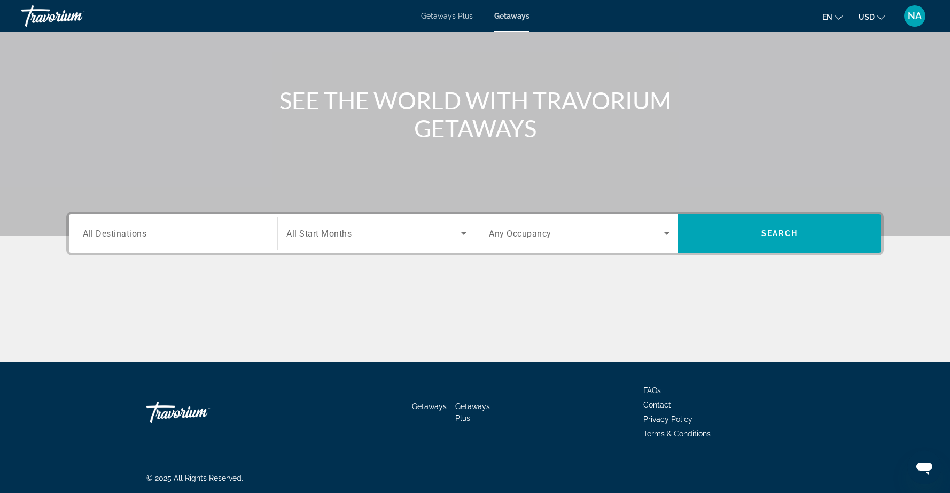
click at [143, 235] on span "All Destinations" at bounding box center [115, 233] width 64 height 10
click at [143, 235] on input "Destination All Destinations" at bounding box center [173, 234] width 181 height 13
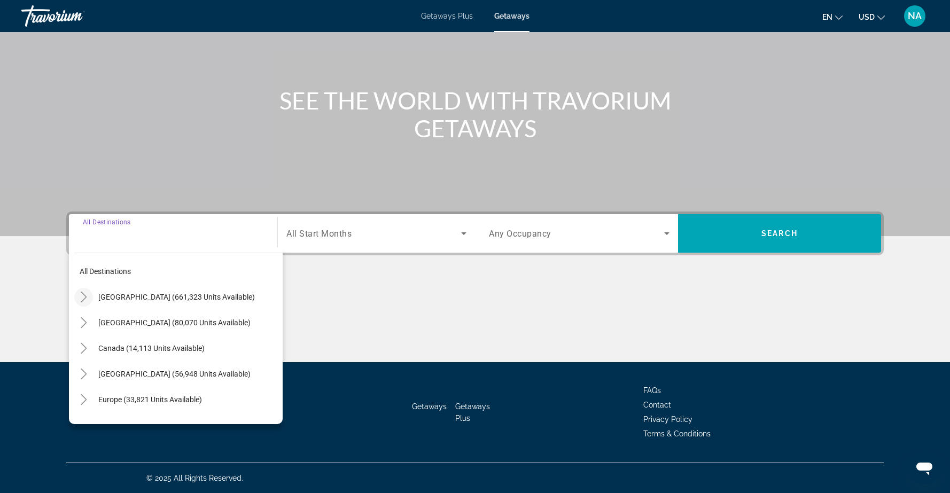
click at [82, 297] on icon "Toggle United States (661,323 units available)" at bounding box center [84, 297] width 11 height 11
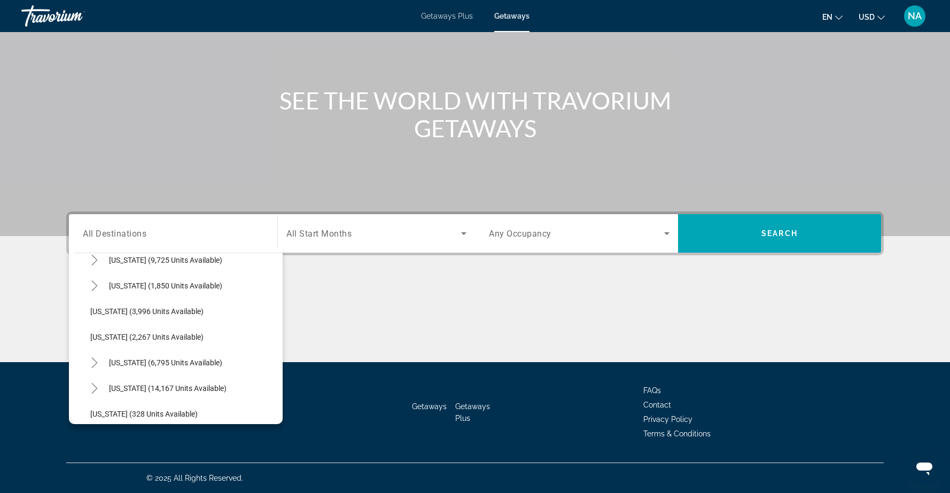
scroll to position [657, 0]
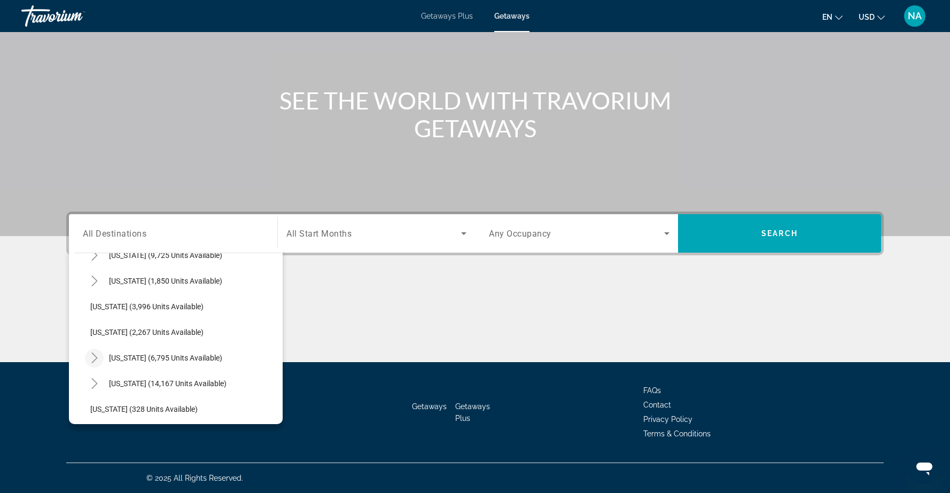
click at [95, 359] on icon "Toggle New York (6,795 units available)" at bounding box center [94, 357] width 6 height 11
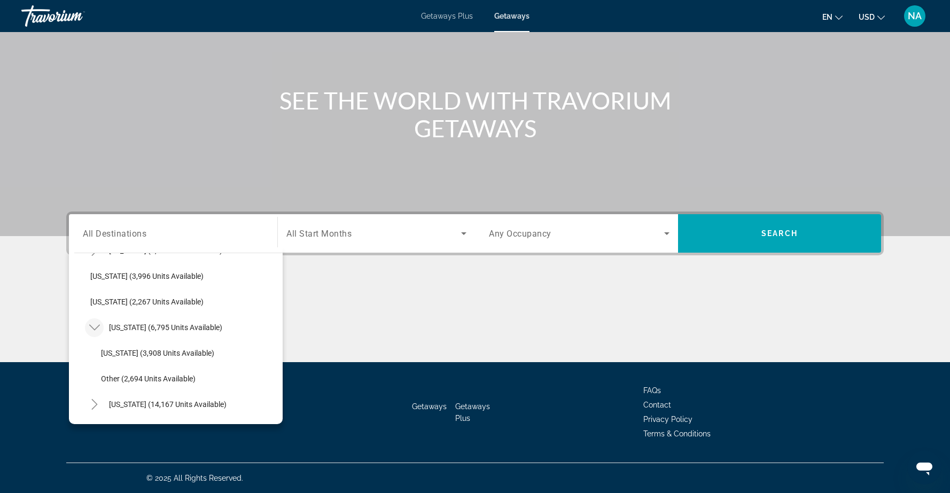
scroll to position [706, 0]
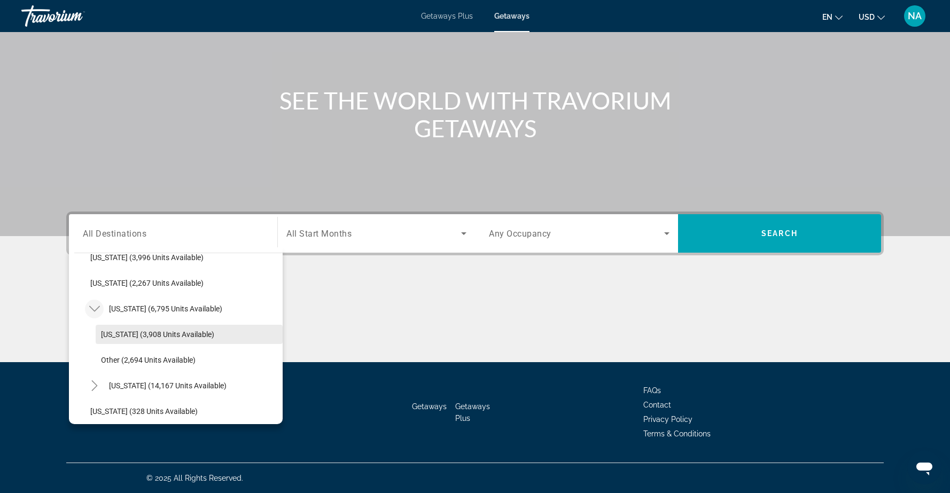
click at [113, 333] on span "New York (3,908 units available)" at bounding box center [157, 334] width 113 height 9
type input "**********"
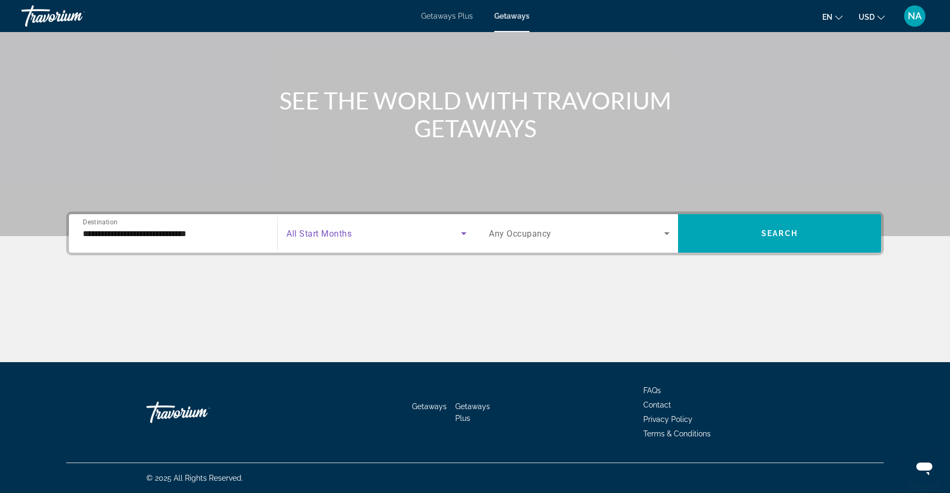
click at [461, 234] on icon "Search widget" at bounding box center [463, 233] width 13 height 13
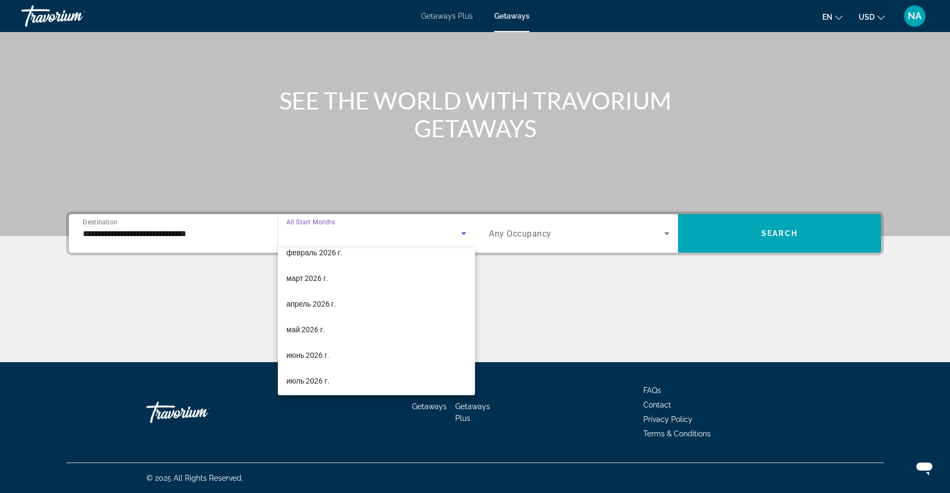
scroll to position [168, 0]
click at [405, 326] on mat-option "май 2026 г." at bounding box center [376, 328] width 197 height 26
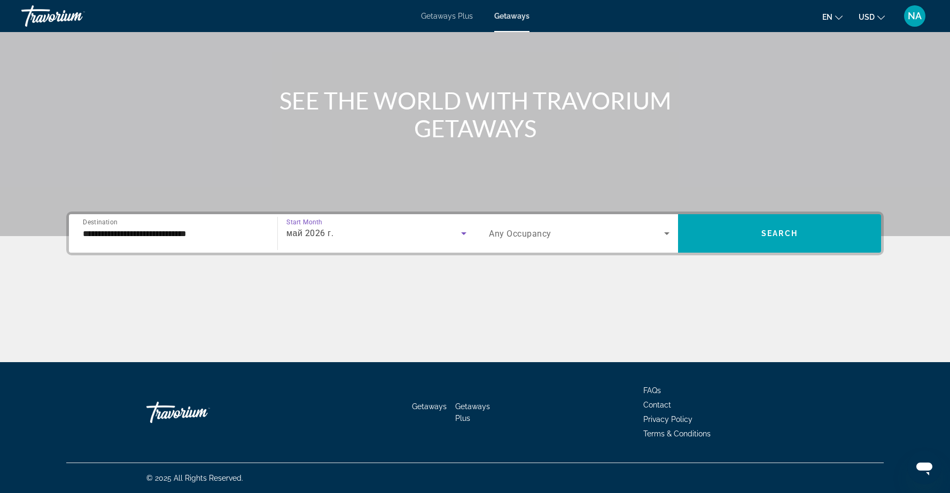
click at [663, 233] on icon "Search widget" at bounding box center [666, 233] width 13 height 13
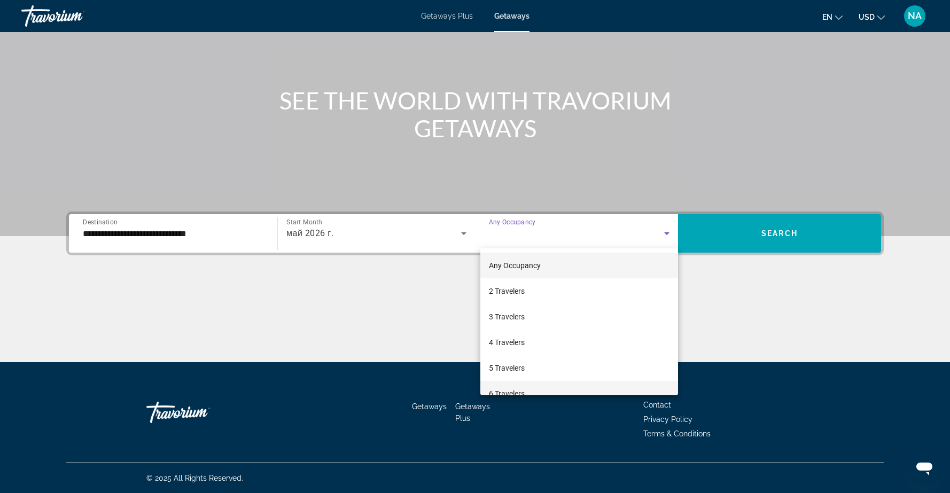
click at [574, 391] on mat-option "6 Travelers" at bounding box center [579, 394] width 198 height 26
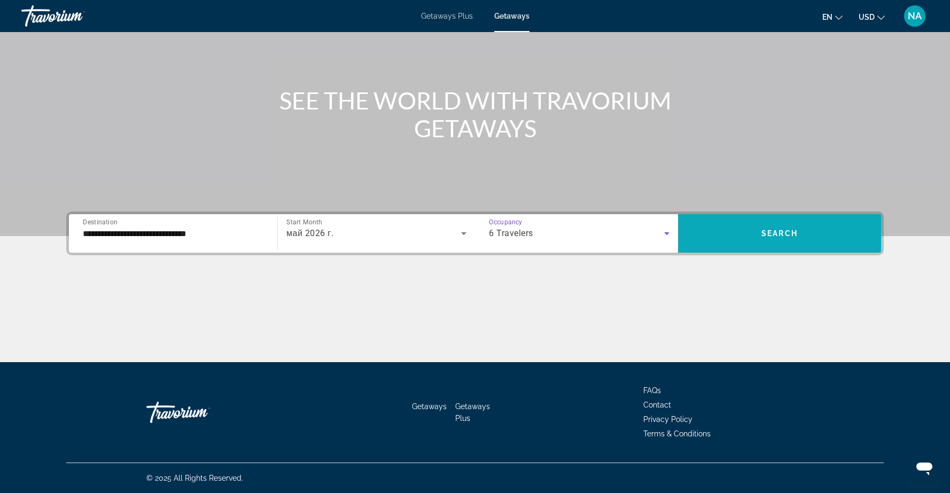
click at [772, 233] on span "Search" at bounding box center [779, 233] width 36 height 9
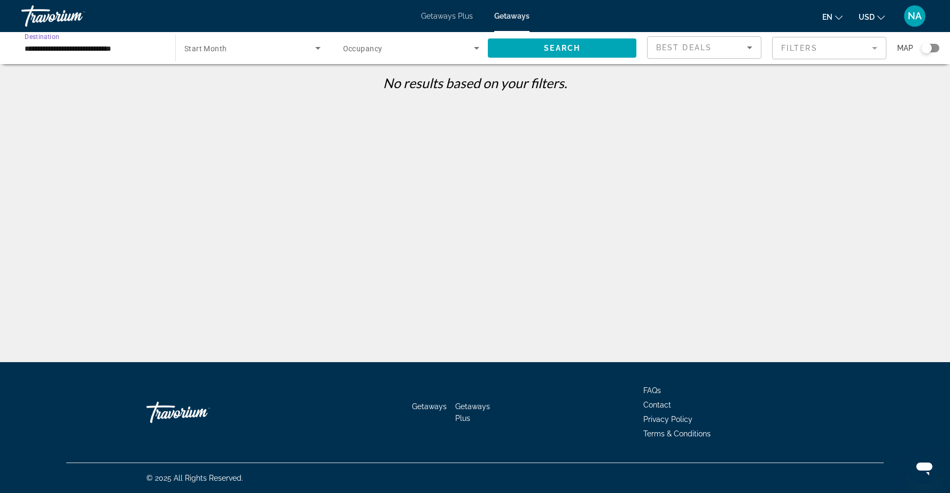
click at [91, 49] on input "**********" at bounding box center [93, 48] width 137 height 13
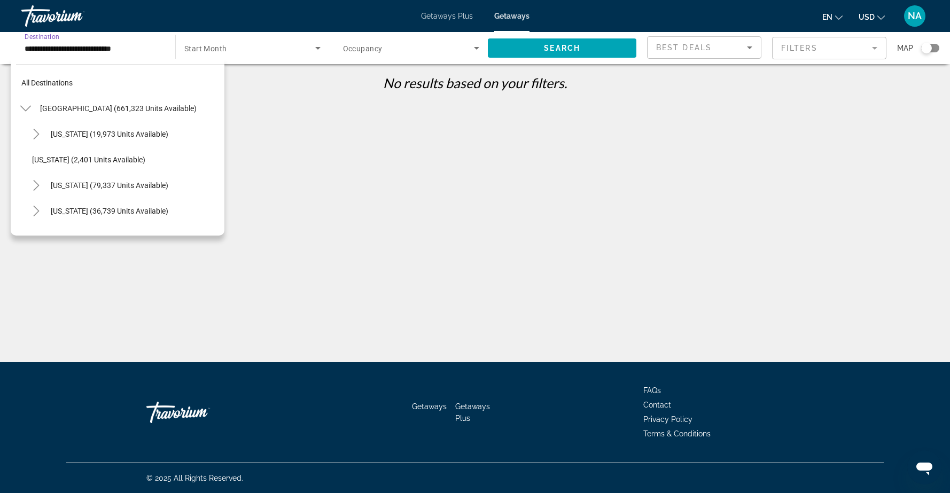
scroll to position [704, 0]
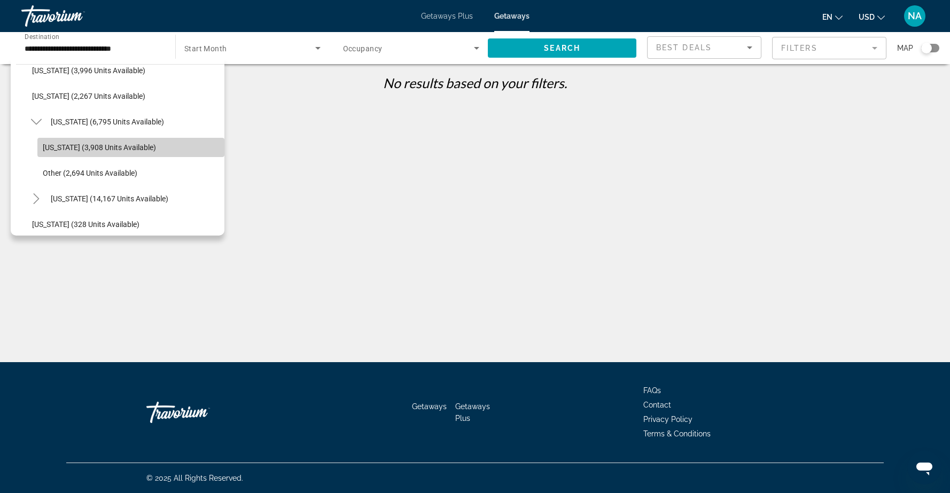
click at [69, 145] on span "New York (3,908 units available)" at bounding box center [99, 147] width 113 height 9
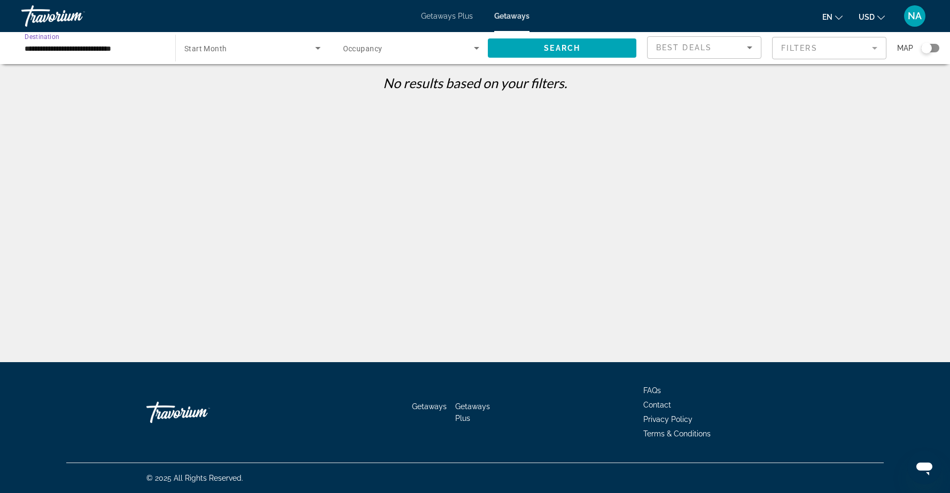
click at [288, 50] on span "Search widget" at bounding box center [249, 48] width 131 height 13
click at [288, 50] on div at bounding box center [475, 246] width 950 height 493
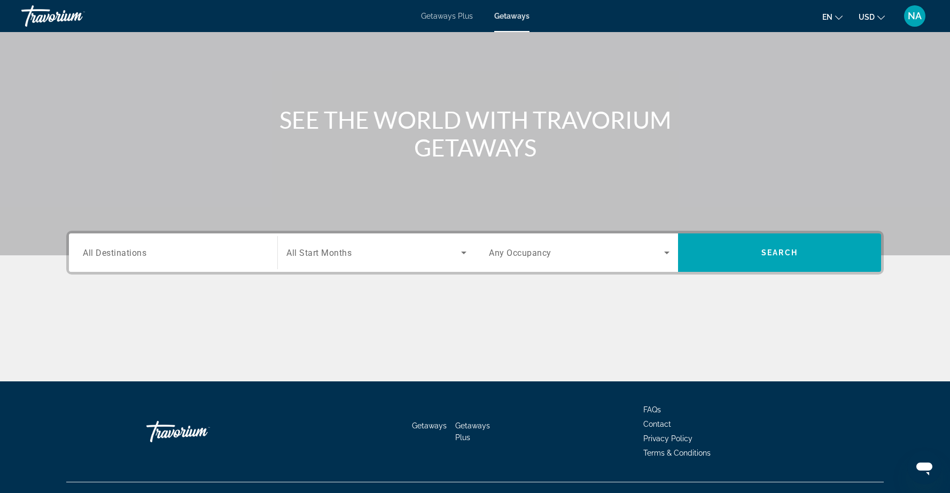
click at [192, 256] on input "Destination All Destinations" at bounding box center [173, 253] width 181 height 13
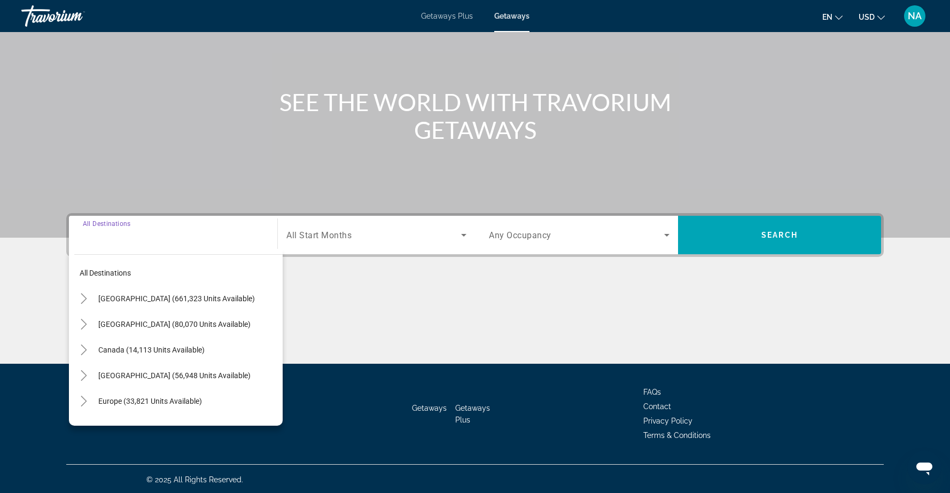
scroll to position [84, 0]
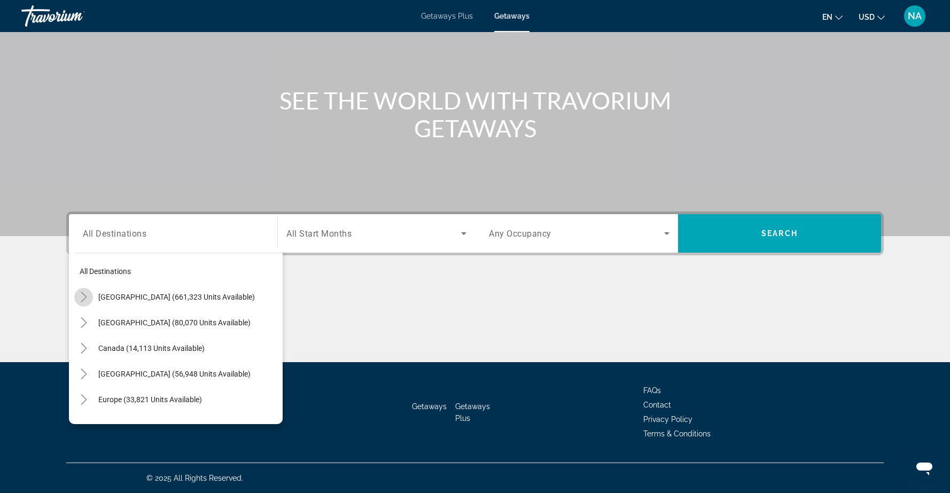
click at [86, 299] on icon "Toggle United States (661,323 units available)" at bounding box center [84, 297] width 11 height 11
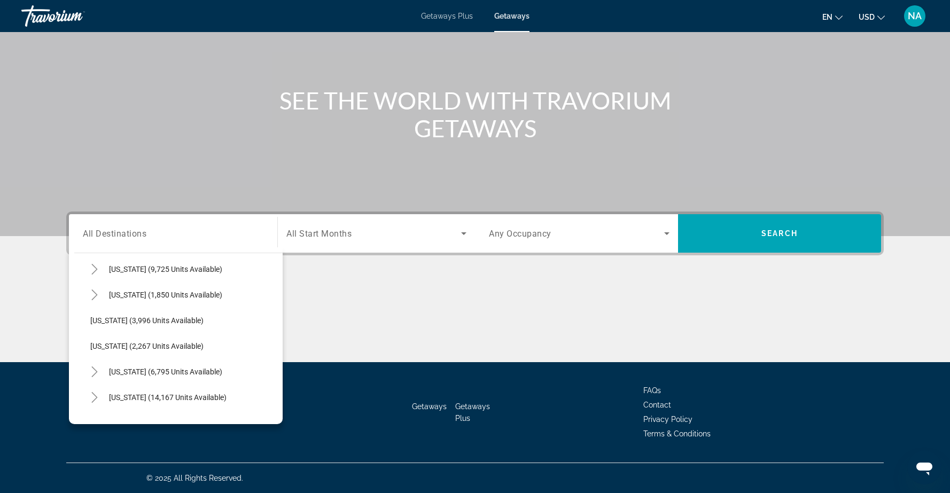
scroll to position [648, 0]
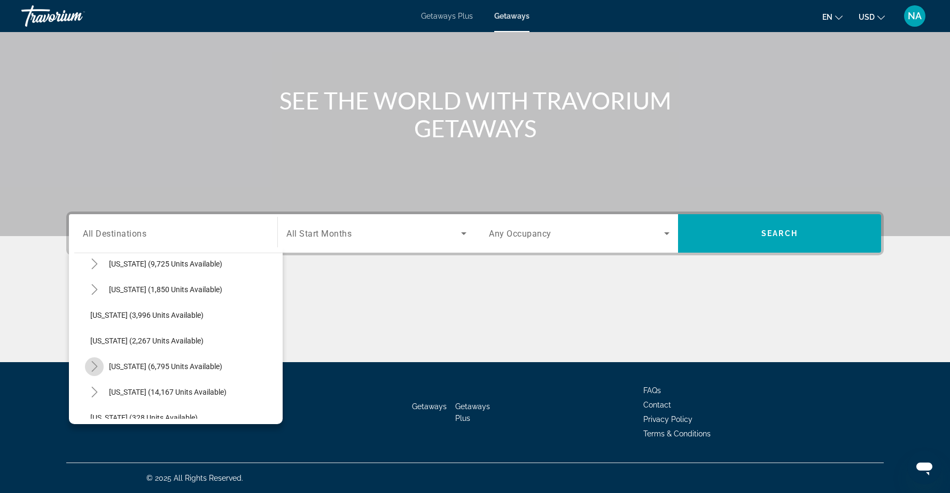
click at [96, 367] on icon "Toggle New York (6,795 units available)" at bounding box center [94, 366] width 6 height 11
click at [96, 367] on icon "Toggle New York (6,795 units available)" at bounding box center [94, 367] width 11 height 6
click at [96, 367] on icon "Toggle New York (6,795 units available)" at bounding box center [94, 366] width 6 height 11
click at [126, 342] on span "New York (3,908 units available)" at bounding box center [157, 340] width 113 height 9
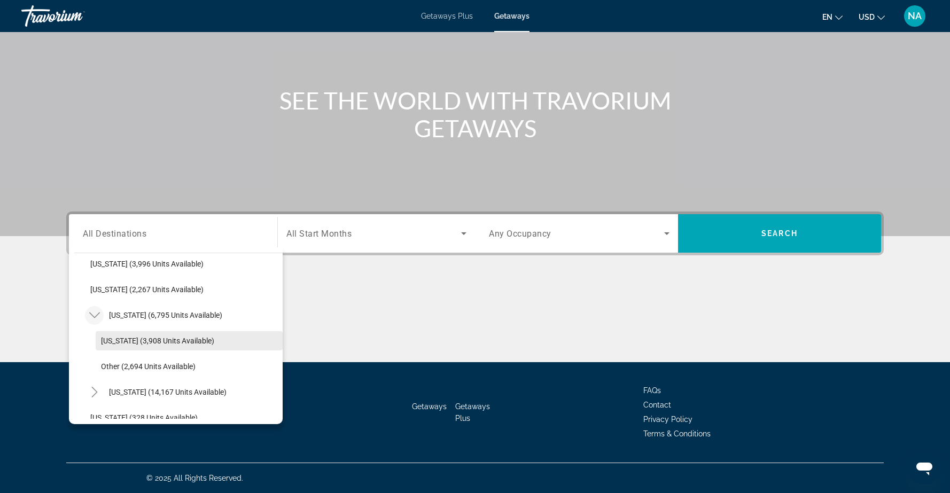
type input "**********"
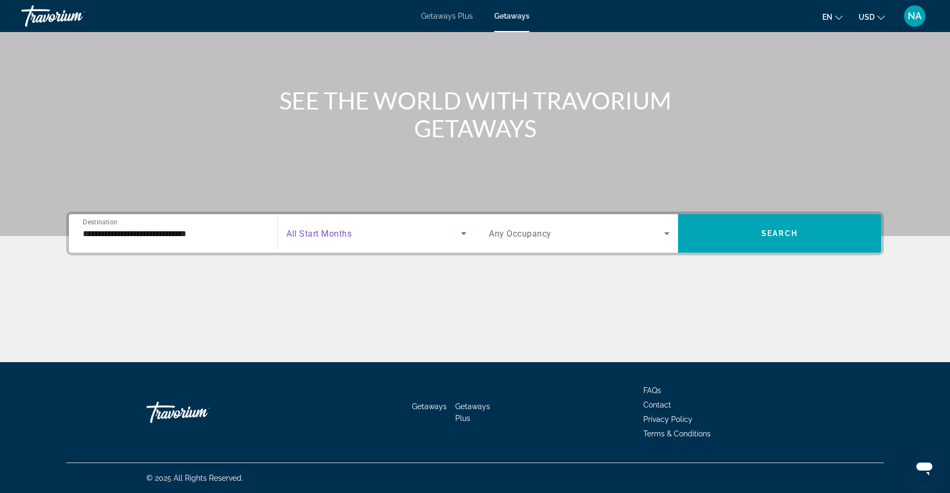
click at [458, 231] on icon "Search widget" at bounding box center [463, 233] width 13 height 13
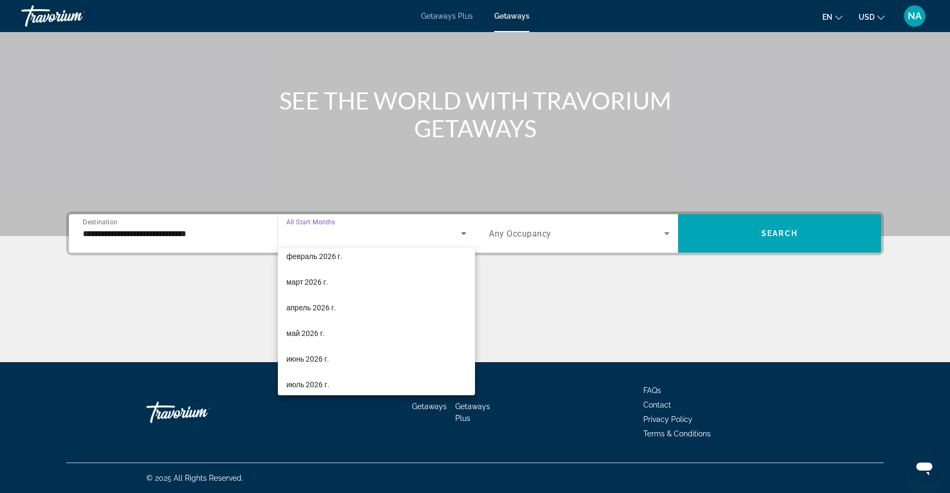
scroll to position [167, 0]
click at [363, 357] on mat-option "июнь 2026 г." at bounding box center [376, 355] width 197 height 26
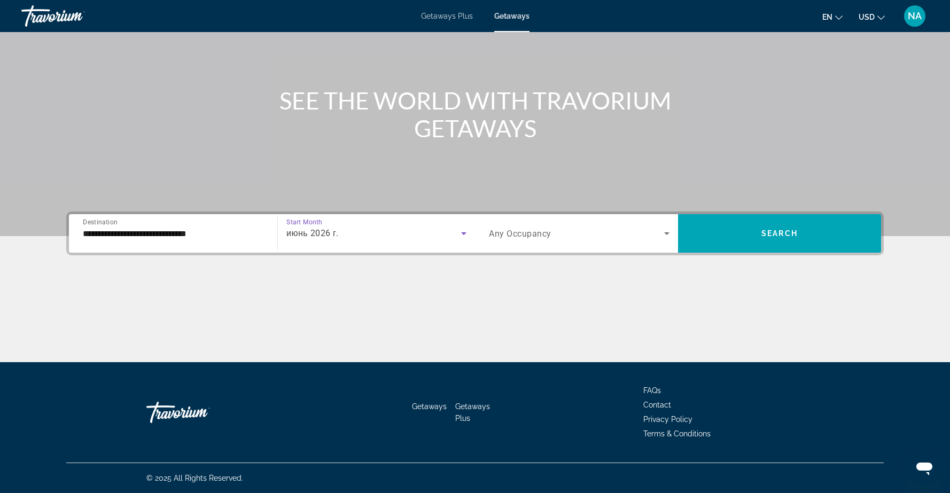
click at [662, 234] on icon "Search widget" at bounding box center [666, 233] width 13 height 13
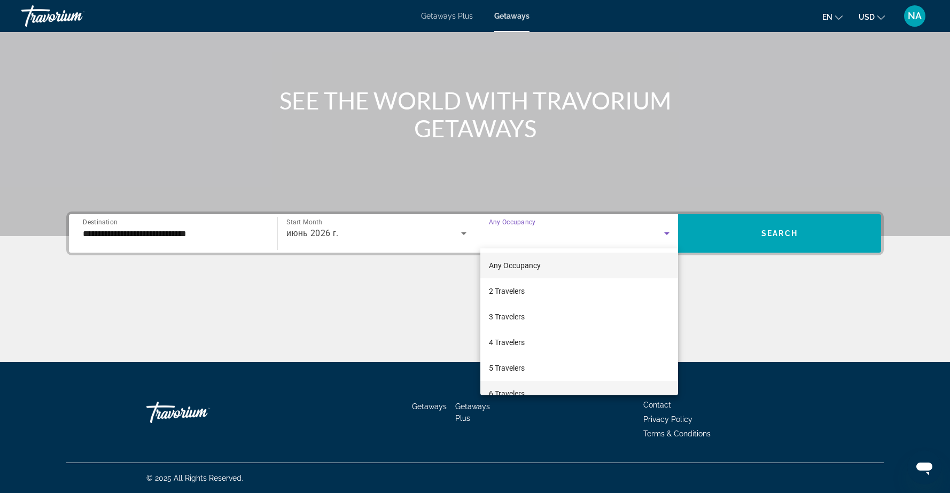
click at [596, 391] on mat-option "6 Travelers" at bounding box center [579, 394] width 198 height 26
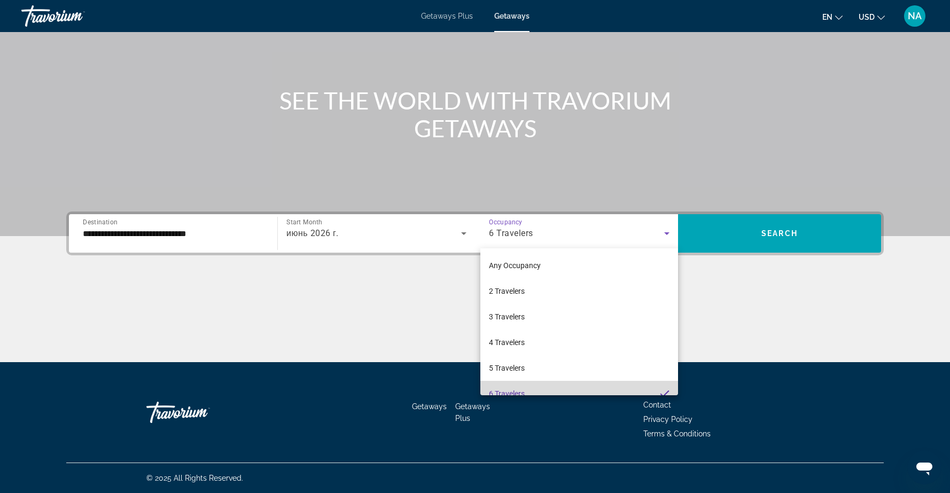
scroll to position [0, 0]
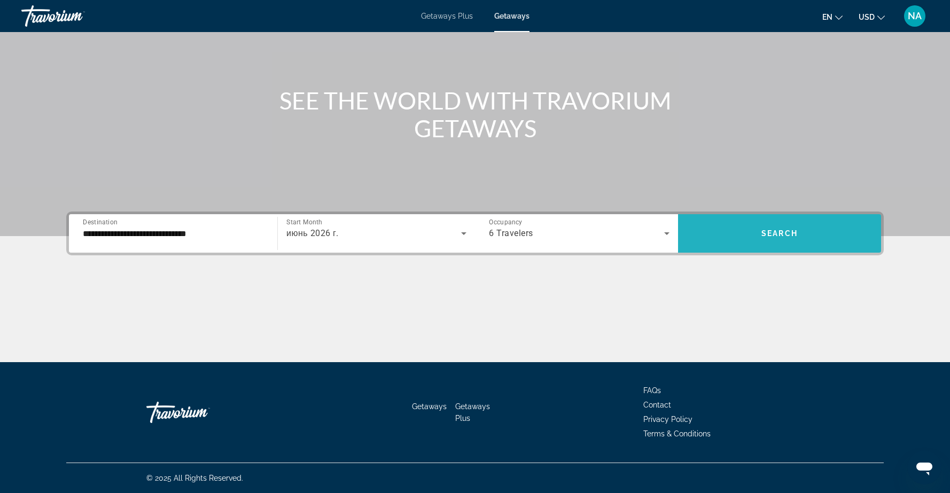
click at [775, 230] on span "Search" at bounding box center [779, 233] width 36 height 9
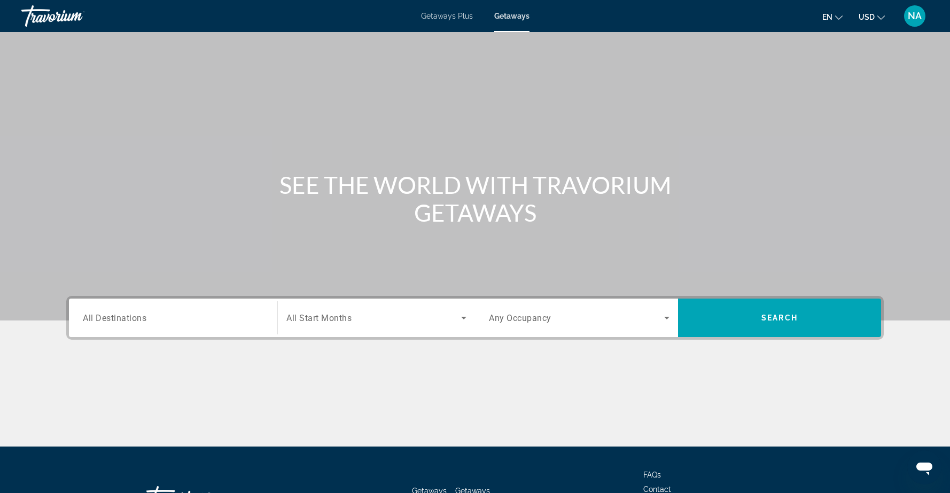
click at [196, 319] on input "Destination All Destinations" at bounding box center [173, 318] width 181 height 13
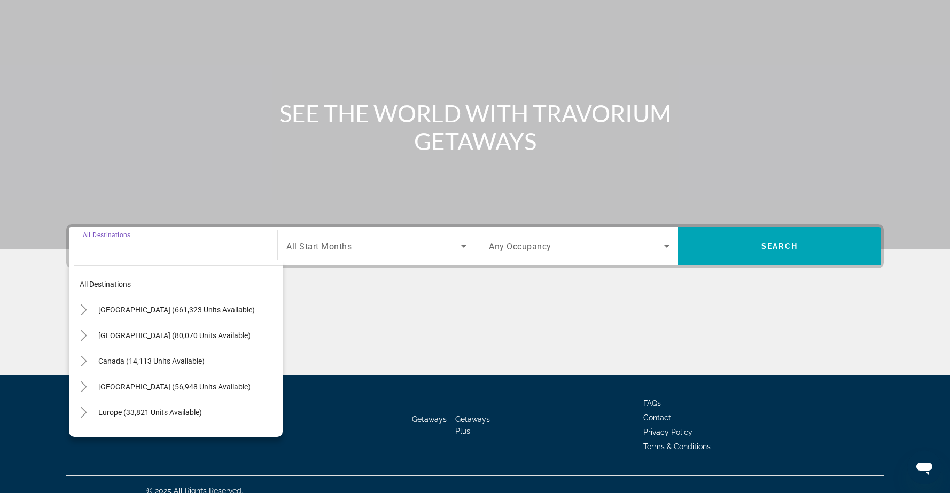
scroll to position [84, 0]
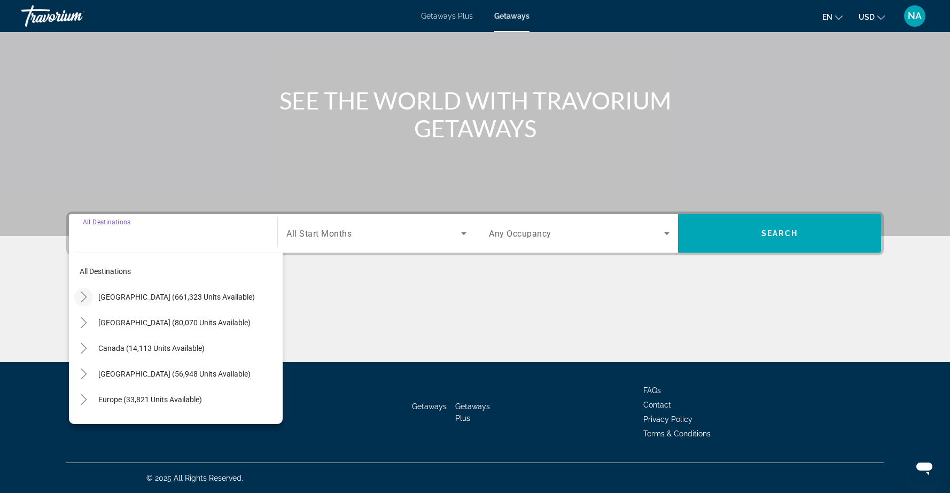
click at [84, 294] on icon "Toggle United States (661,323 units available)" at bounding box center [84, 297] width 11 height 11
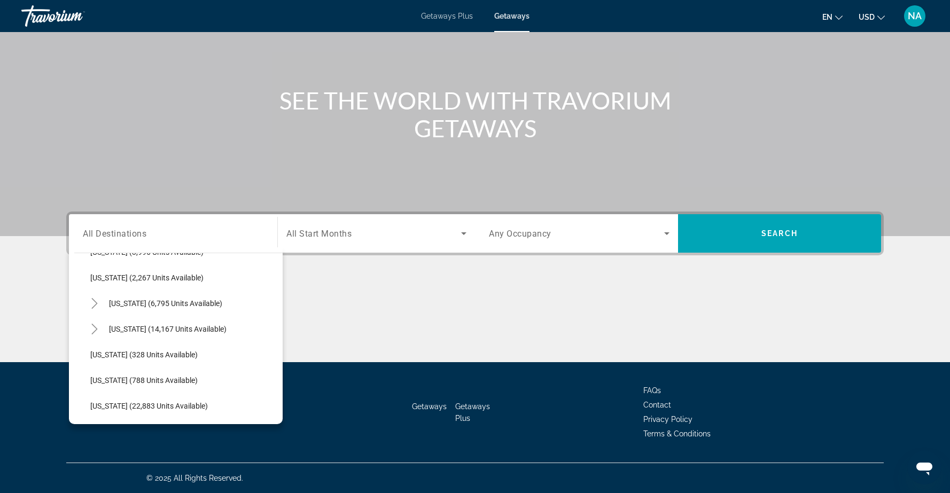
scroll to position [716, 0]
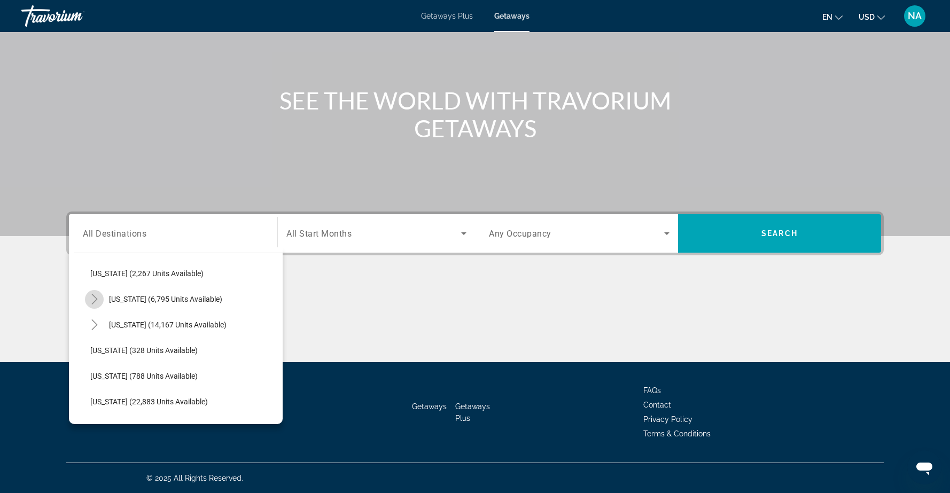
click at [93, 300] on icon "Toggle New York (6,795 units available)" at bounding box center [94, 299] width 11 height 11
click at [106, 325] on span "New York (3,908 units available)" at bounding box center [157, 324] width 113 height 9
type input "**********"
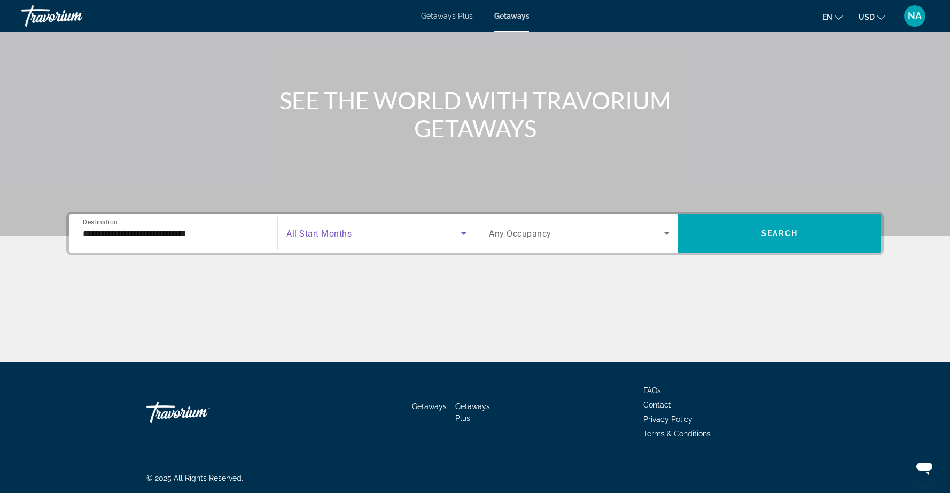
click at [464, 236] on icon "Search widget" at bounding box center [463, 233] width 13 height 13
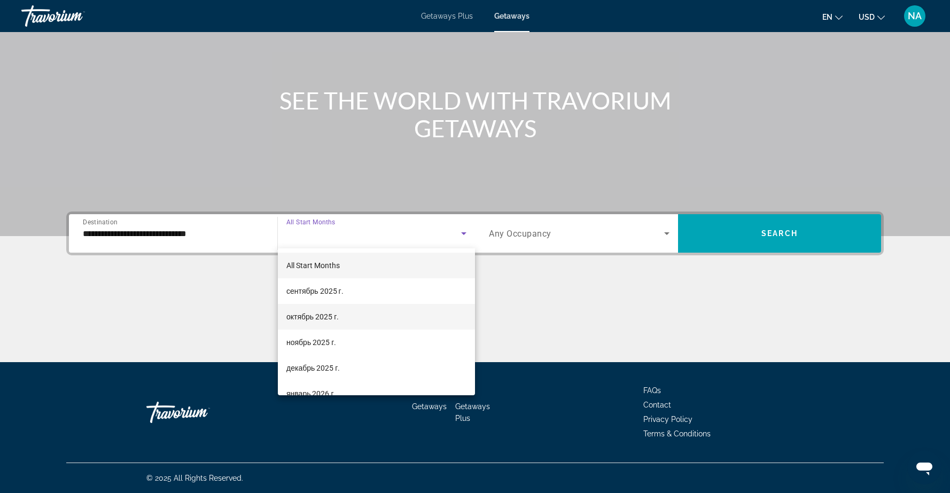
click at [379, 316] on mat-option "октябрь 2025 г." at bounding box center [376, 317] width 197 height 26
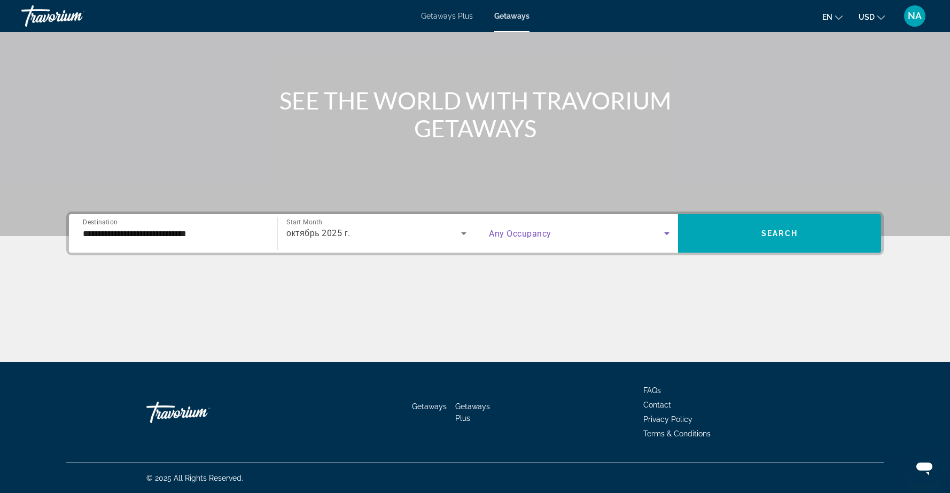
click at [659, 233] on span "Search widget" at bounding box center [576, 233] width 175 height 13
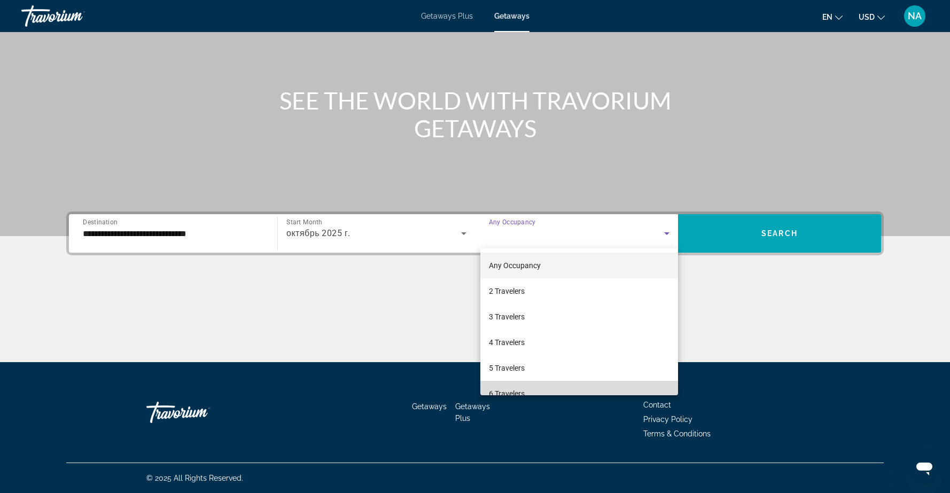
click at [580, 388] on mat-option "6 Travelers" at bounding box center [579, 394] width 198 height 26
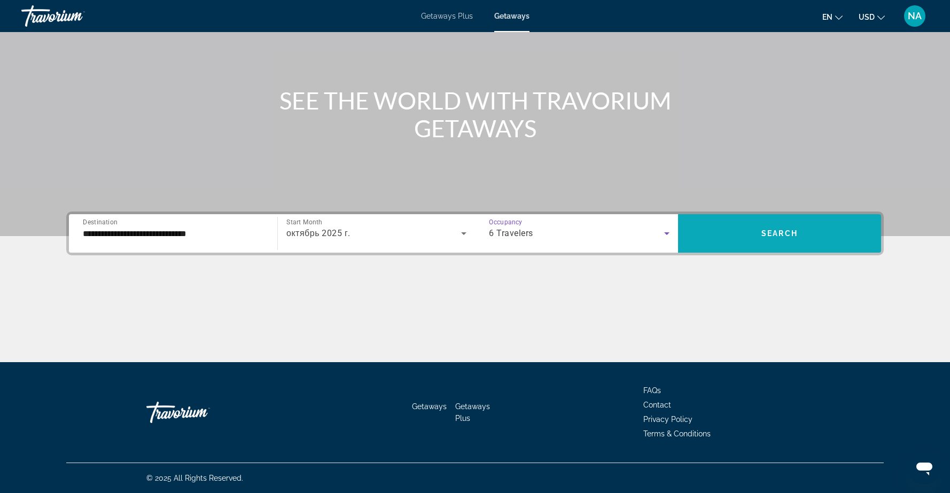
click at [780, 232] on span "Search" at bounding box center [779, 233] width 36 height 9
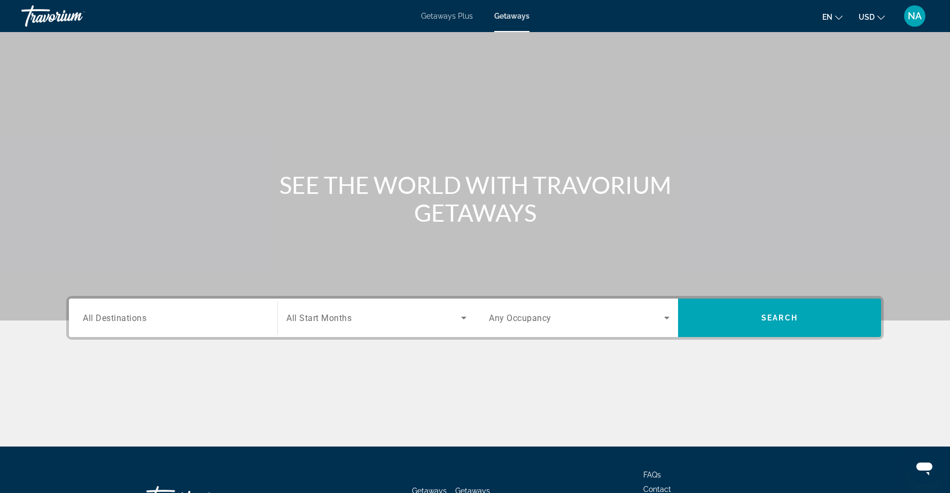
click at [115, 321] on span "All Destinations" at bounding box center [115, 317] width 64 height 10
click at [115, 321] on input "Destination All Destinations" at bounding box center [173, 318] width 181 height 13
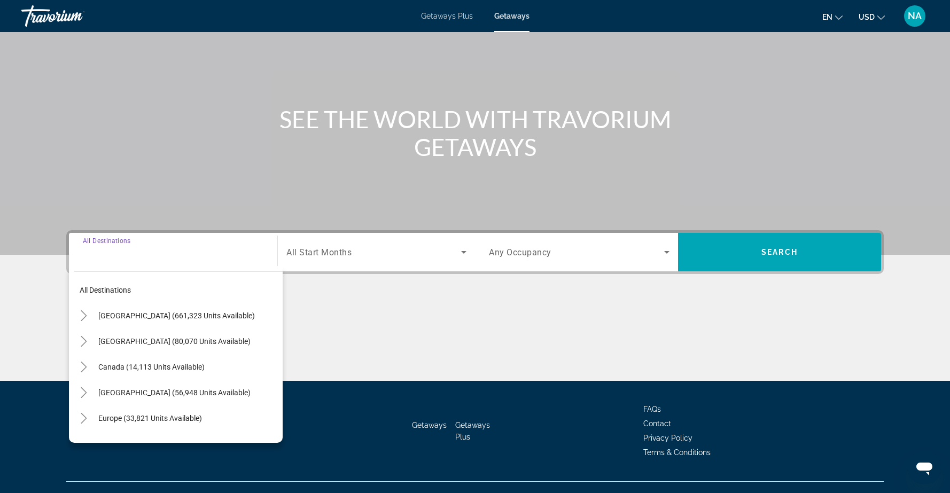
scroll to position [84, 0]
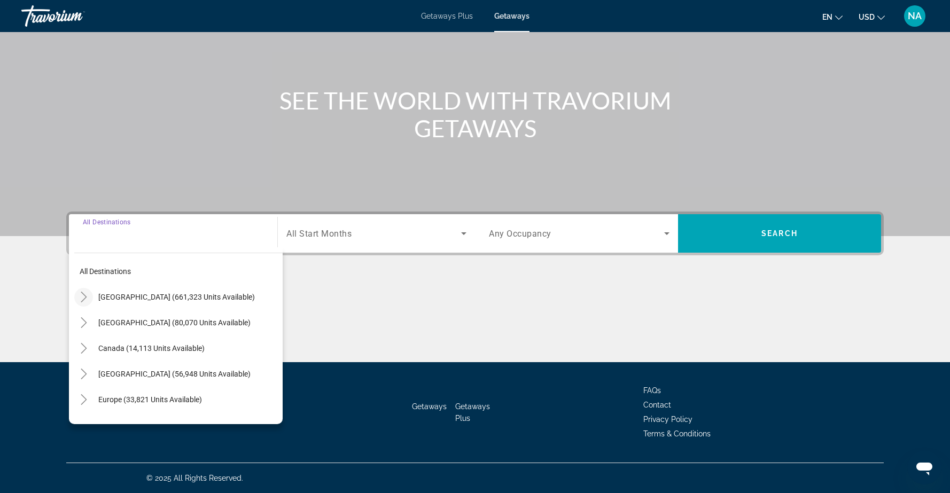
click at [85, 300] on icon "Toggle United States (661,323 units available)" at bounding box center [84, 297] width 11 height 11
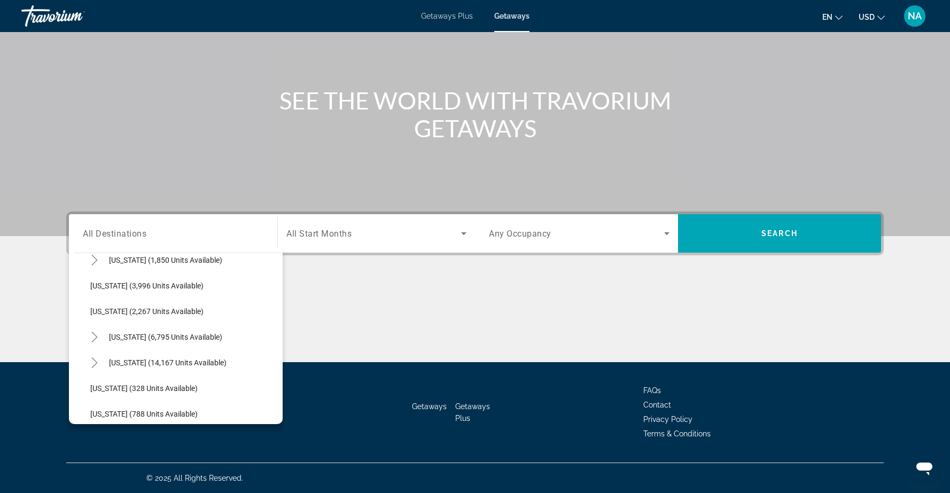
scroll to position [679, 0]
click at [96, 334] on icon "Toggle New York (6,795 units available)" at bounding box center [94, 335] width 6 height 11
click at [105, 364] on span "New York (3,908 units available)" at bounding box center [157, 361] width 113 height 9
type input "**********"
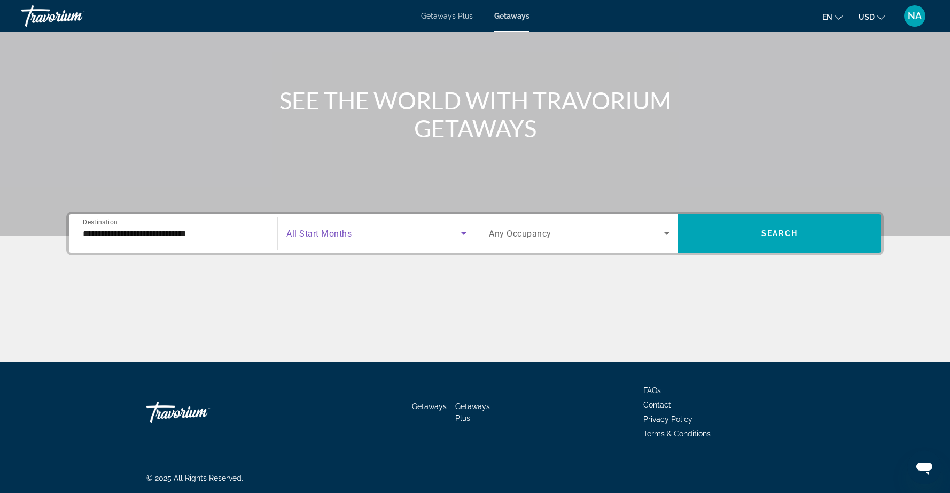
click at [464, 236] on icon "Search widget" at bounding box center [463, 233] width 13 height 13
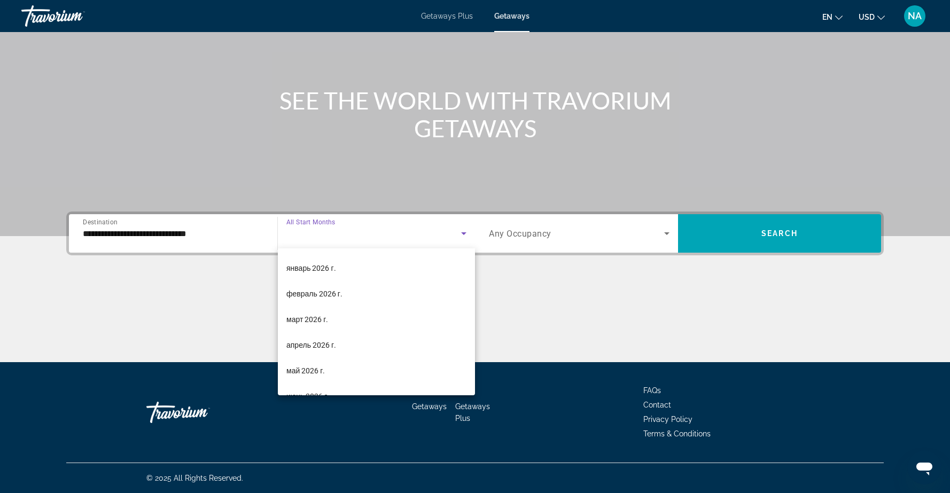
scroll to position [126, 0]
click at [361, 267] on mat-option "январь 2026 г." at bounding box center [376, 268] width 197 height 26
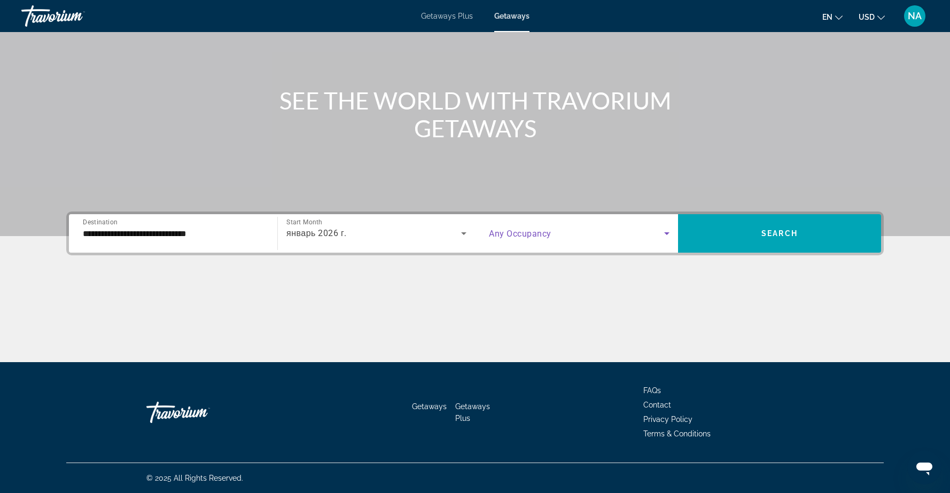
click at [648, 234] on span "Search widget" at bounding box center [576, 233] width 175 height 13
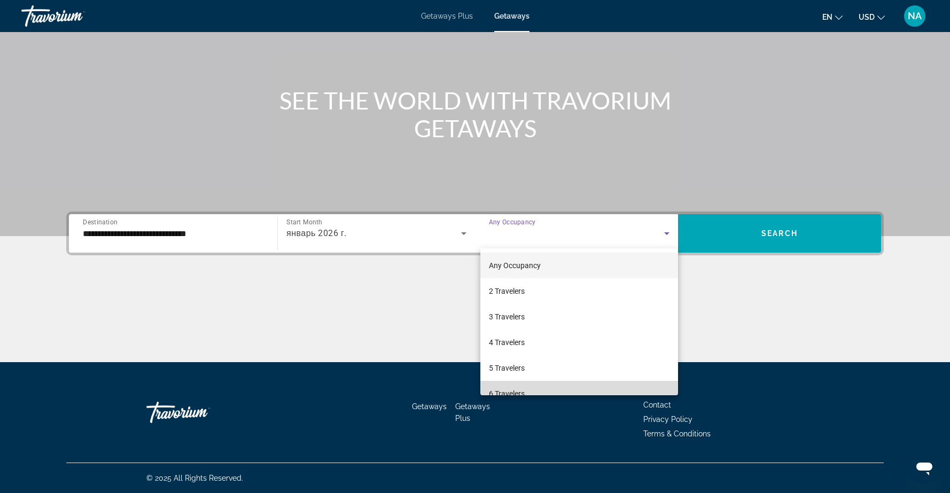
click at [605, 391] on mat-option "6 Travelers" at bounding box center [579, 394] width 198 height 26
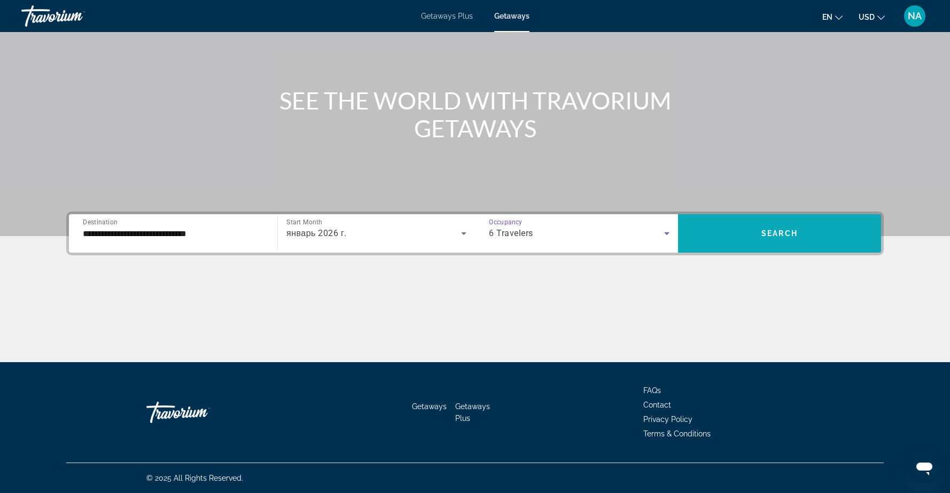
click at [767, 228] on span "Search widget" at bounding box center [779, 234] width 203 height 26
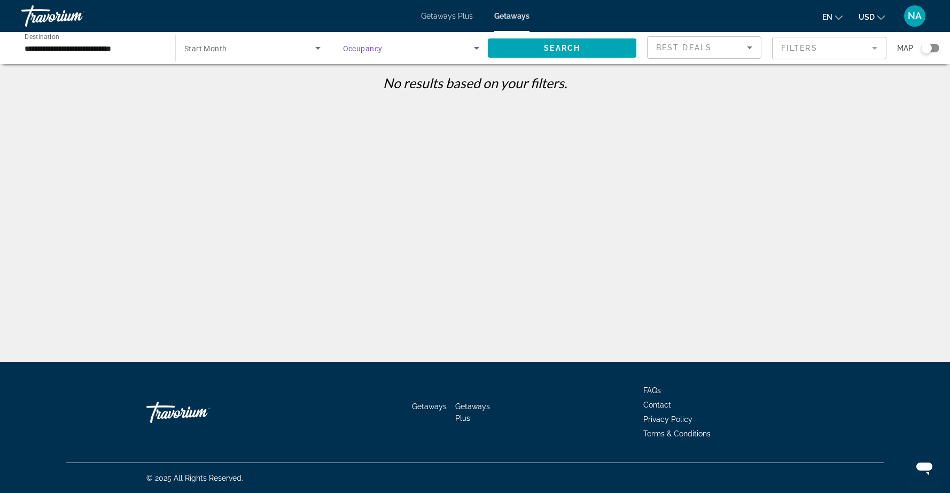
click at [476, 47] on icon "Search widget" at bounding box center [476, 48] width 5 height 3
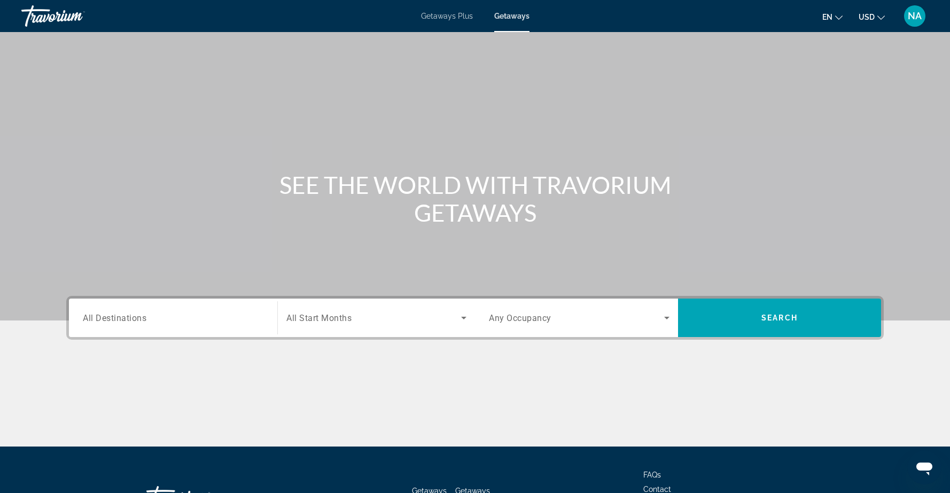
click at [103, 318] on span "All Destinations" at bounding box center [115, 317] width 64 height 10
click at [103, 318] on input "Destination All Destinations" at bounding box center [173, 318] width 181 height 13
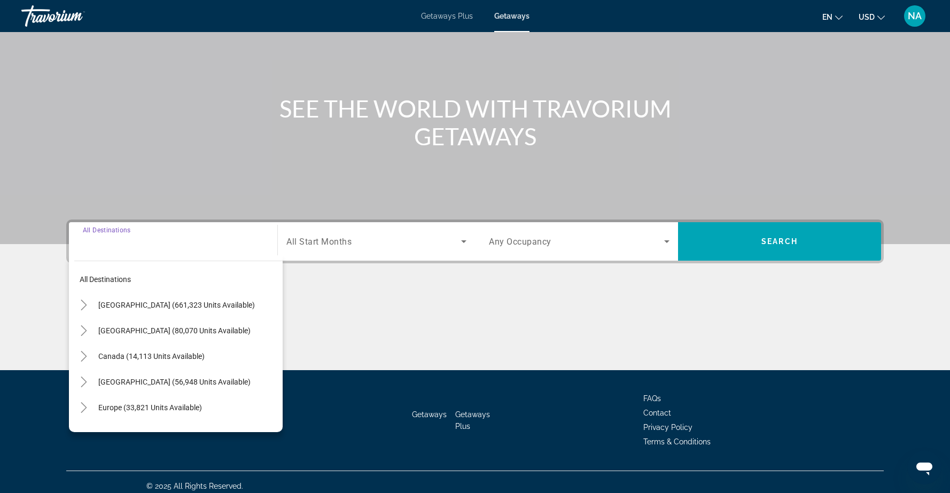
scroll to position [84, 0]
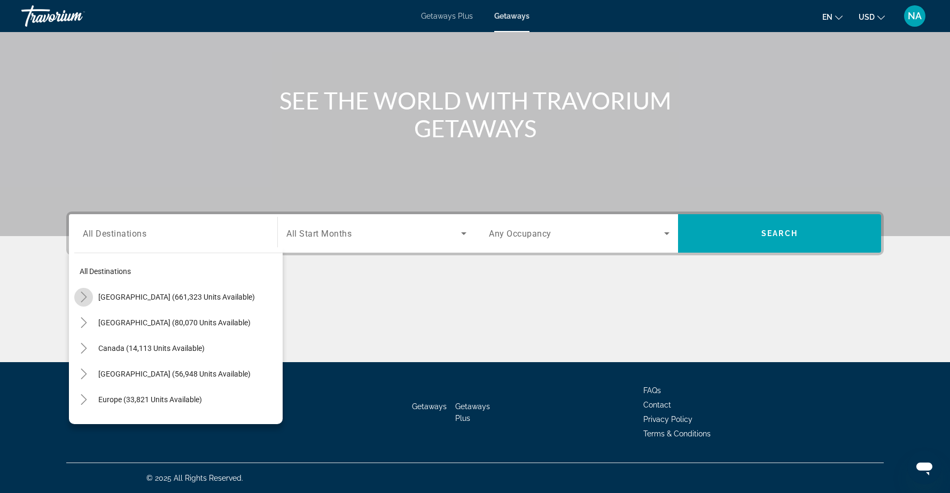
click at [84, 297] on icon "Toggle United States (661,323 units available)" at bounding box center [84, 297] width 11 height 11
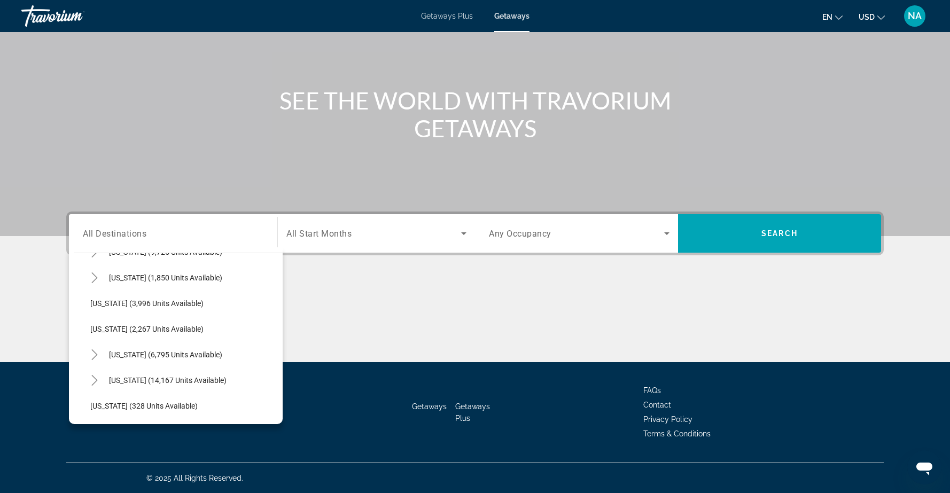
scroll to position [654, 0]
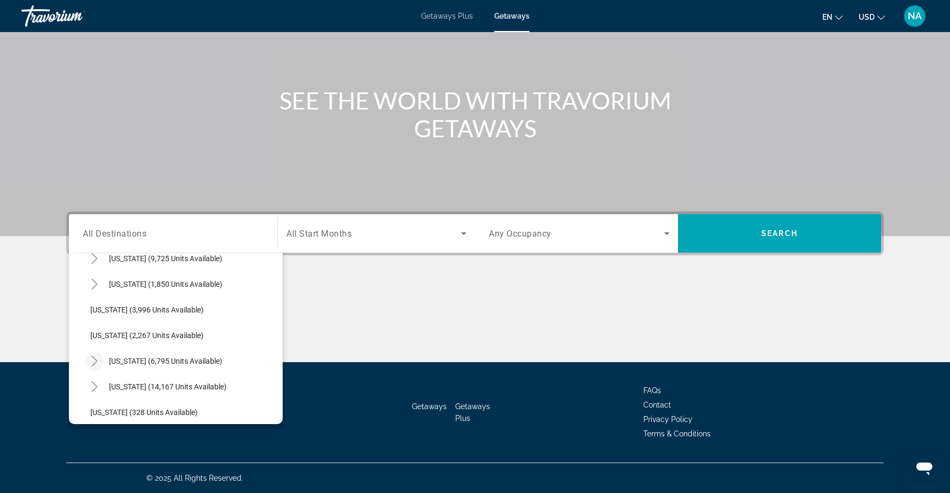
click at [91, 360] on icon "Toggle New York (6,795 units available)" at bounding box center [94, 361] width 11 height 11
click at [108, 390] on span "New York (3,908 units available)" at bounding box center [157, 386] width 113 height 9
type input "**********"
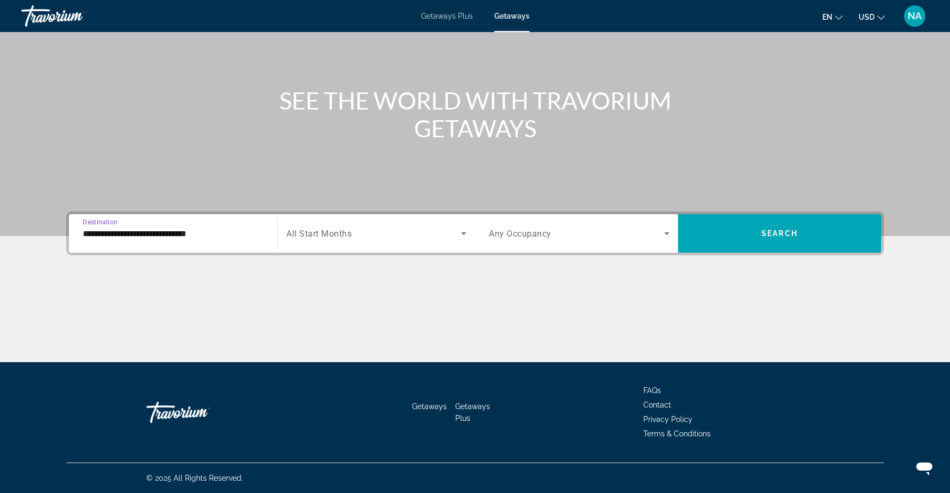
click at [460, 236] on icon "Search widget" at bounding box center [463, 233] width 13 height 13
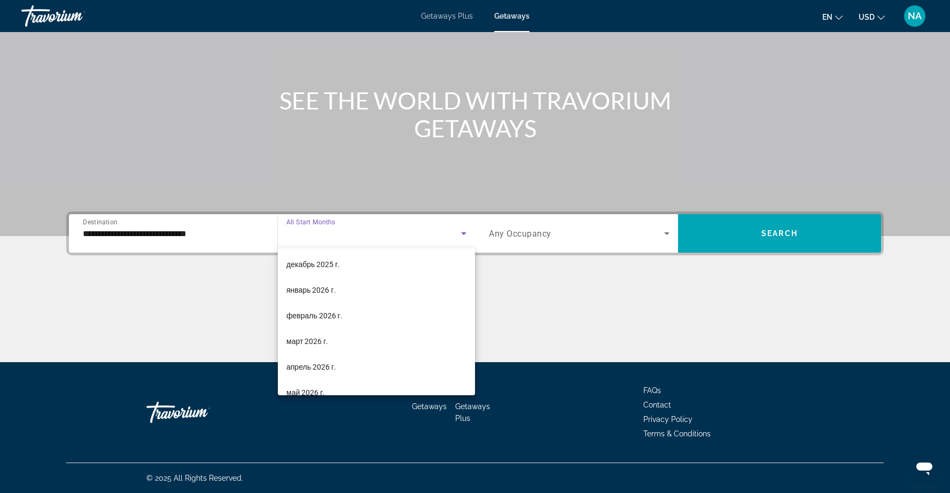
scroll to position [221, 0]
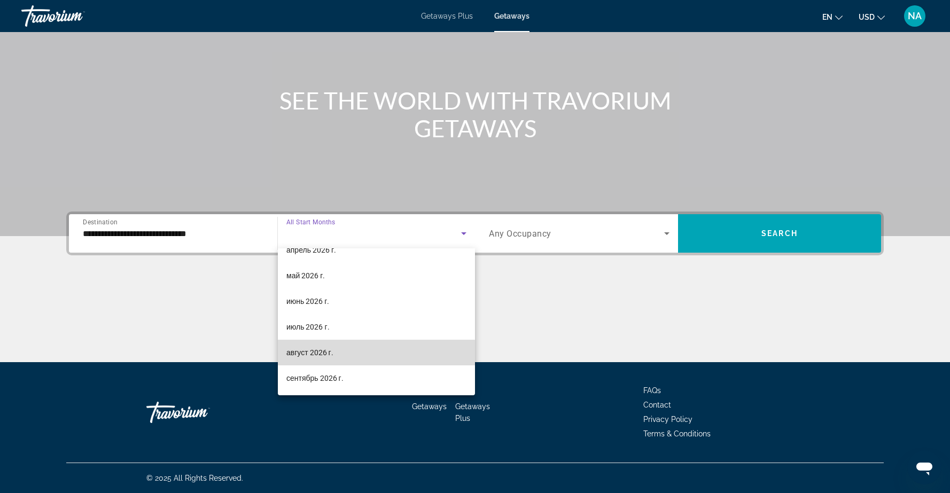
click at [324, 354] on span "август 2026 г." at bounding box center [309, 352] width 47 height 13
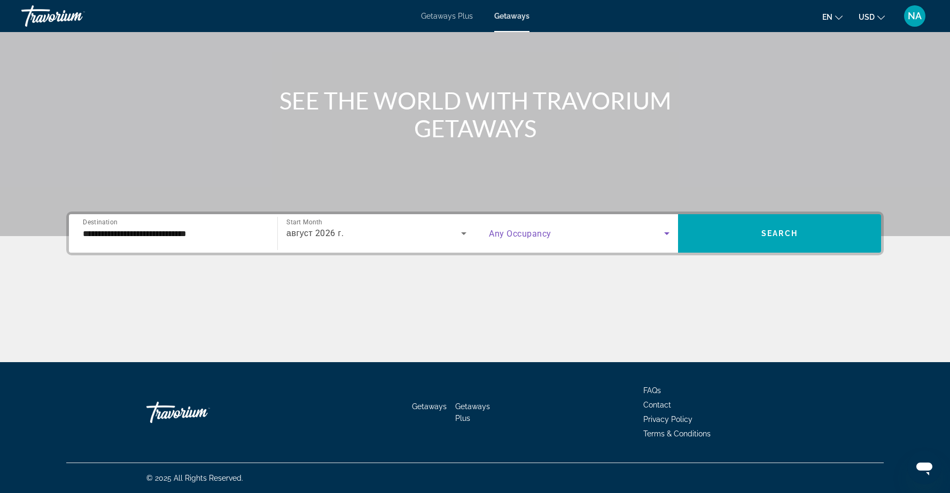
click at [661, 233] on icon "Search widget" at bounding box center [666, 233] width 13 height 13
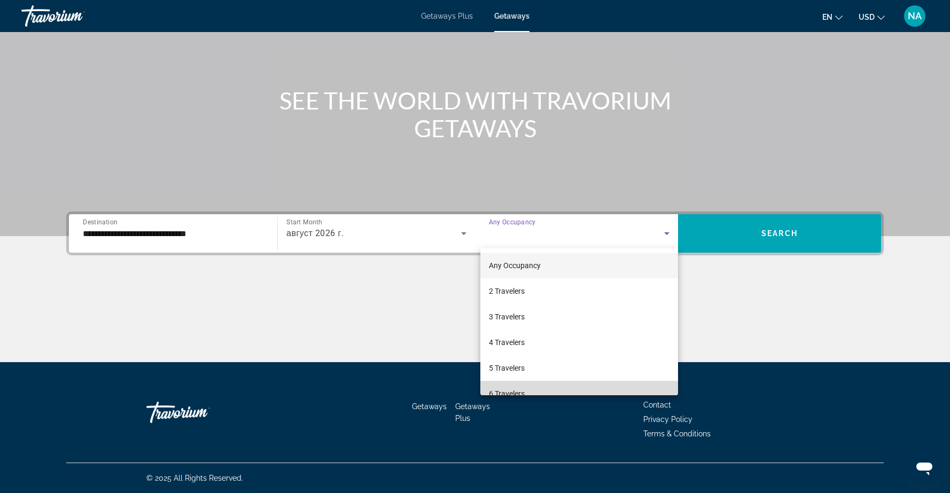
click at [583, 389] on mat-option "6 Travelers" at bounding box center [579, 394] width 198 height 26
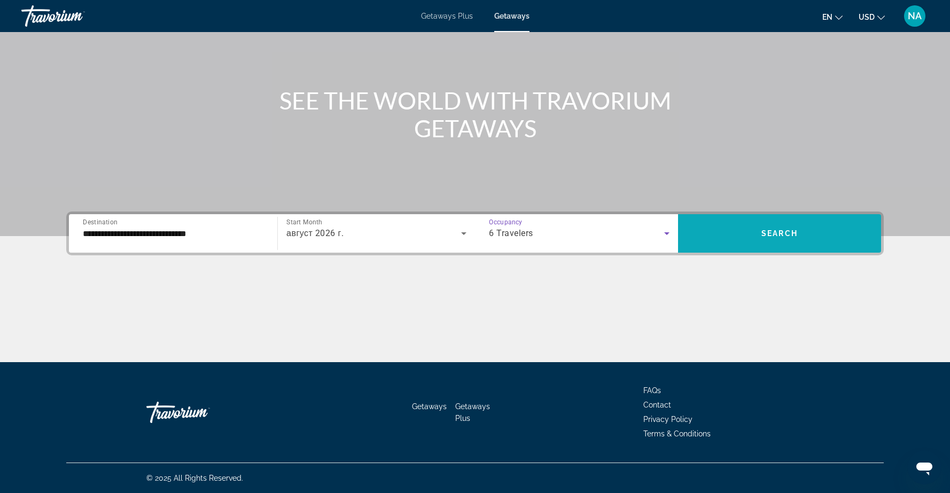
click at [745, 232] on span "Search widget" at bounding box center [779, 234] width 203 height 26
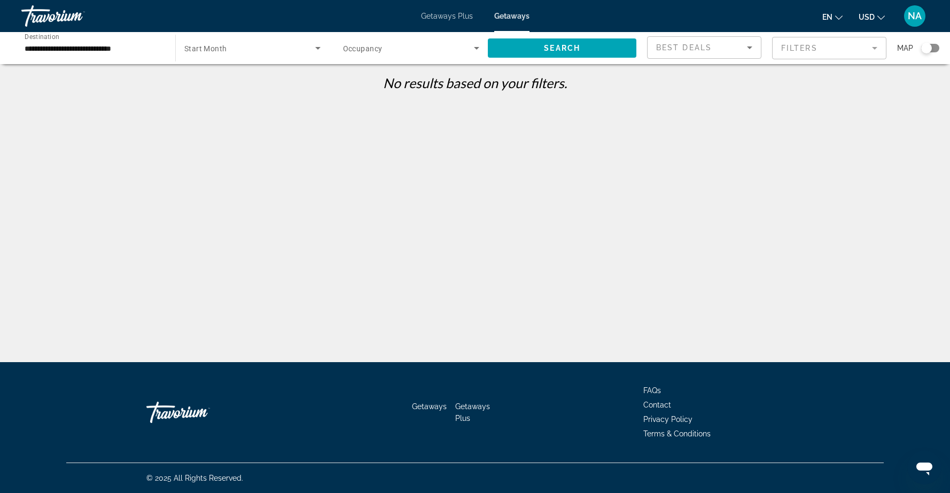
click at [49, 49] on input "**********" at bounding box center [93, 48] width 137 height 13
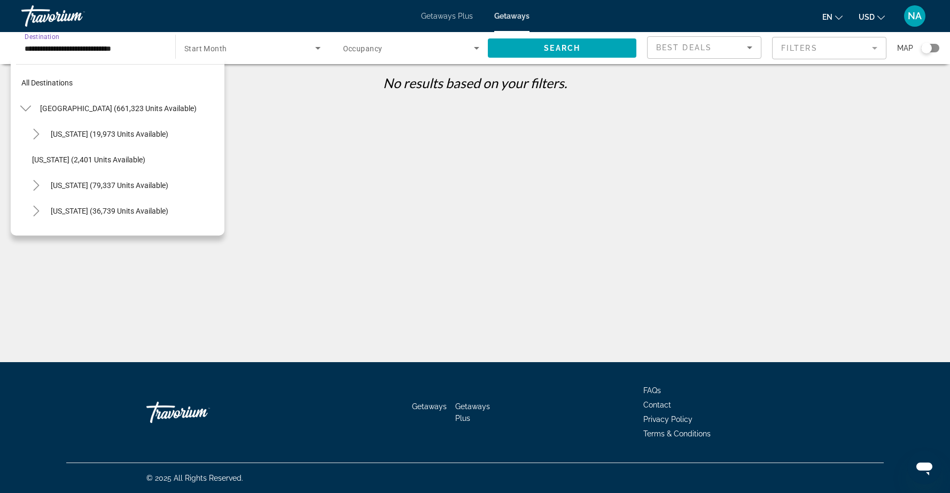
scroll to position [704, 0]
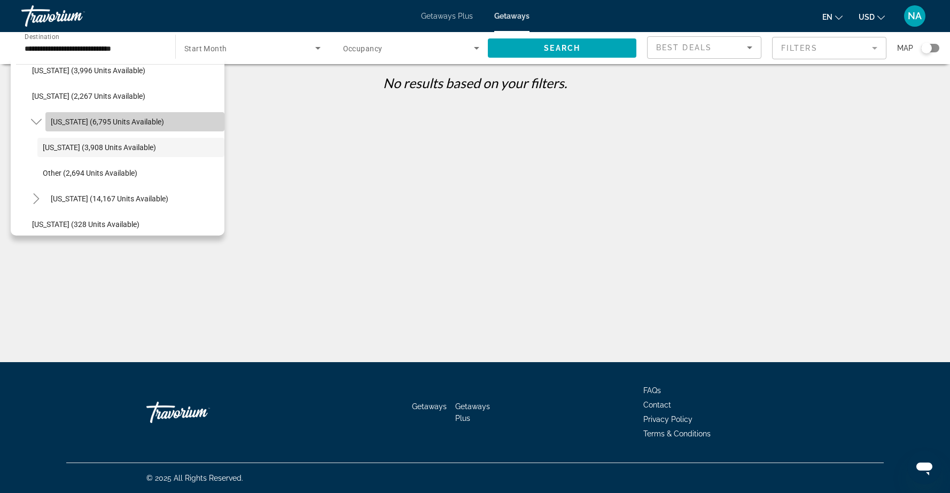
click at [64, 119] on span "[US_STATE] (6,795 units available)" at bounding box center [107, 121] width 113 height 9
type input "**********"
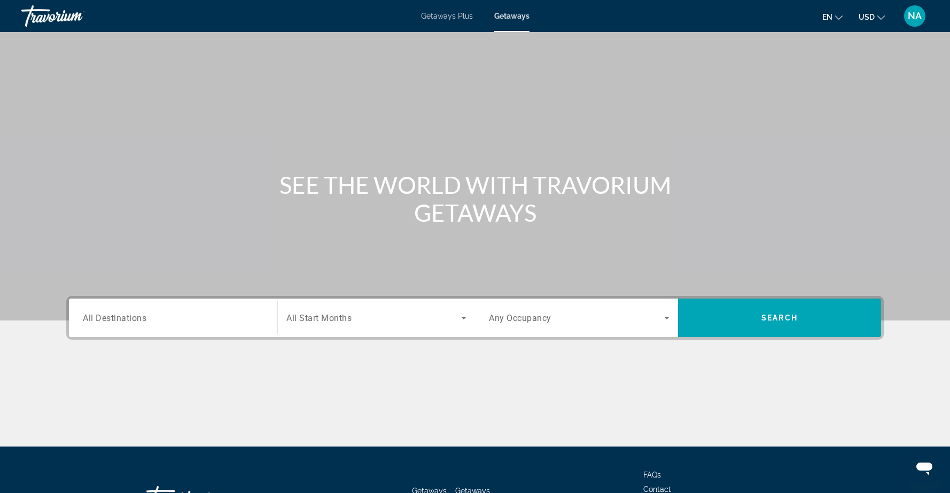
click at [116, 319] on span "All Destinations" at bounding box center [115, 317] width 64 height 10
click at [116, 319] on input "Destination All Destinations" at bounding box center [173, 318] width 181 height 13
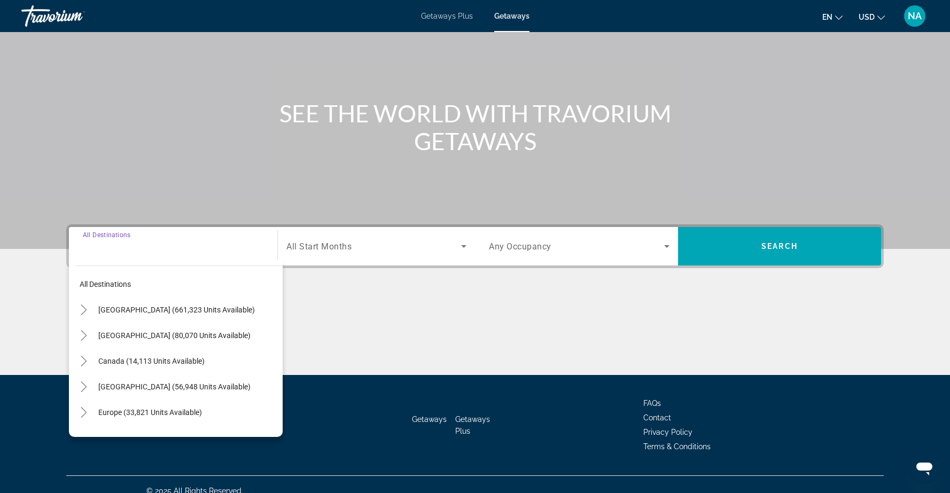
scroll to position [84, 0]
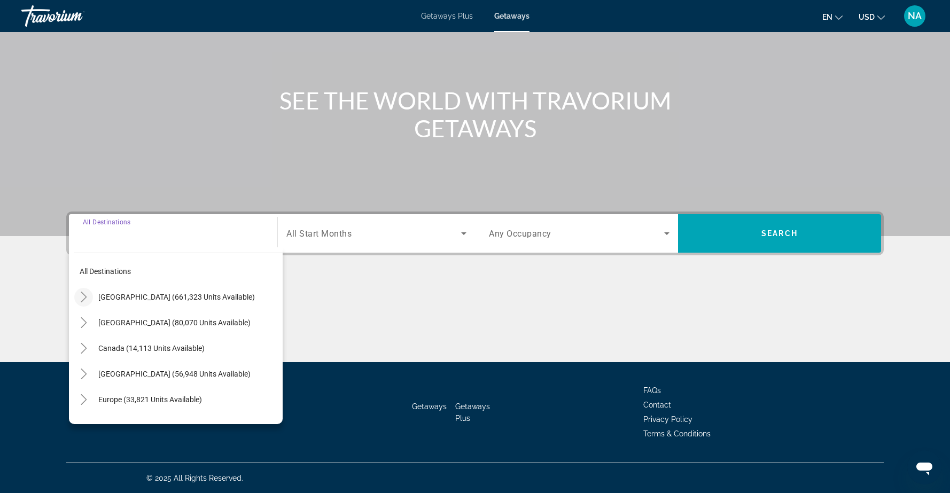
click at [84, 296] on icon "Toggle United States (661,323 units available)" at bounding box center [84, 297] width 11 height 11
click at [91, 348] on icon "Toggle New York (6,795 units available)" at bounding box center [94, 348] width 11 height 11
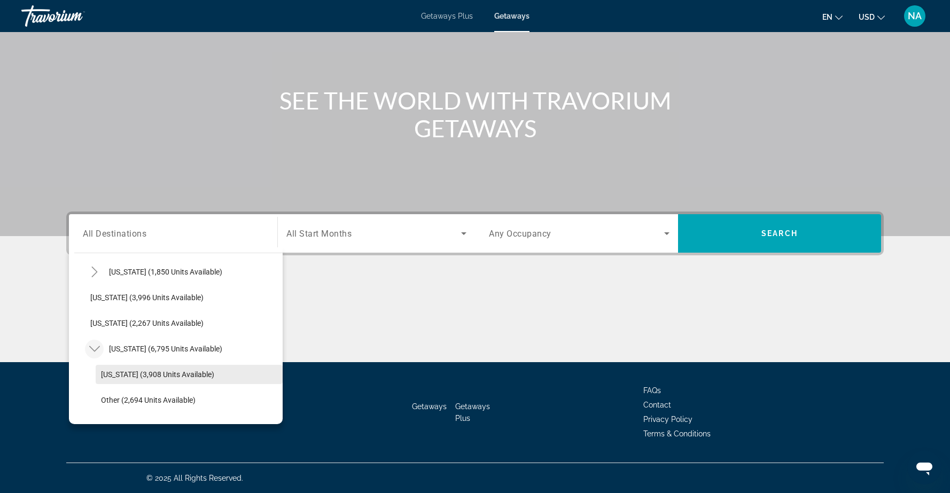
click at [118, 376] on span "New York (3,908 units available)" at bounding box center [157, 374] width 113 height 9
type input "**********"
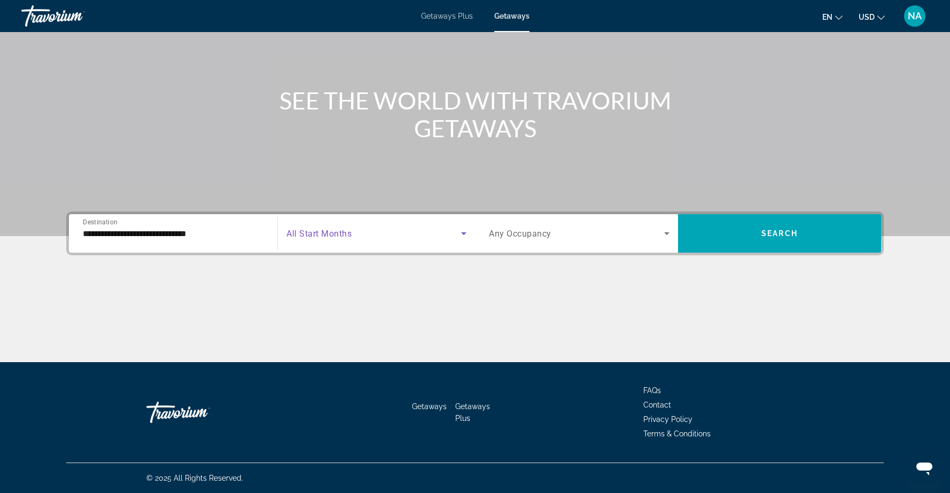
click at [461, 233] on icon "Search widget" at bounding box center [463, 233] width 13 height 13
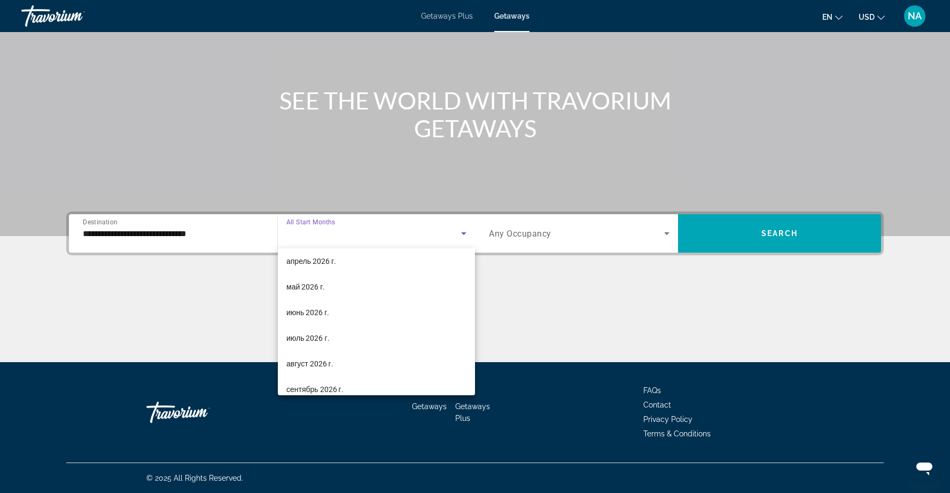
scroll to position [221, 0]
click at [310, 379] on span "сентябрь 2026 г." at bounding box center [314, 378] width 57 height 13
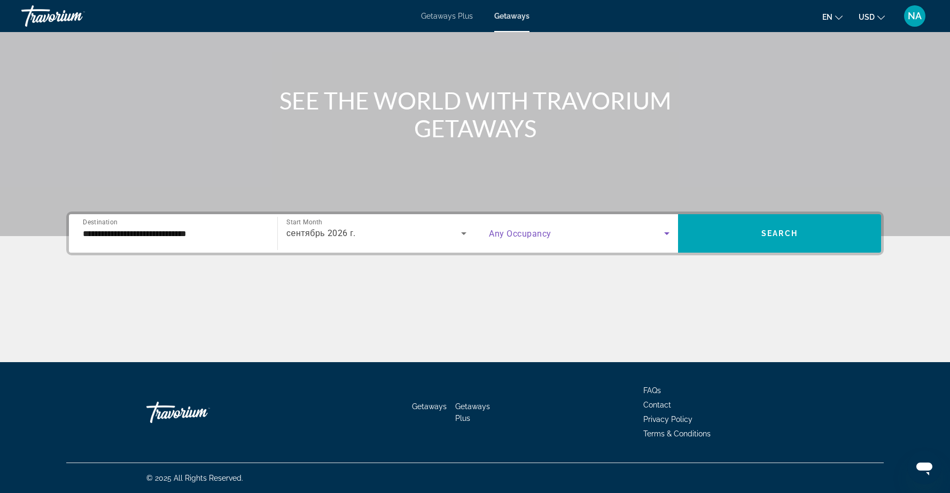
click at [663, 232] on icon "Search widget" at bounding box center [666, 233] width 13 height 13
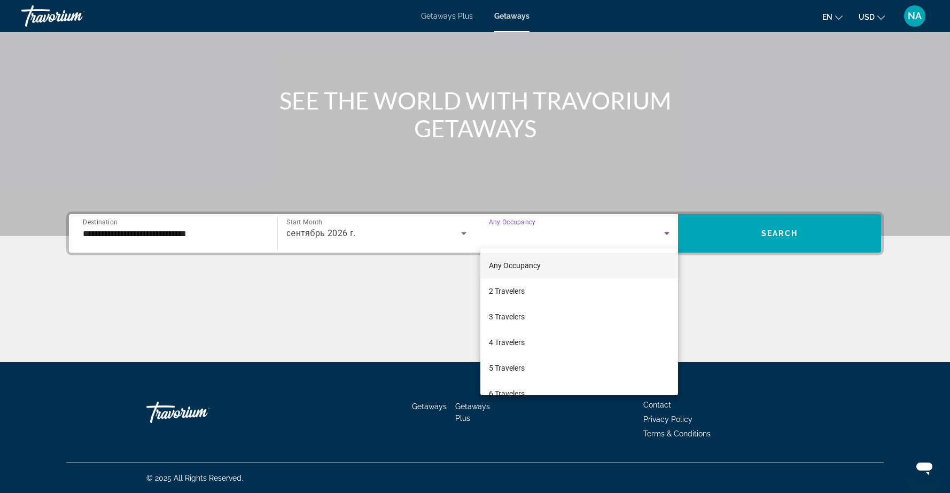
click at [441, 233] on div at bounding box center [475, 246] width 950 height 493
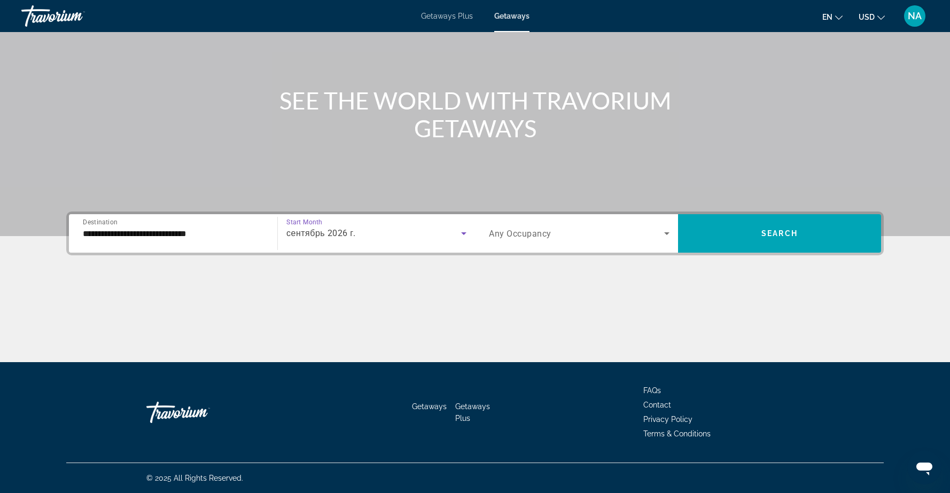
click at [441, 233] on div "сентябрь 2026 г." at bounding box center [373, 233] width 175 height 13
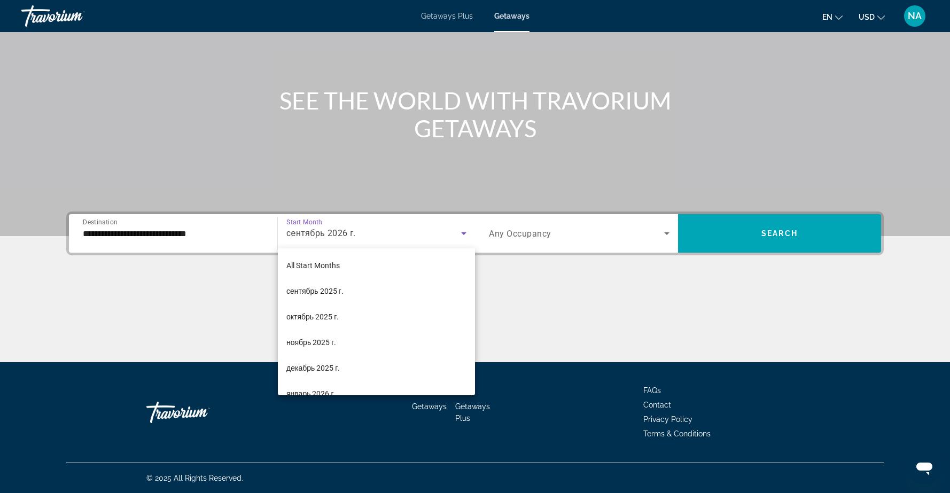
scroll to position [216, 0]
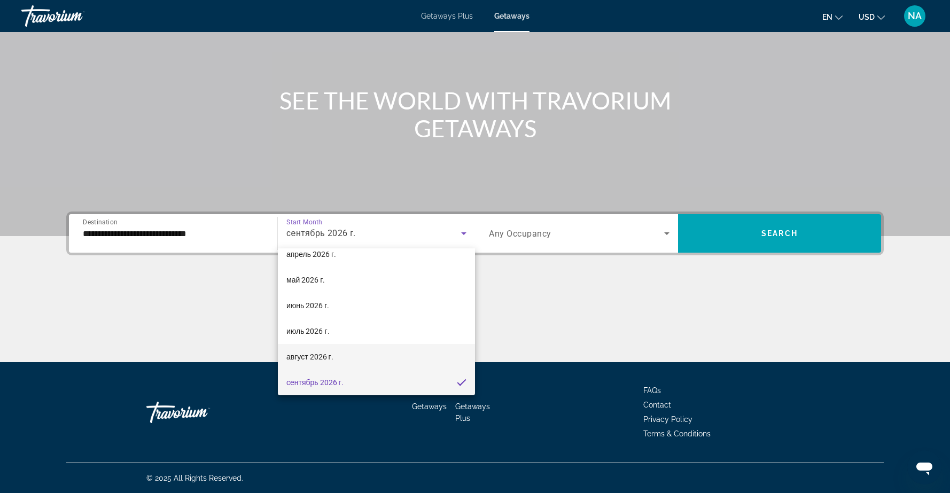
click at [343, 355] on mat-option "август 2026 г." at bounding box center [376, 357] width 197 height 26
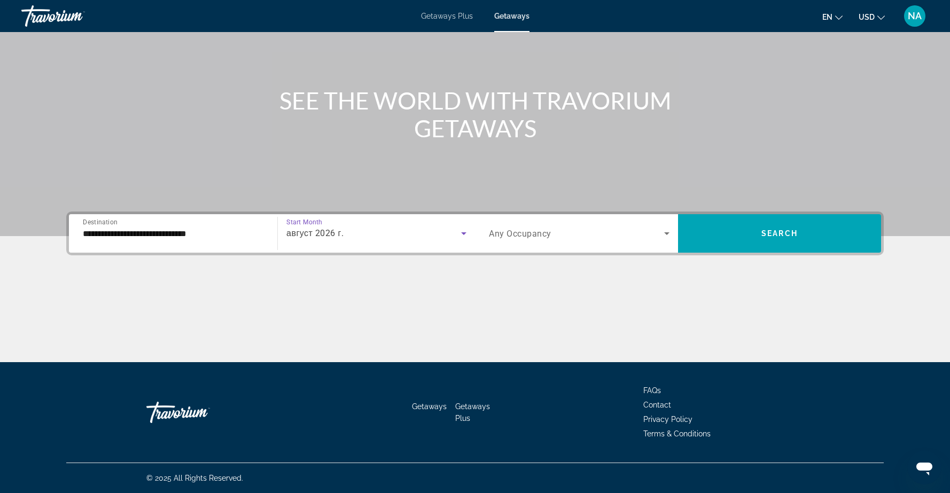
click at [660, 233] on span "Search widget" at bounding box center [576, 233] width 175 height 13
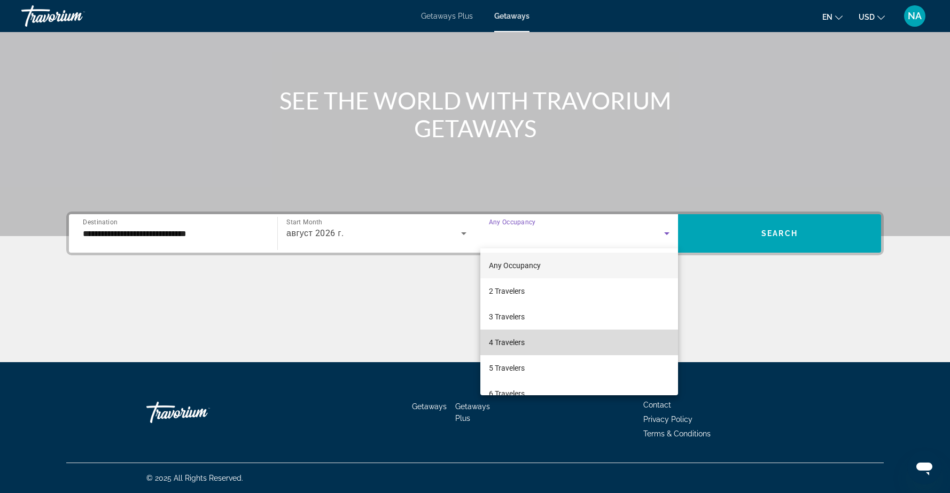
click at [568, 343] on mat-option "4 Travelers" at bounding box center [579, 343] width 198 height 26
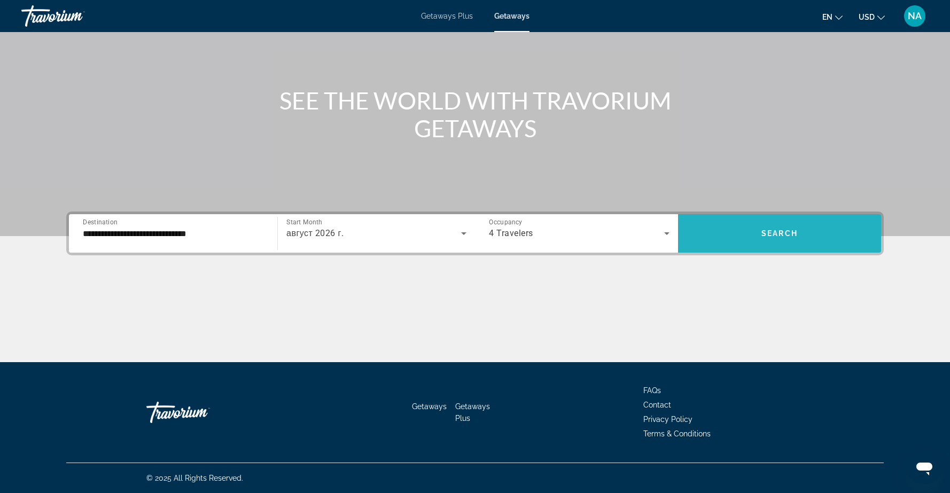
click at [782, 232] on span "Search" at bounding box center [779, 233] width 36 height 9
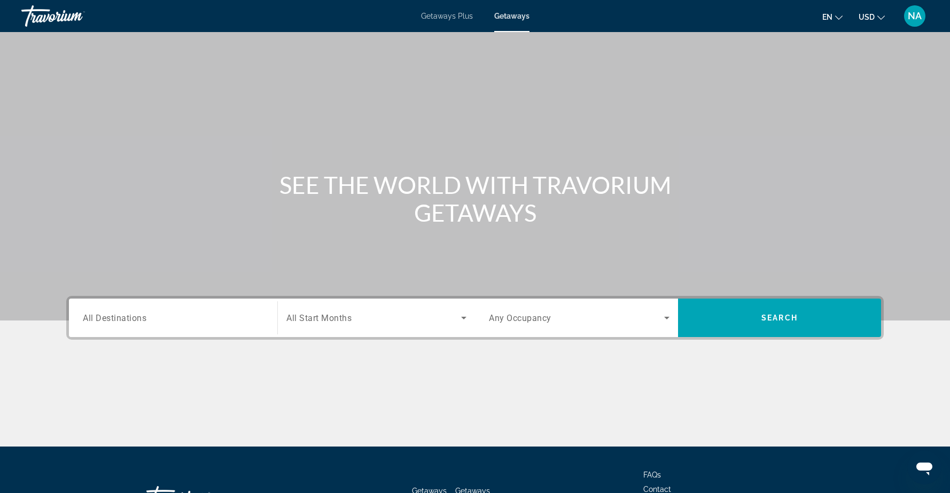
click at [115, 316] on span "All Destinations" at bounding box center [115, 317] width 64 height 10
click at [115, 316] on input "Destination All Destinations" at bounding box center [173, 318] width 181 height 13
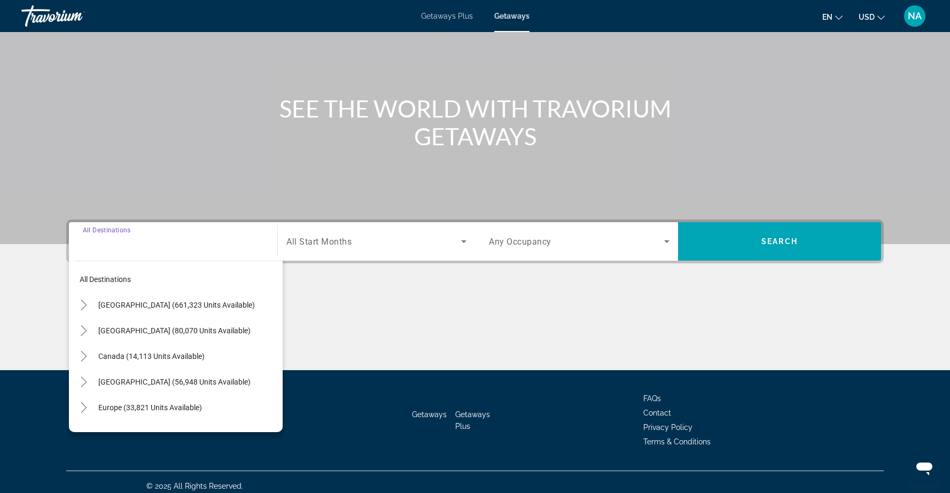
scroll to position [84, 0]
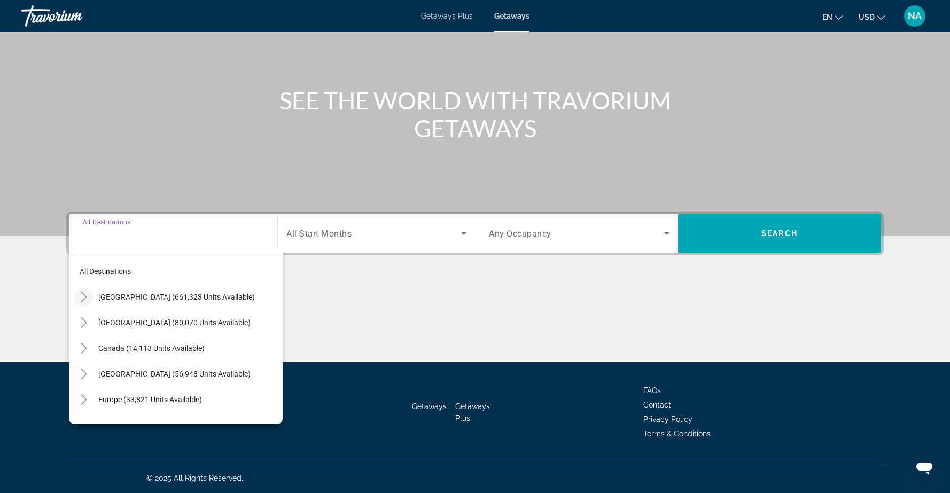
click at [85, 296] on icon "Toggle United States (661,323 units available)" at bounding box center [84, 297] width 6 height 11
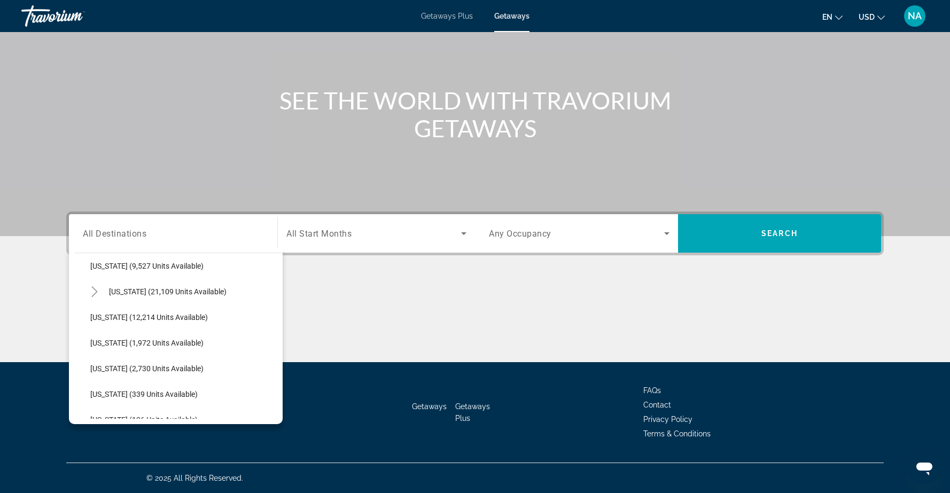
scroll to position [237, 0]
click at [96, 290] on icon "Toggle Hawaii (21,109 units available)" at bounding box center [94, 290] width 11 height 11
click at [129, 315] on span "Big Island (268 units available)" at bounding box center [152, 316] width 103 height 9
type input "**********"
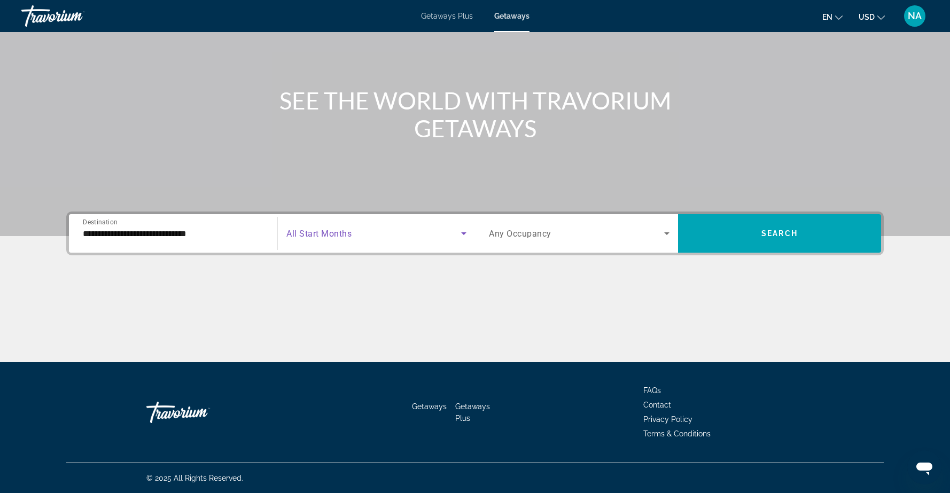
click at [464, 234] on icon "Search widget" at bounding box center [463, 233] width 5 height 3
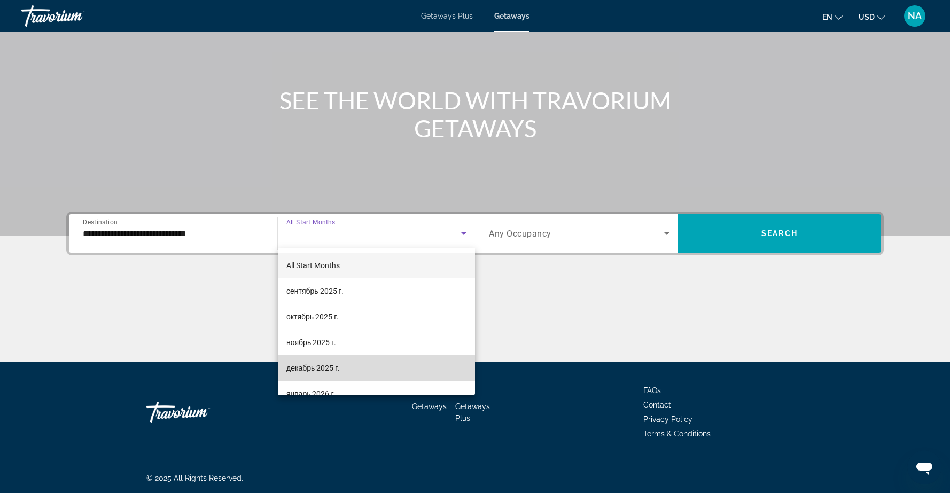
click at [328, 368] on span "декабрь 2025 г." at bounding box center [312, 368] width 53 height 13
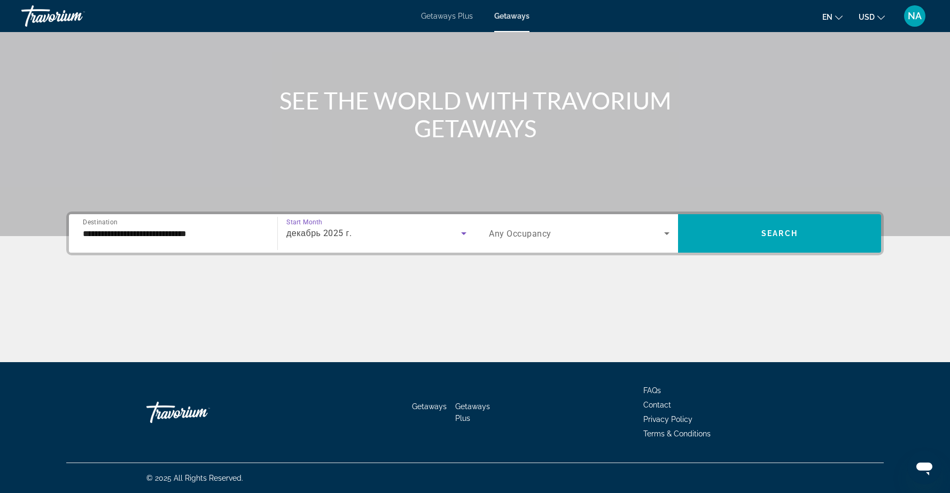
click at [658, 233] on span "Search widget" at bounding box center [576, 233] width 175 height 13
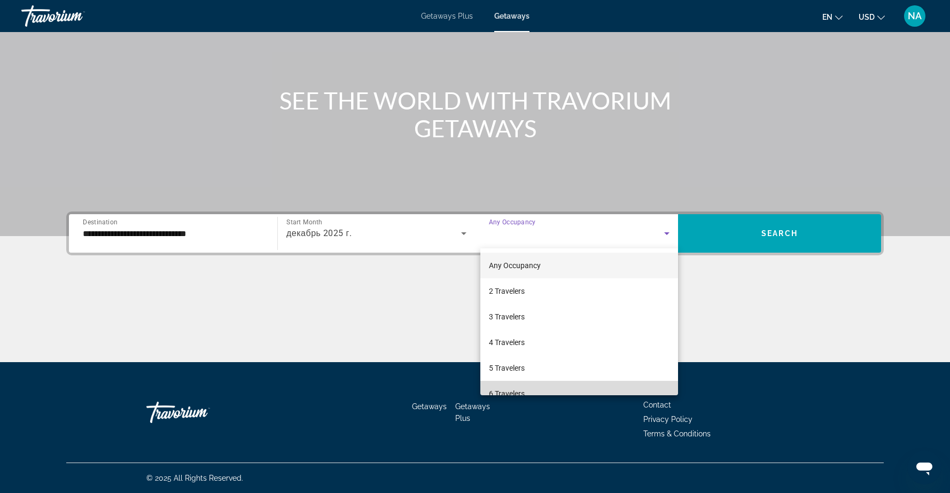
click at [581, 386] on mat-option "6 Travelers" at bounding box center [579, 394] width 198 height 26
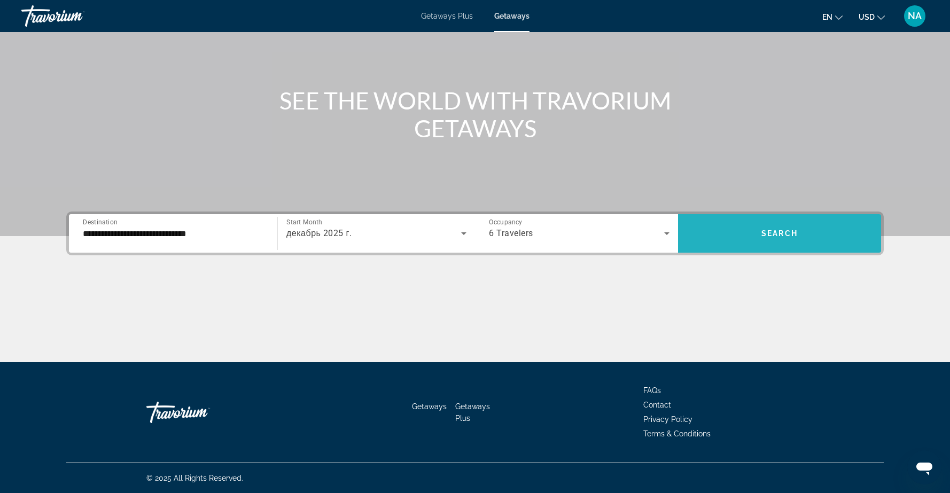
click at [774, 235] on span "Search" at bounding box center [779, 233] width 36 height 9
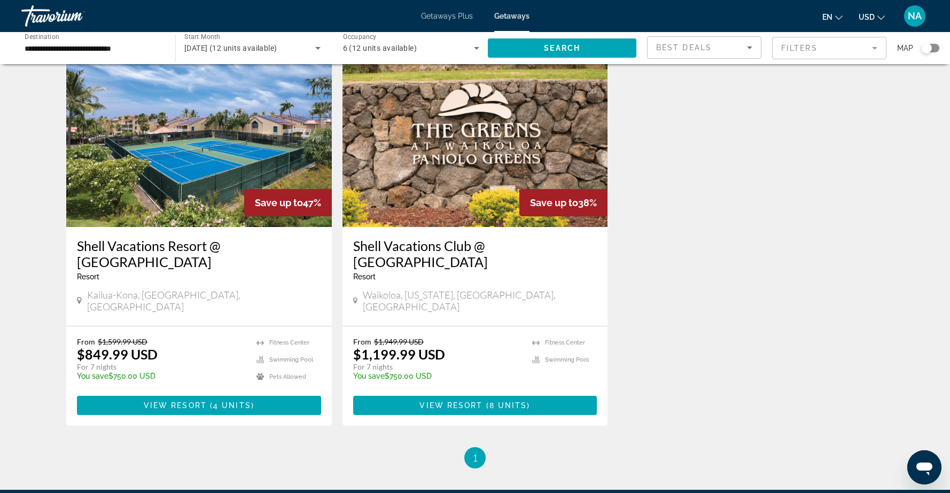
scroll to position [43, 0]
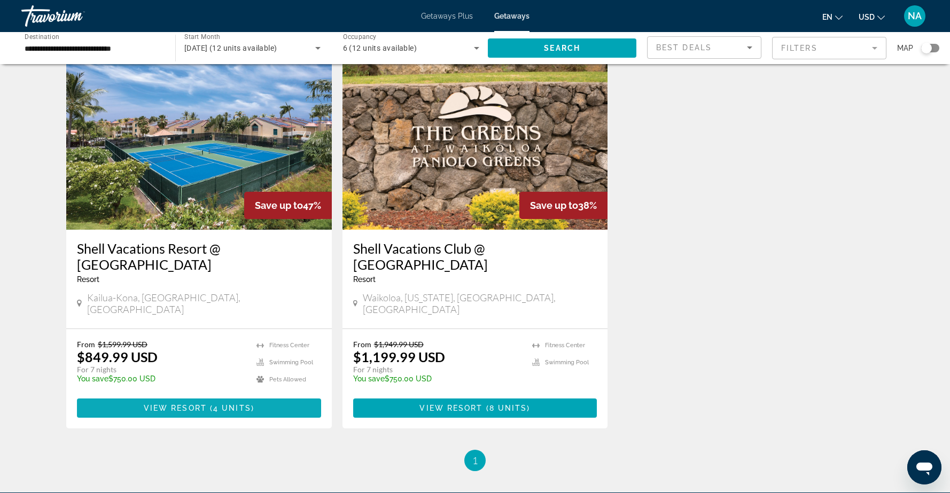
click at [186, 404] on span "View Resort" at bounding box center [175, 408] width 63 height 9
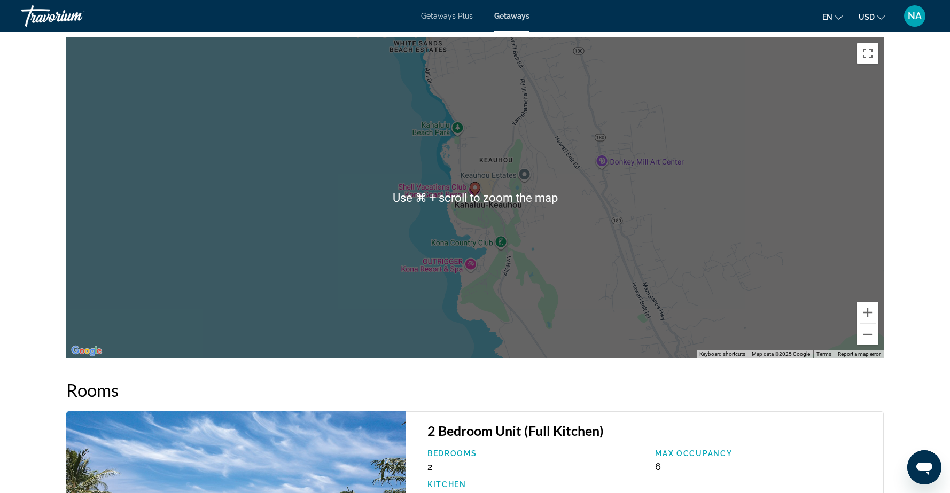
scroll to position [1693, 0]
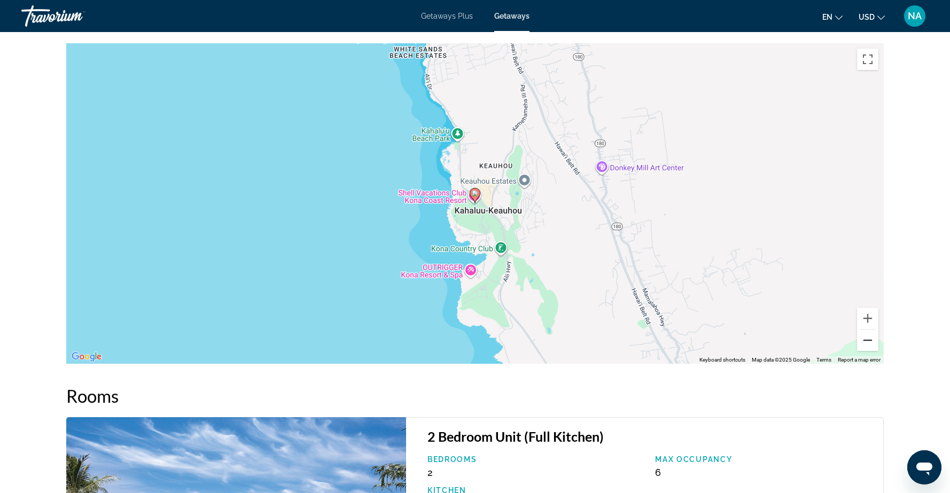
click at [870, 330] on button "Zoom out" at bounding box center [867, 340] width 21 height 21
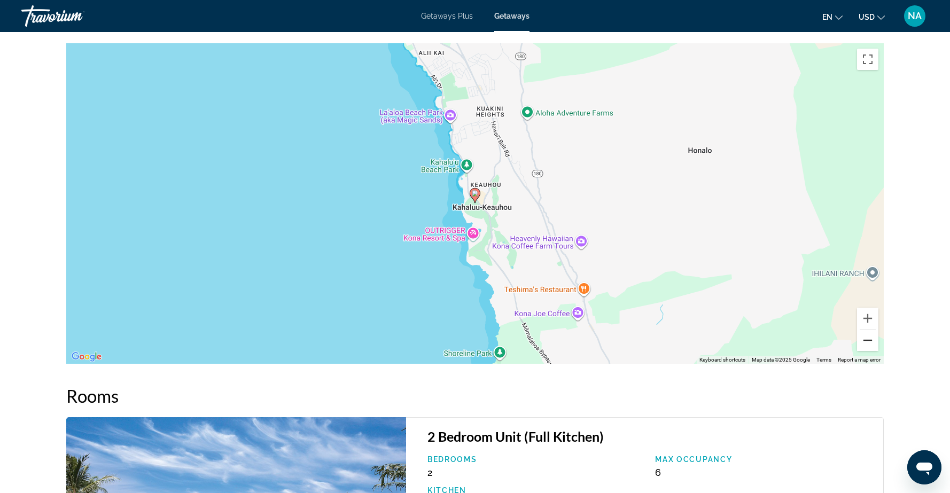
click at [870, 330] on button "Zoom out" at bounding box center [867, 340] width 21 height 21
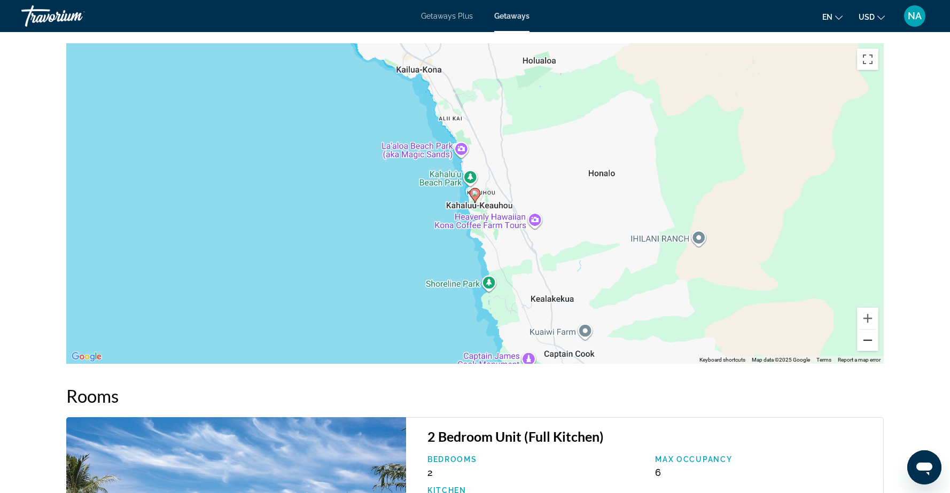
click at [870, 330] on button "Zoom out" at bounding box center [867, 340] width 21 height 21
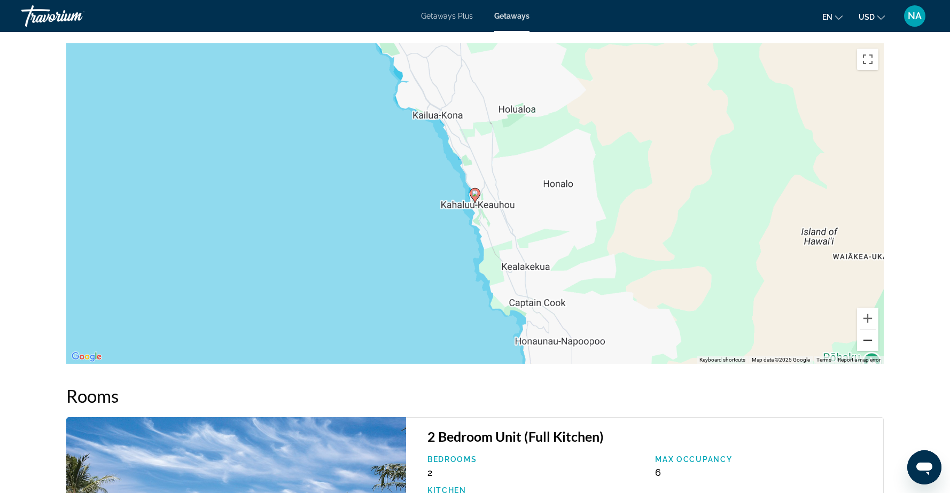
click at [870, 330] on button "Zoom out" at bounding box center [867, 340] width 21 height 21
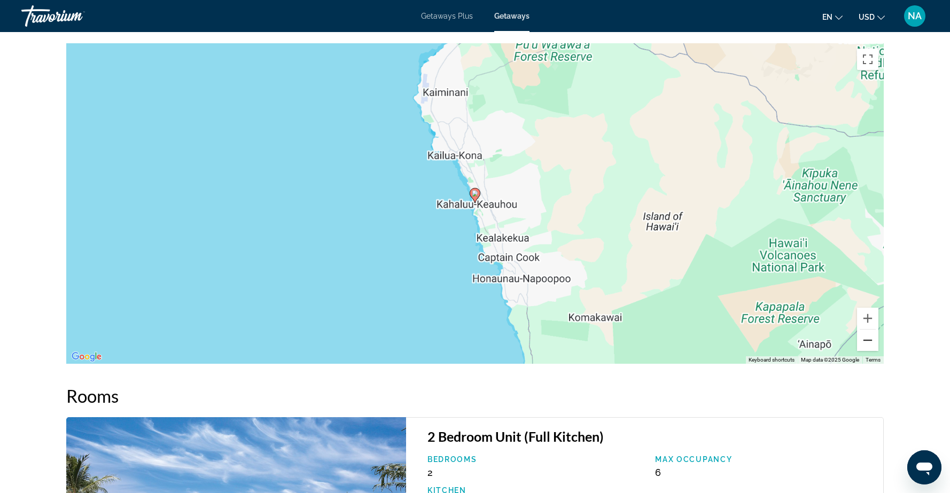
click at [870, 330] on button "Zoom out" at bounding box center [867, 340] width 21 height 21
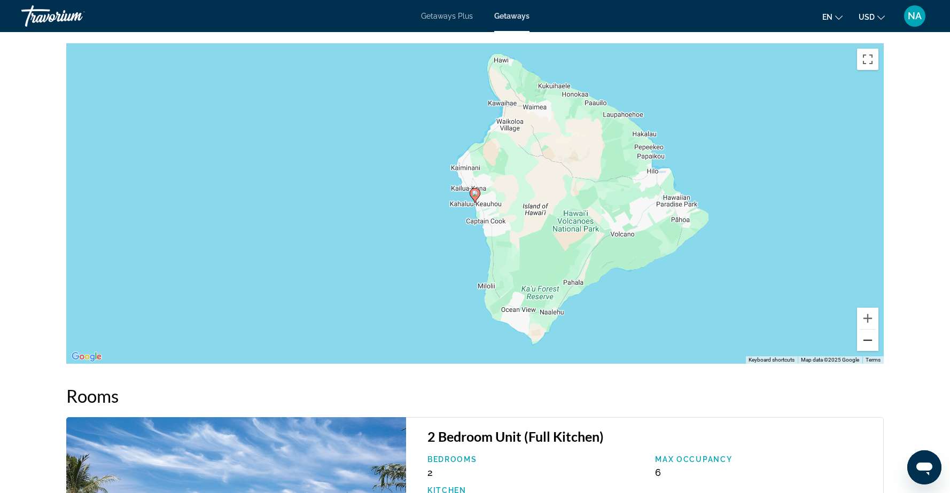
click at [870, 330] on button "Zoom out" at bounding box center [867, 340] width 21 height 21
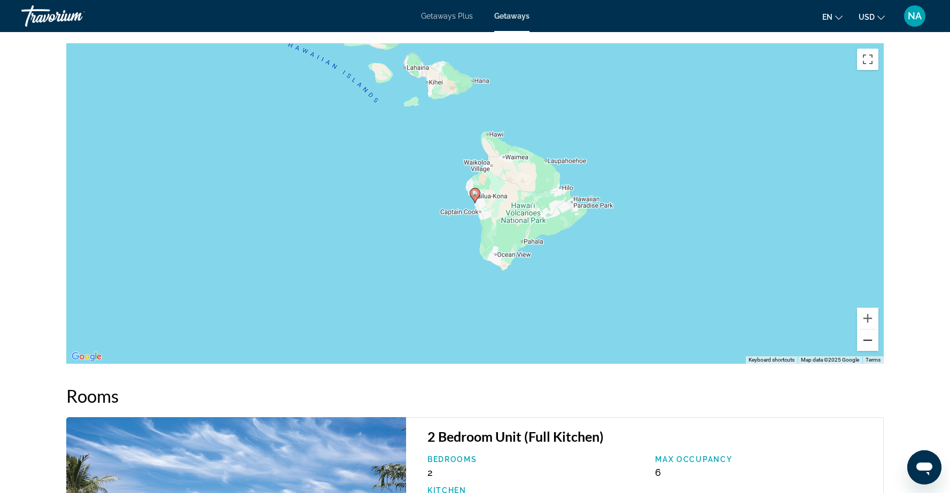
click at [870, 330] on button "Zoom out" at bounding box center [867, 340] width 21 height 21
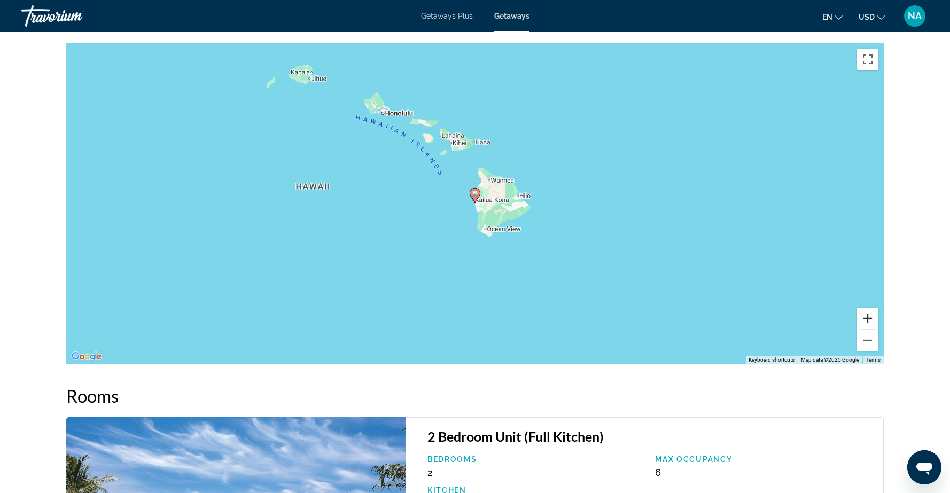
click at [865, 308] on button "Zoom in" at bounding box center [867, 318] width 21 height 21
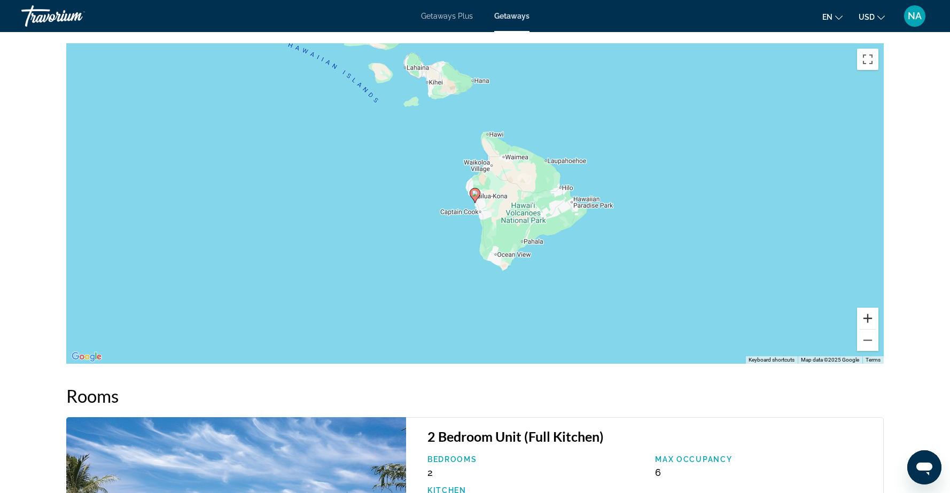
click at [865, 308] on button "Zoom in" at bounding box center [867, 318] width 21 height 21
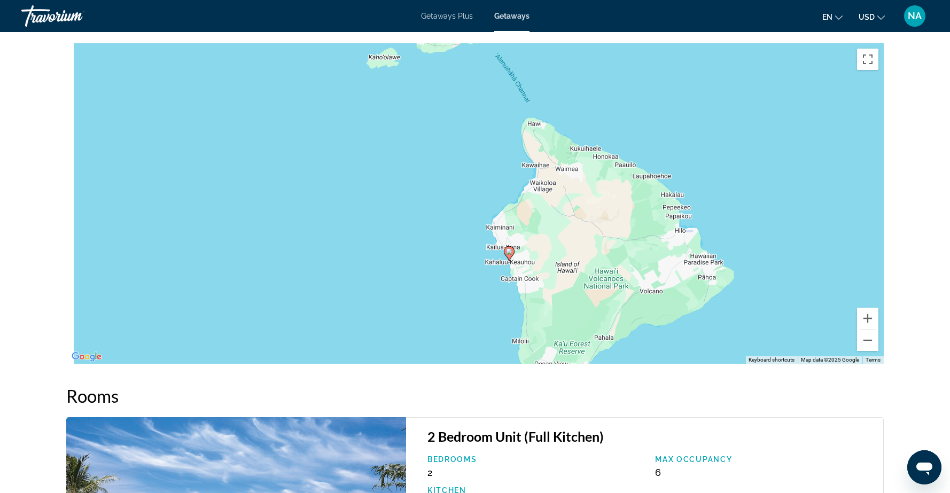
drag, startPoint x: 704, startPoint y: 139, endPoint x: 795, endPoint y: 302, distance: 186.5
click at [795, 302] on div "To activate drag with keyboard, press Alt + Enter. Once in keyboard drag state,…" at bounding box center [474, 203] width 817 height 320
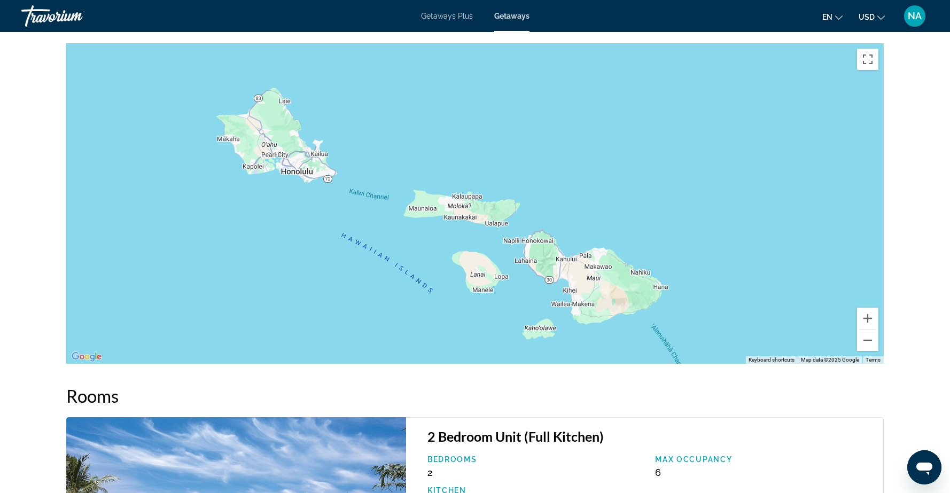
drag, startPoint x: 722, startPoint y: 258, endPoint x: 706, endPoint y: 212, distance: 48.6
click at [706, 212] on div "Main content" at bounding box center [474, 203] width 817 height 320
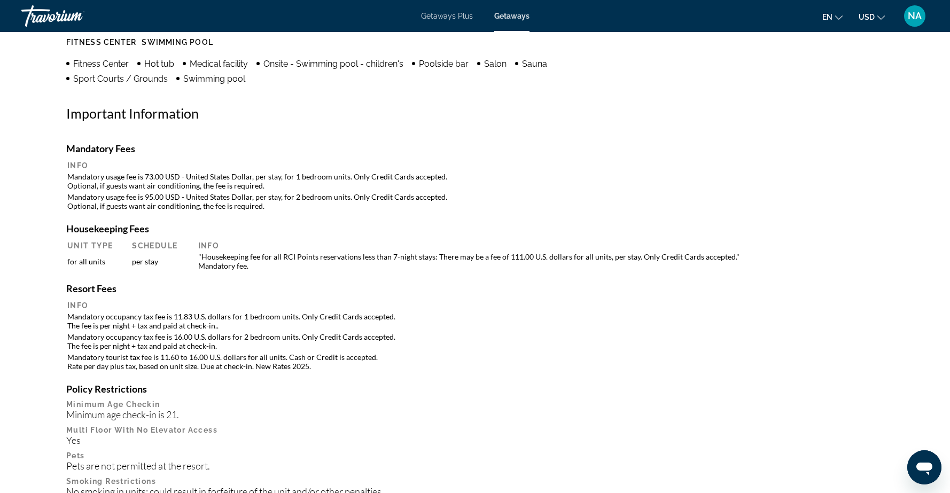
scroll to position [914, 0]
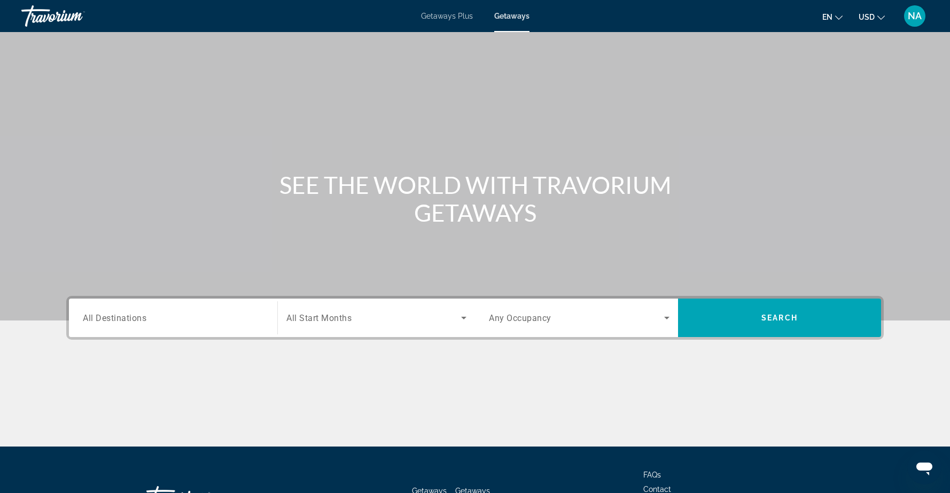
click at [101, 320] on span "All Destinations" at bounding box center [115, 317] width 64 height 10
click at [101, 320] on input "Destination All Destinations" at bounding box center [173, 318] width 181 height 13
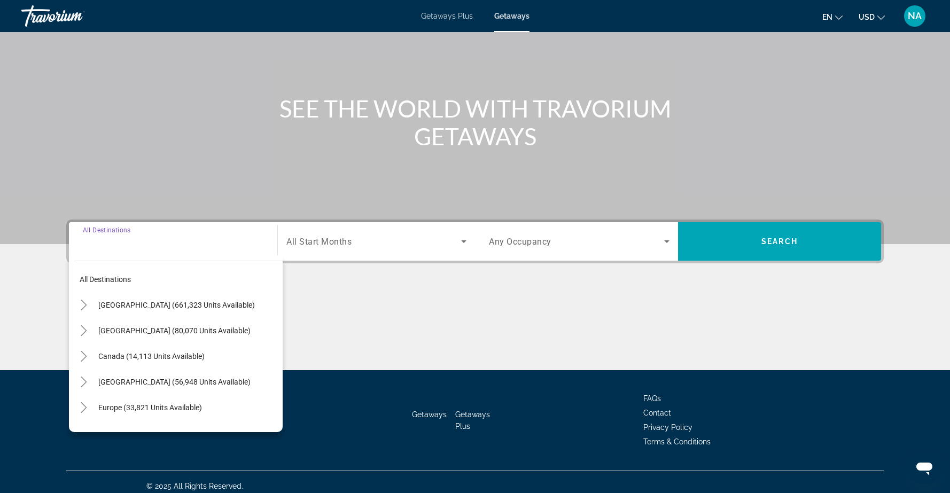
scroll to position [84, 0]
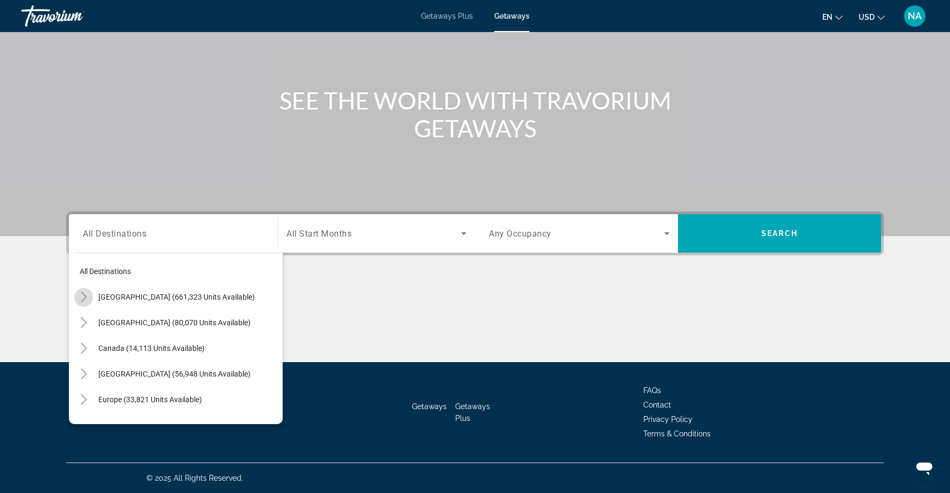
click at [84, 299] on icon "Toggle United States (661,323 units available)" at bounding box center [84, 297] width 11 height 11
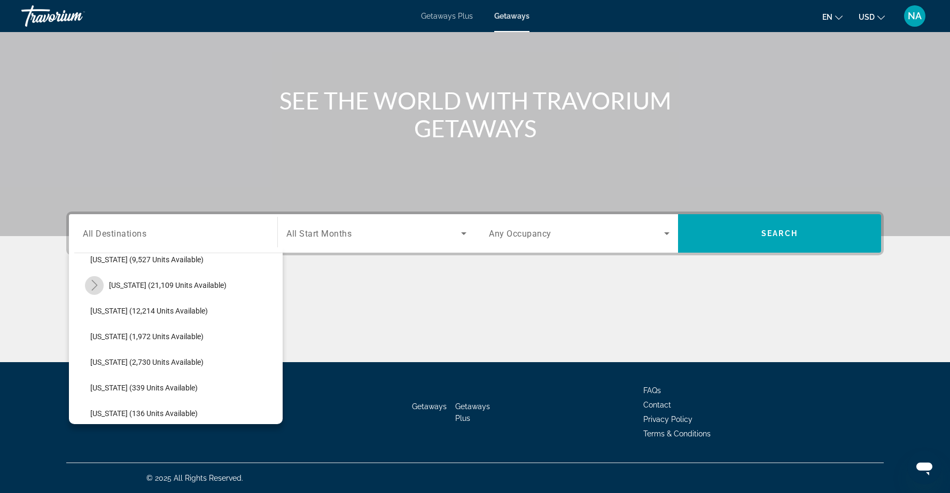
click at [92, 280] on icon "Toggle Hawaii (21,109 units available)" at bounding box center [94, 285] width 6 height 11
click at [121, 338] on span "Kauai (5,295 units available)" at bounding box center [148, 336] width 95 height 9
type input "**********"
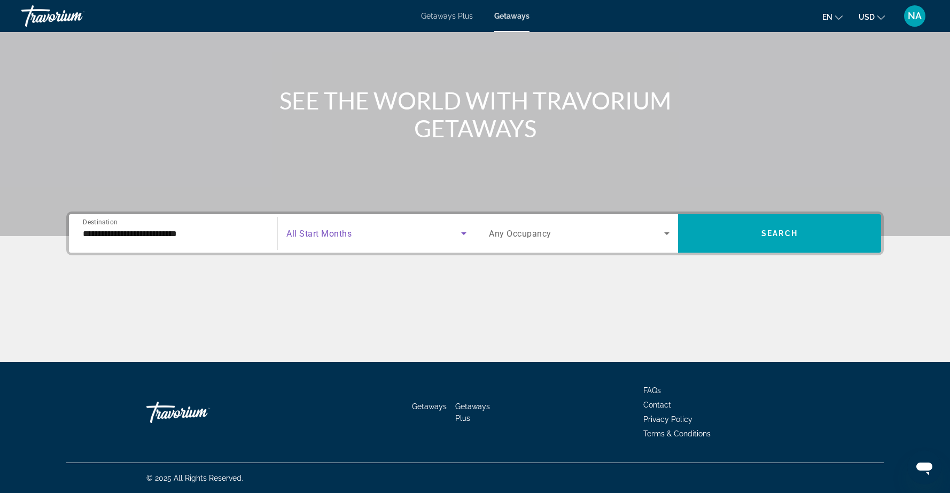
click at [452, 235] on span "Search widget" at bounding box center [373, 233] width 175 height 13
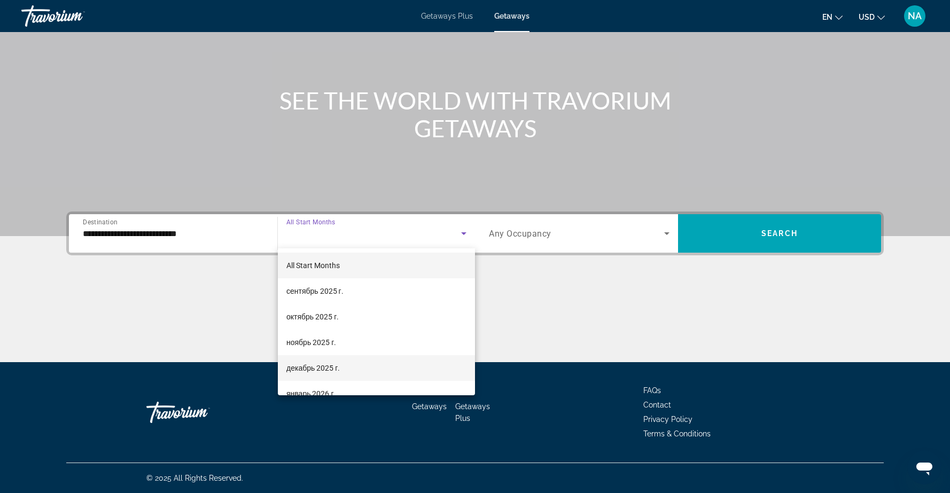
click at [357, 364] on mat-option "декабрь 2025 г." at bounding box center [376, 368] width 197 height 26
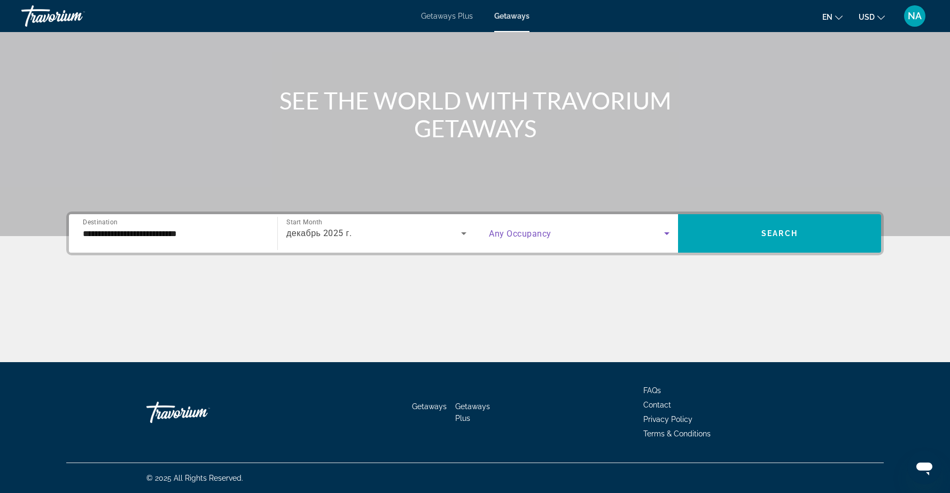
click at [593, 236] on span "Search widget" at bounding box center [576, 233] width 175 height 13
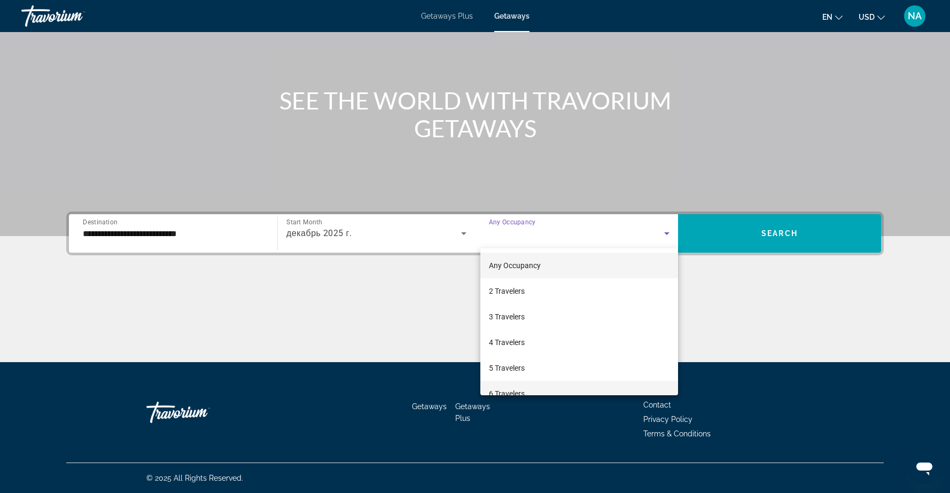
click at [543, 390] on mat-option "6 Travelers" at bounding box center [579, 394] width 198 height 26
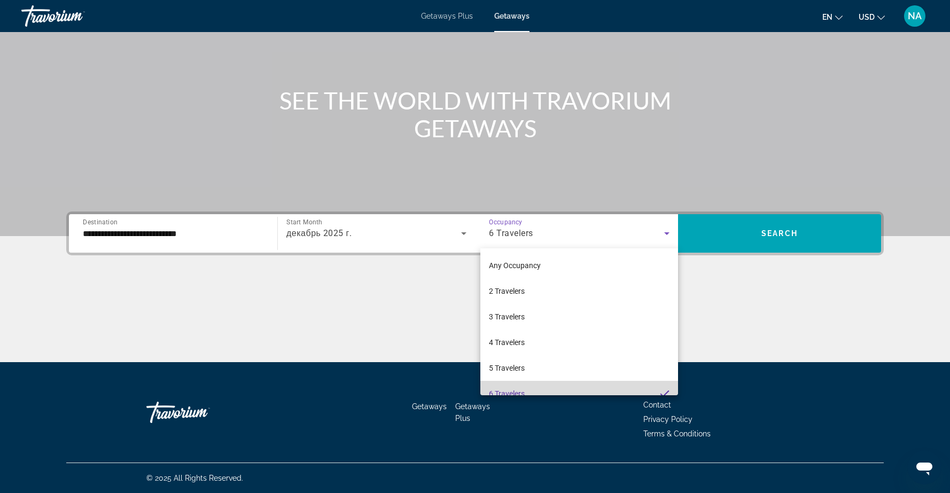
scroll to position [0, 0]
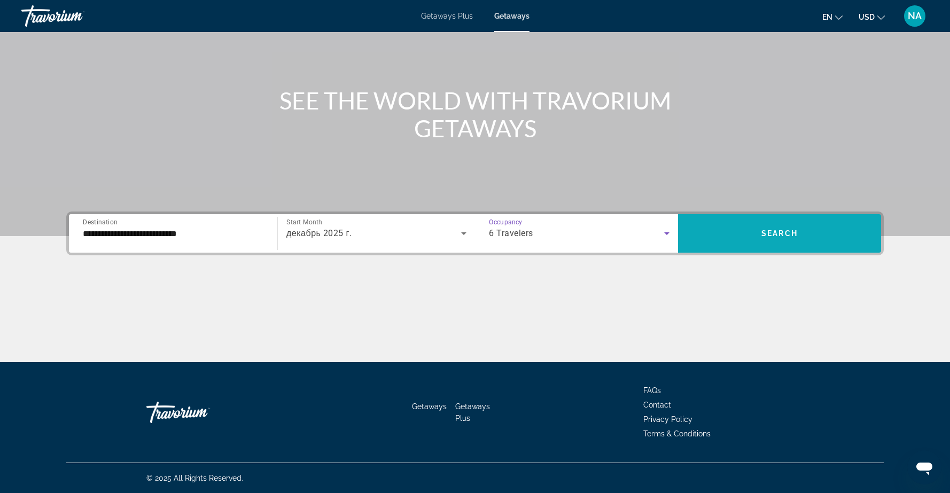
click at [764, 232] on span "Search" at bounding box center [779, 233] width 36 height 9
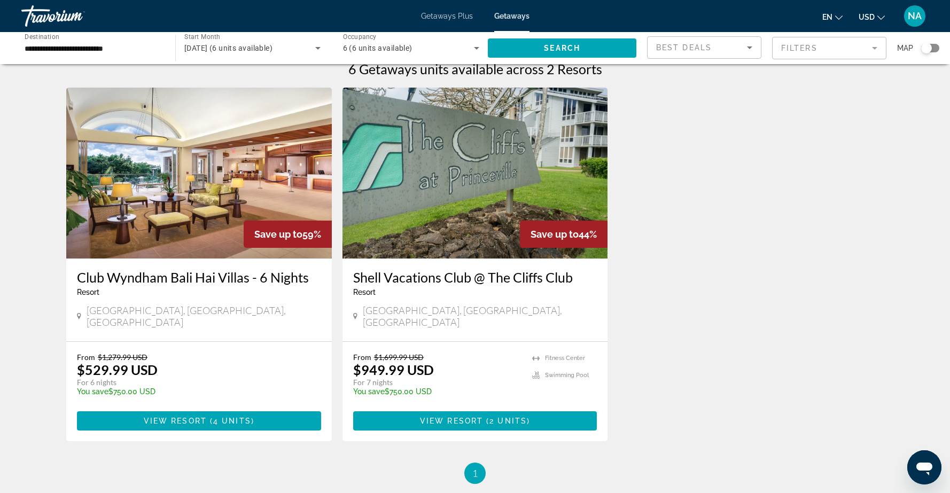
scroll to position [17, 0]
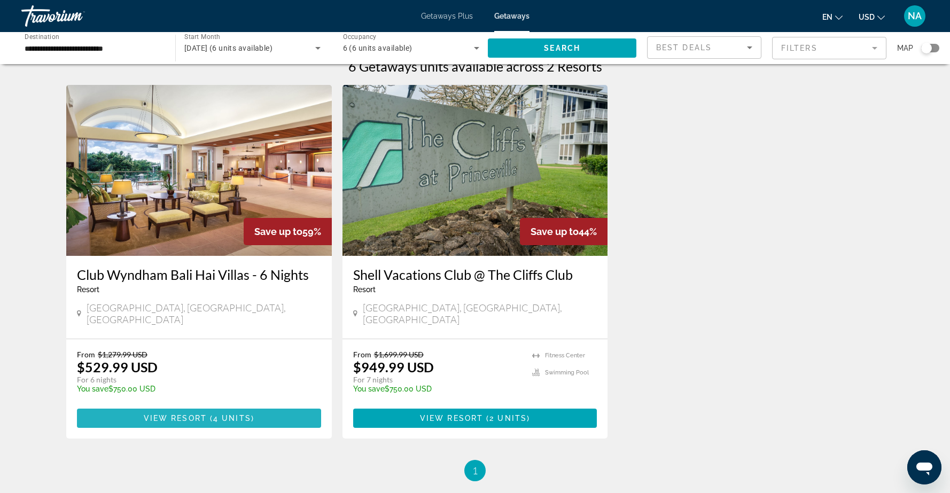
click at [211, 414] on span "( 4 units )" at bounding box center [231, 418] width 48 height 9
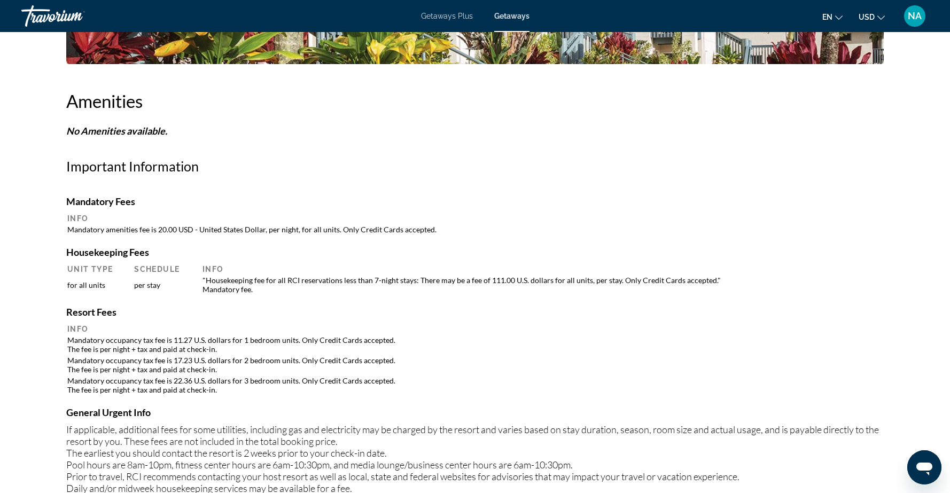
scroll to position [666, 0]
